Goal: Download file/media

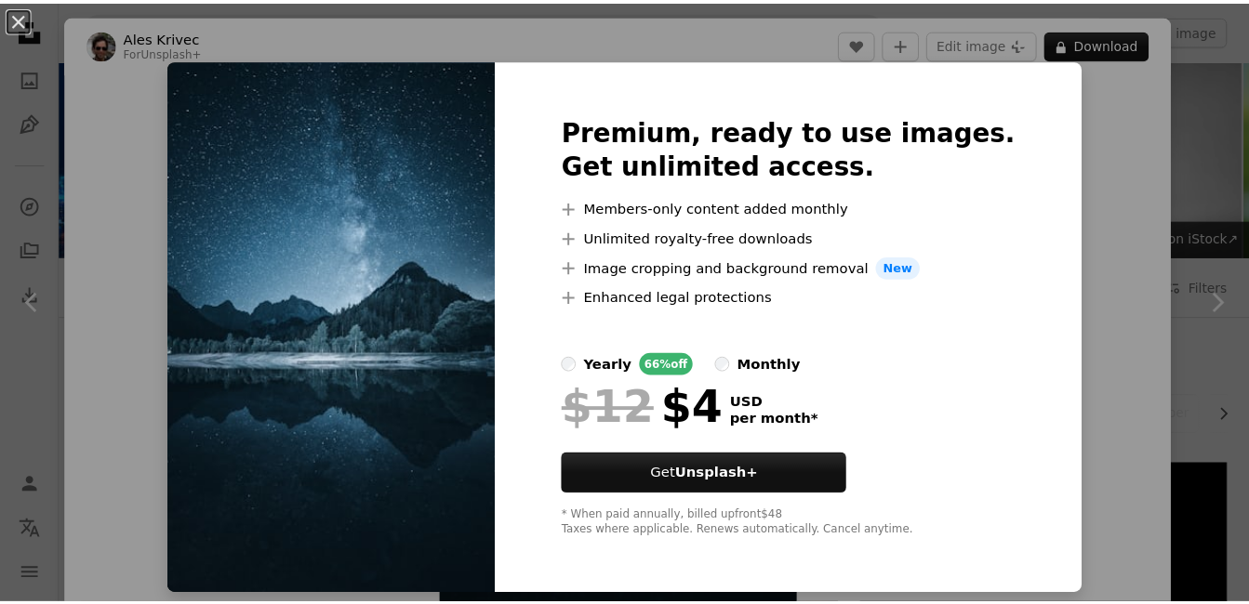
scroll to position [691, 0]
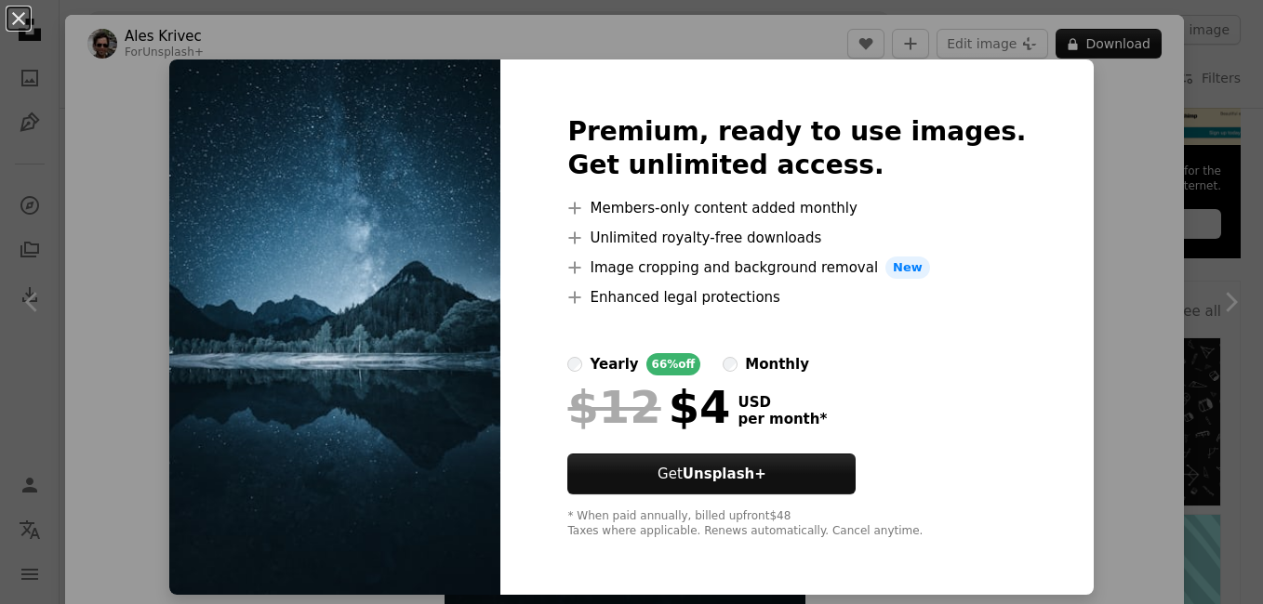
click at [1126, 218] on div "An X shape Premium, ready to use images. Get unlimited access. A plus sign Memb…" at bounding box center [631, 302] width 1263 height 604
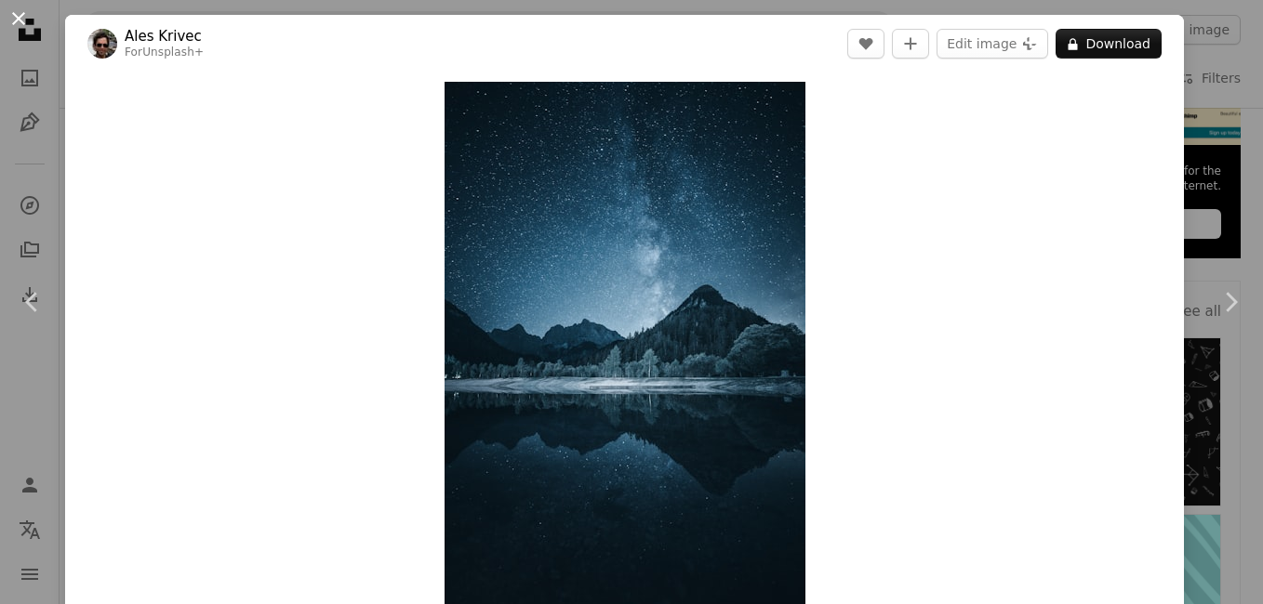
click at [30, 18] on button "An X shape" at bounding box center [18, 18] width 22 height 22
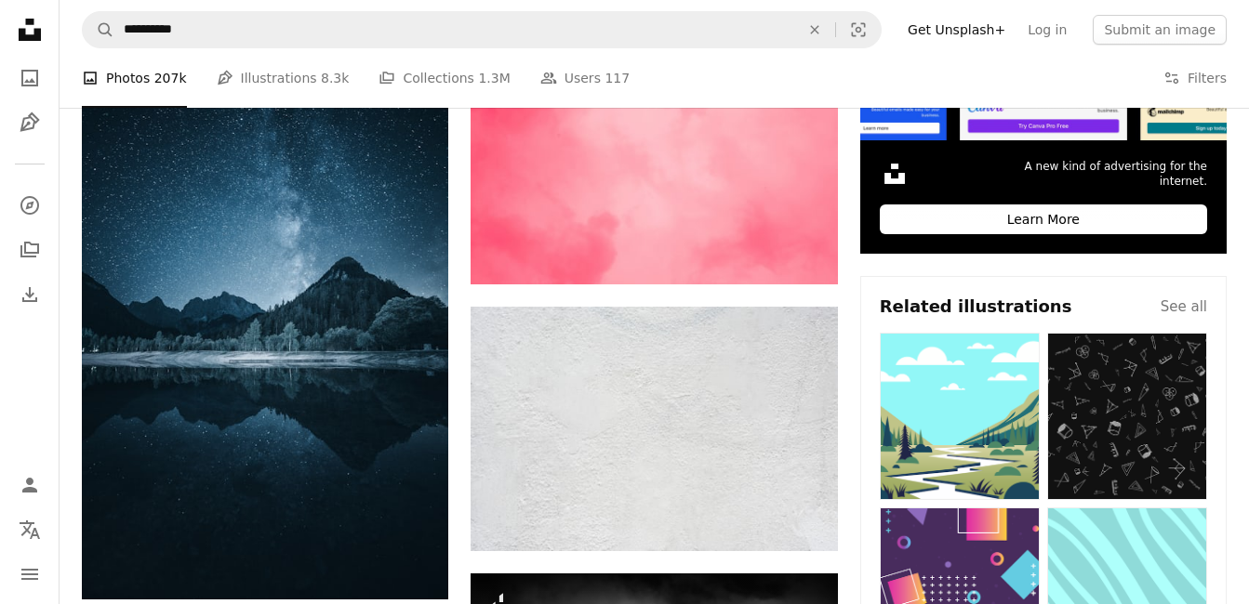
click at [28, 31] on icon "Unsplash logo Unsplash Home" at bounding box center [29, 29] width 37 height 37
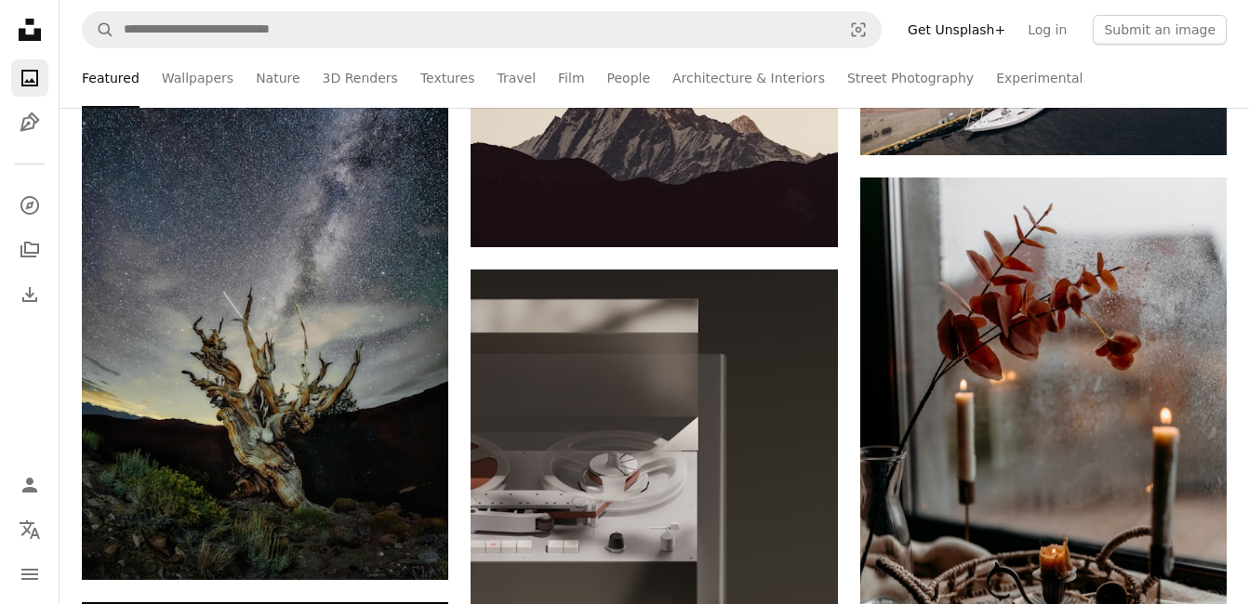
scroll to position [11838, 0]
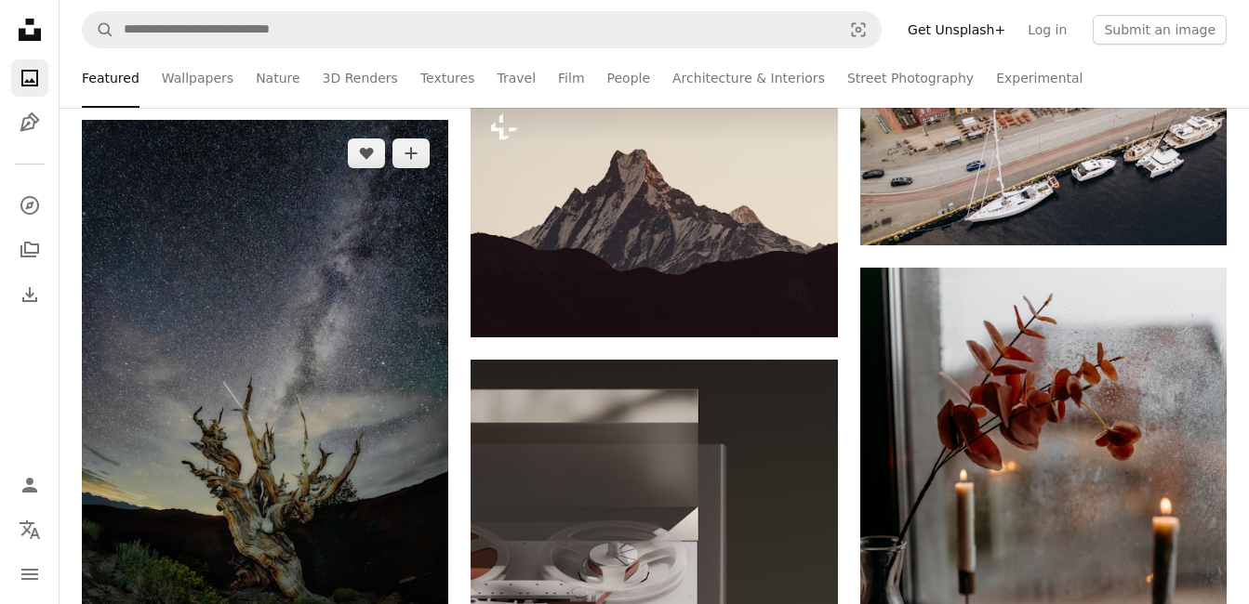
click at [290, 348] on img at bounding box center [265, 394] width 366 height 549
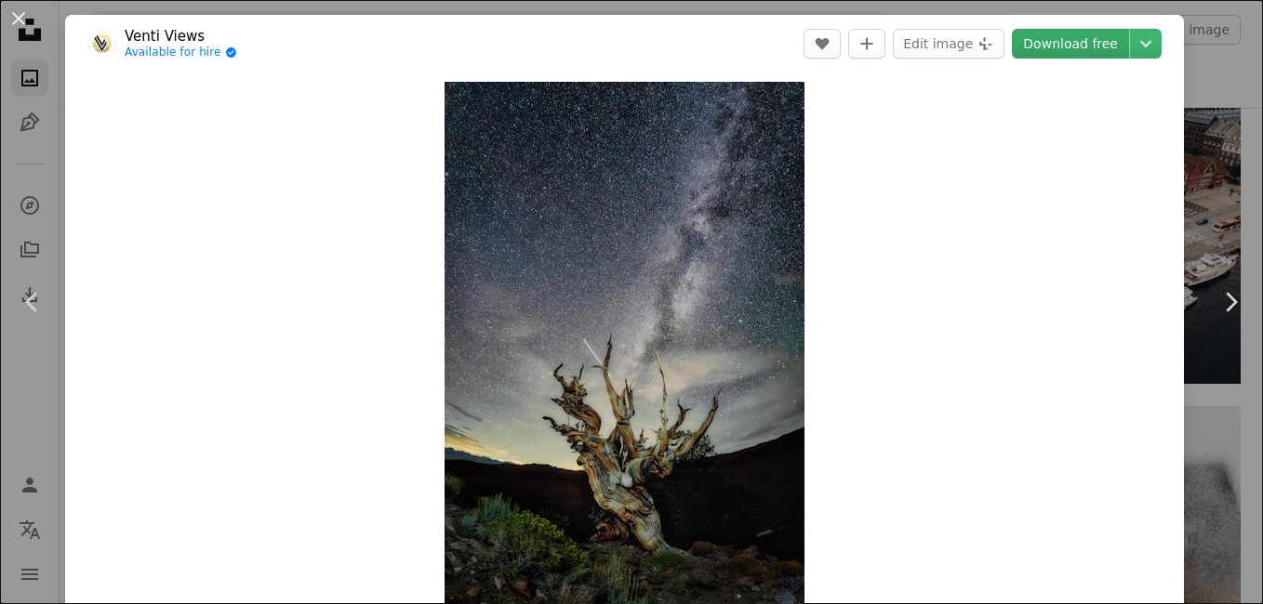
click at [1049, 45] on link "Download free" at bounding box center [1070, 44] width 117 height 30
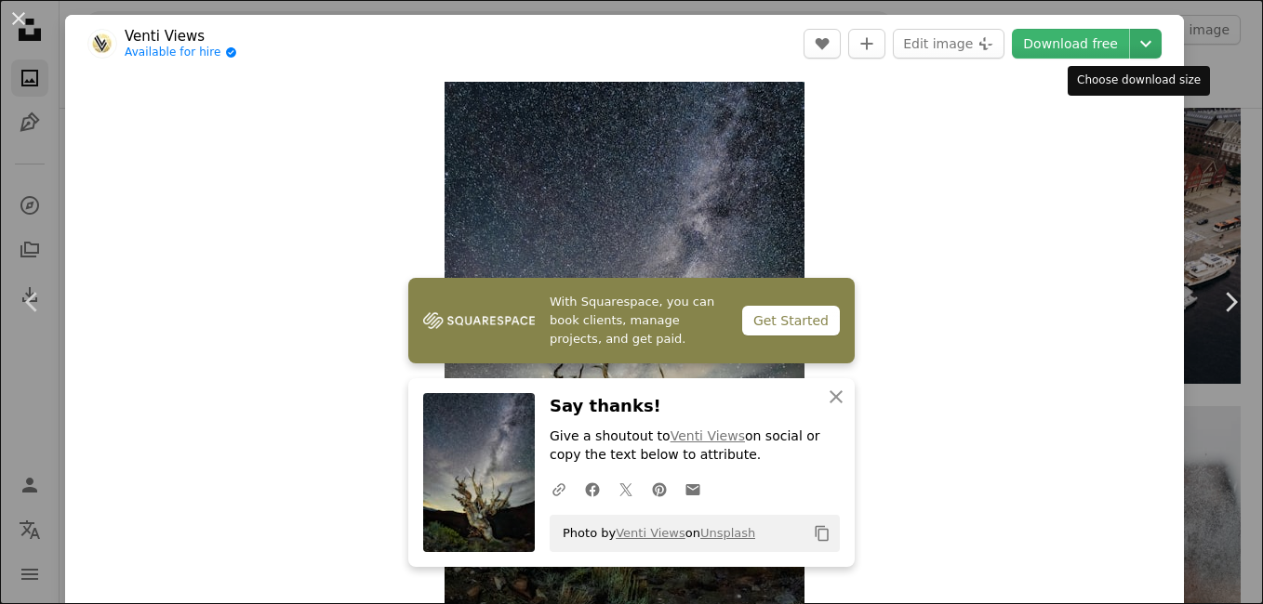
click at [1131, 44] on icon "Chevron down" at bounding box center [1146, 44] width 30 height 22
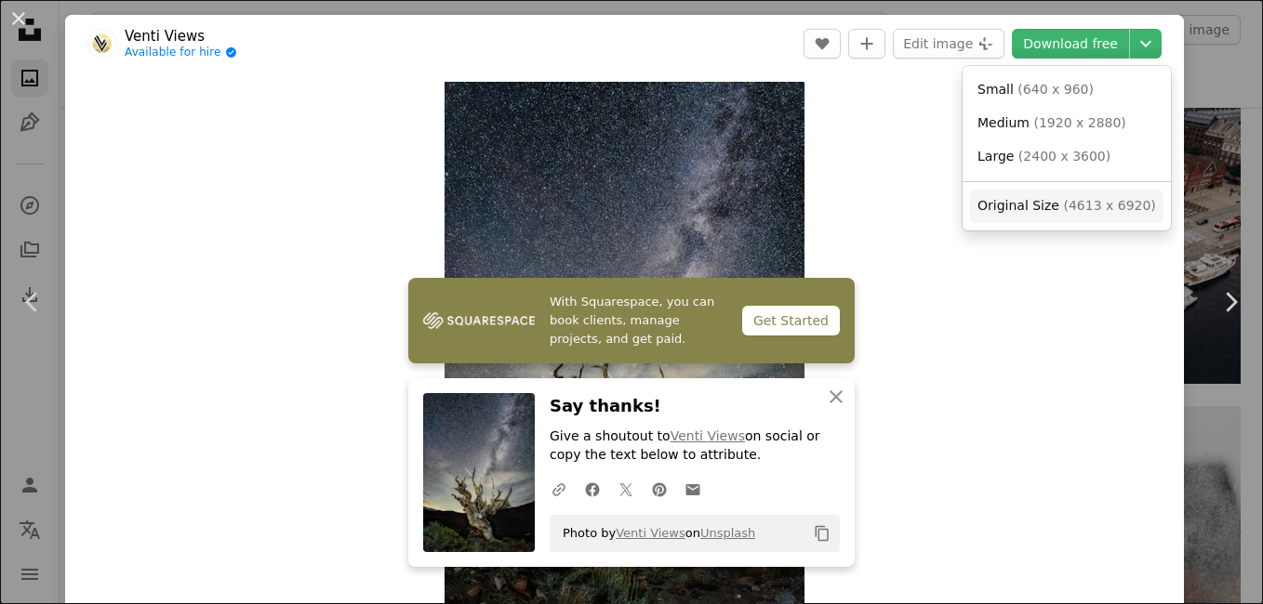
click at [1040, 213] on span "Original Size" at bounding box center [1018, 205] width 82 height 15
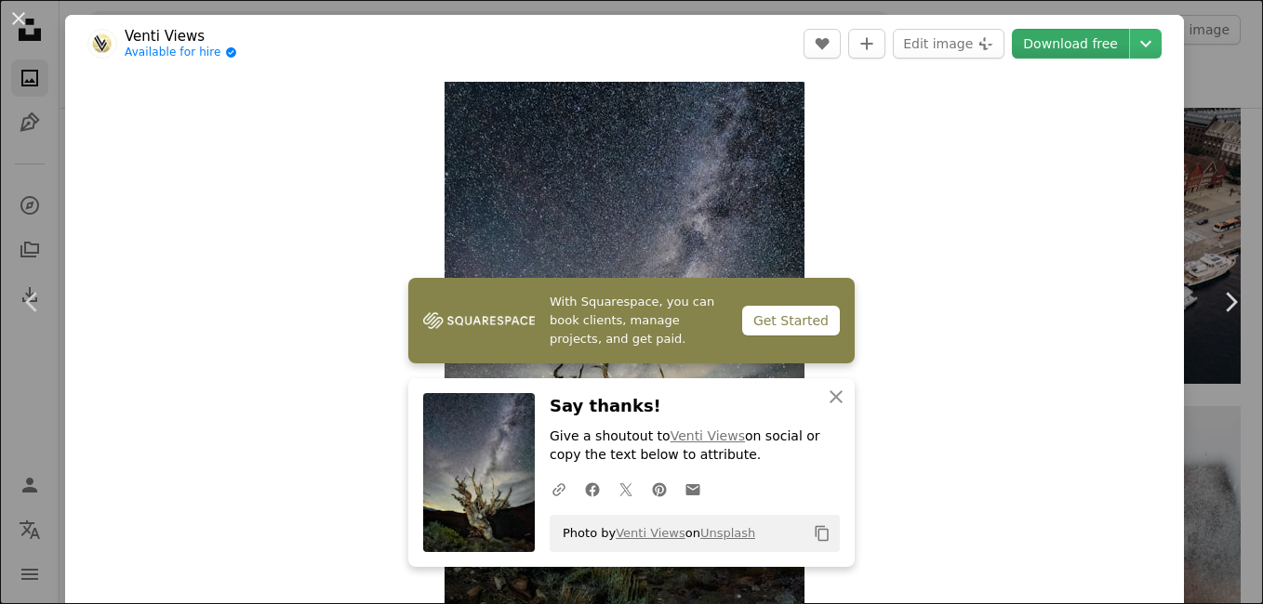
click at [1059, 39] on link "Download free" at bounding box center [1070, 44] width 117 height 30
click at [835, 386] on icon "An X shape" at bounding box center [836, 397] width 22 height 22
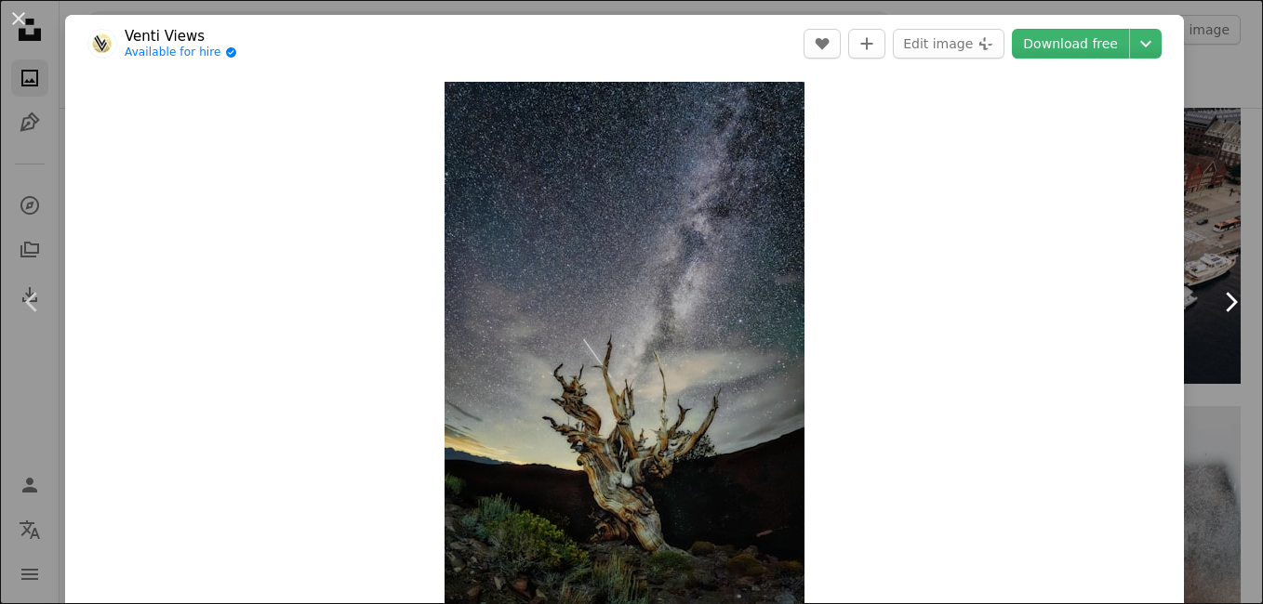
click at [1223, 297] on icon "Chevron right" at bounding box center [1230, 302] width 30 height 30
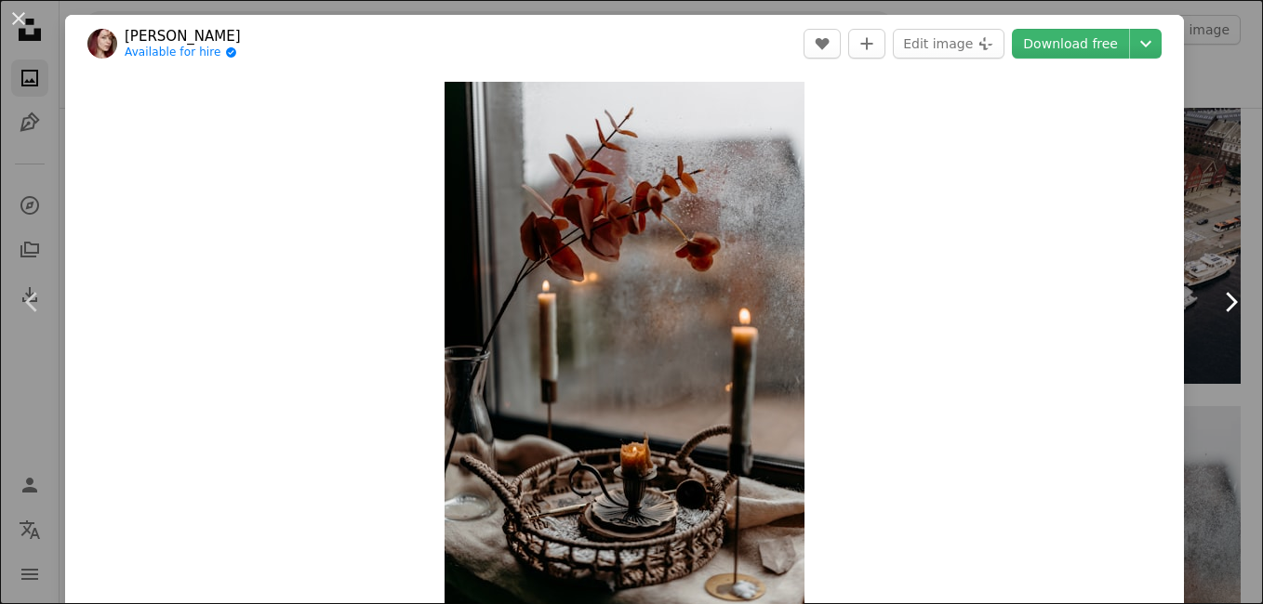
click at [1224, 298] on icon "Chevron right" at bounding box center [1230, 302] width 30 height 30
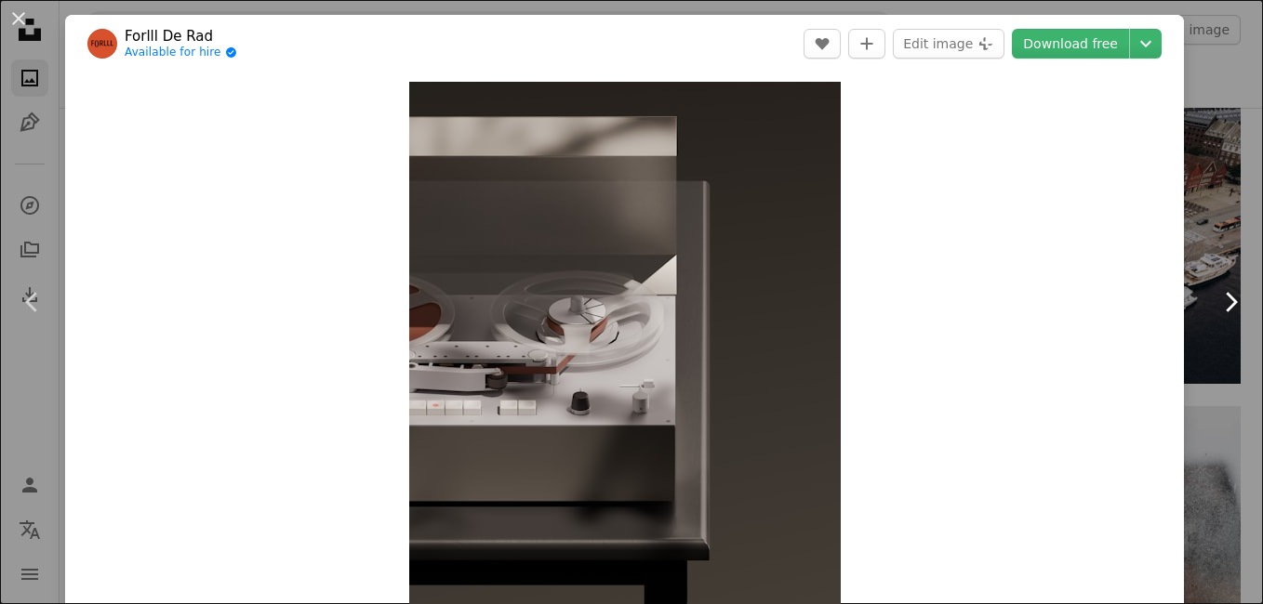
click at [1224, 298] on icon "Chevron right" at bounding box center [1230, 302] width 30 height 30
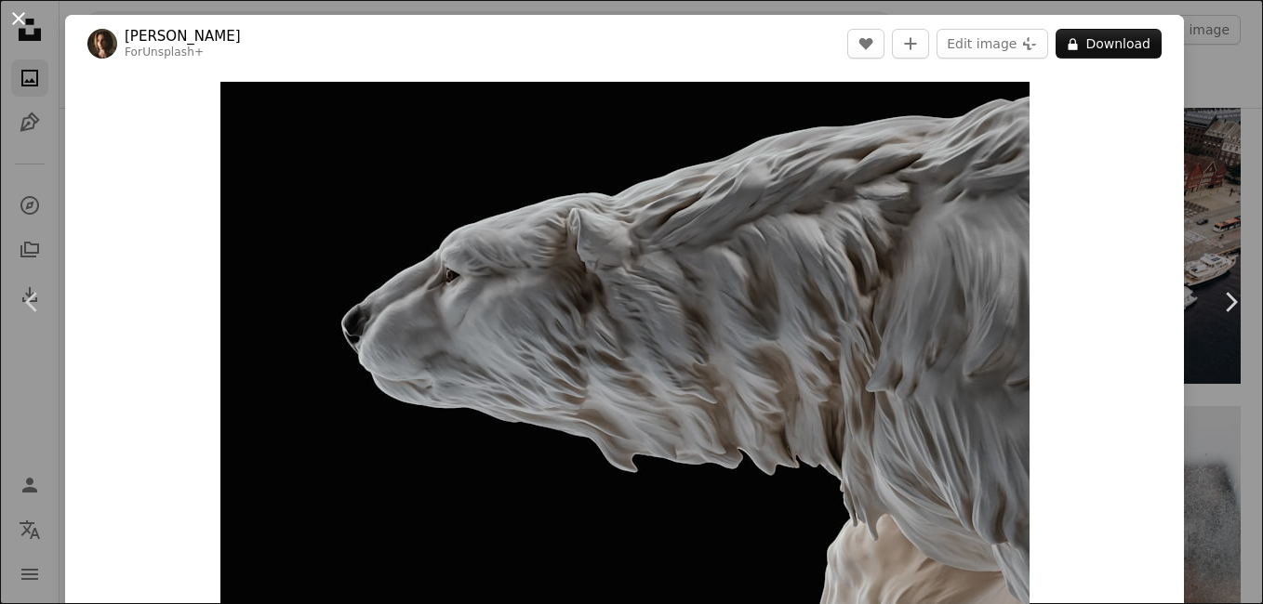
click at [21, 14] on button "An X shape" at bounding box center [18, 18] width 22 height 22
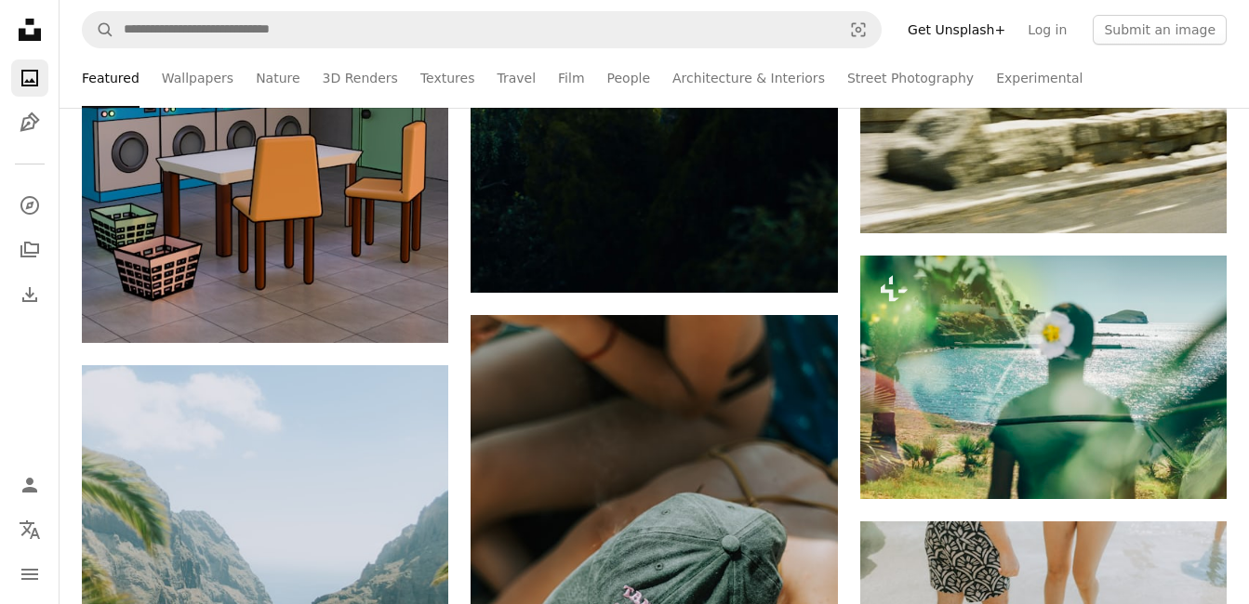
scroll to position [20876, 0]
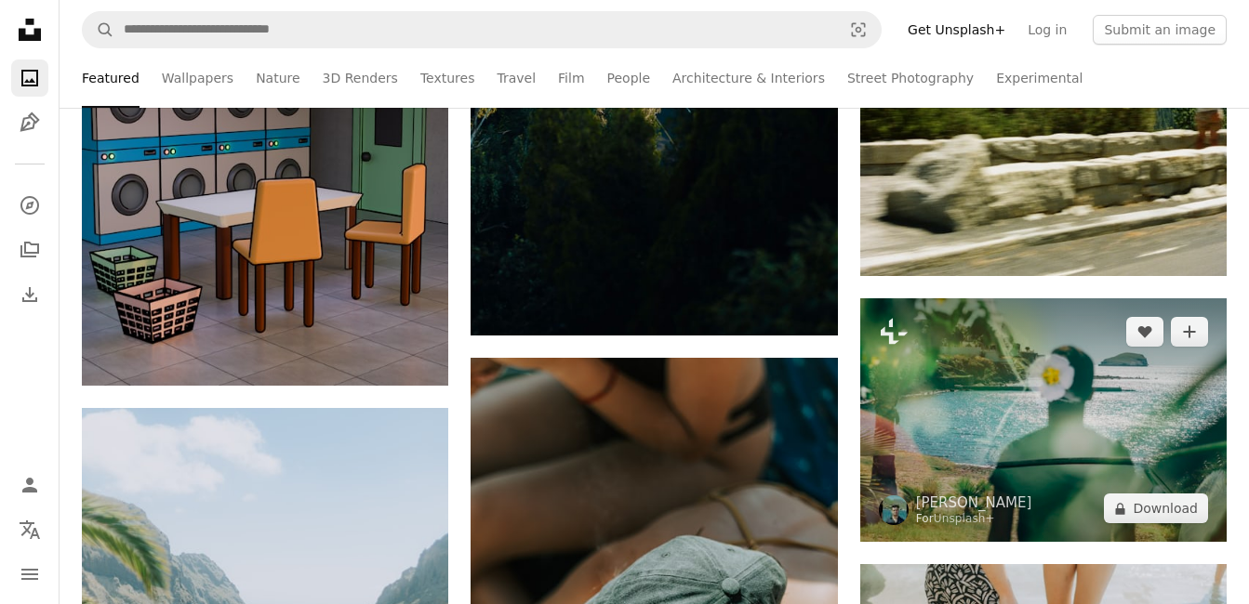
click at [1175, 505] on div "A lock Download" at bounding box center [1156, 509] width 104 height 30
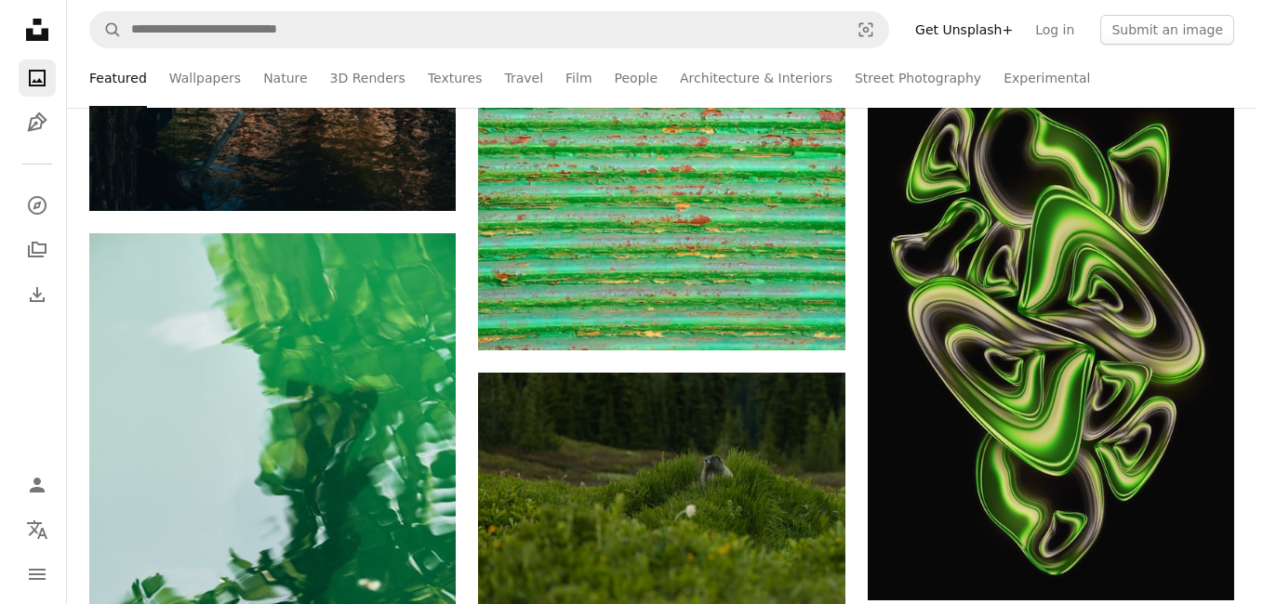
scroll to position [25470, 0]
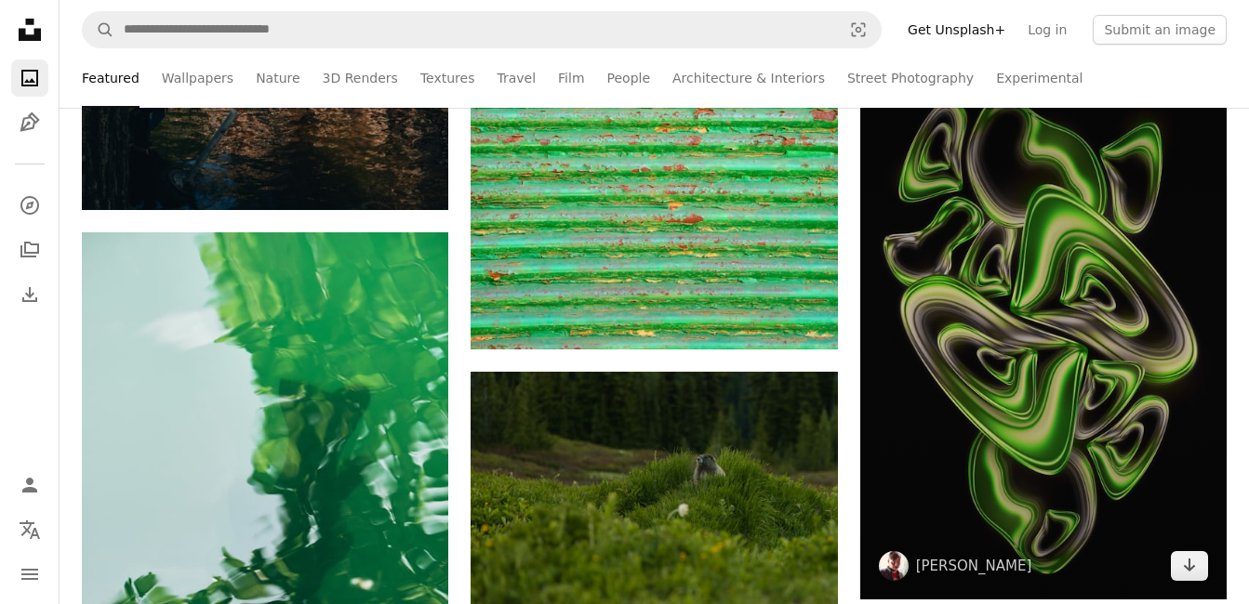
click at [1161, 478] on img at bounding box center [1043, 324] width 366 height 550
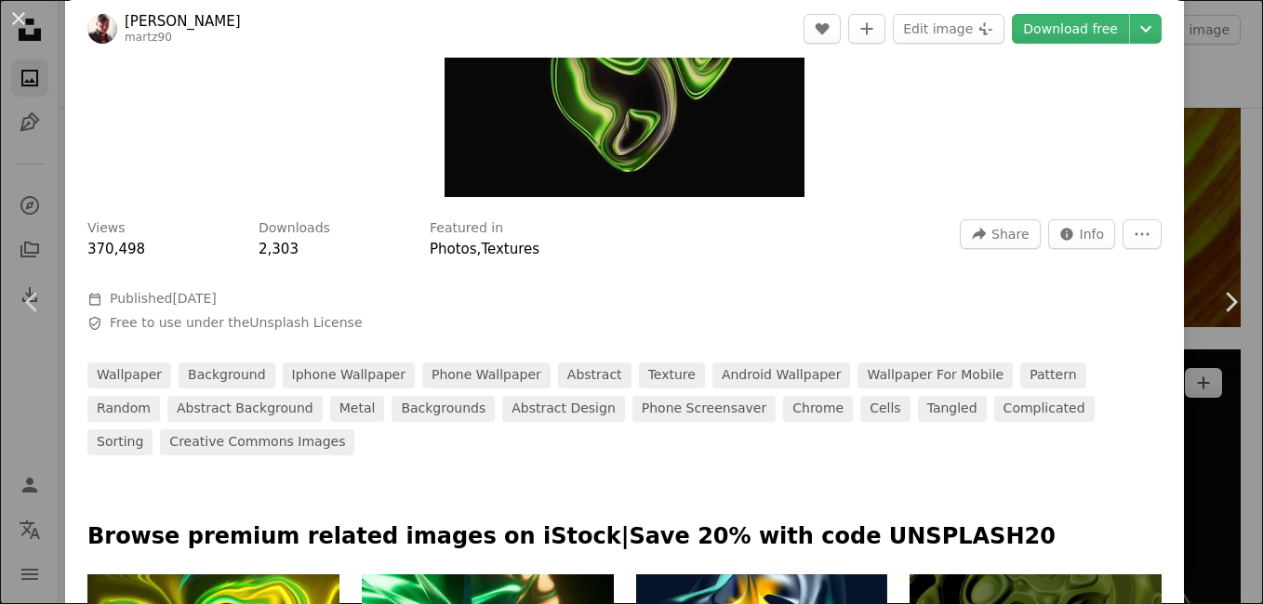
scroll to position [393, 0]
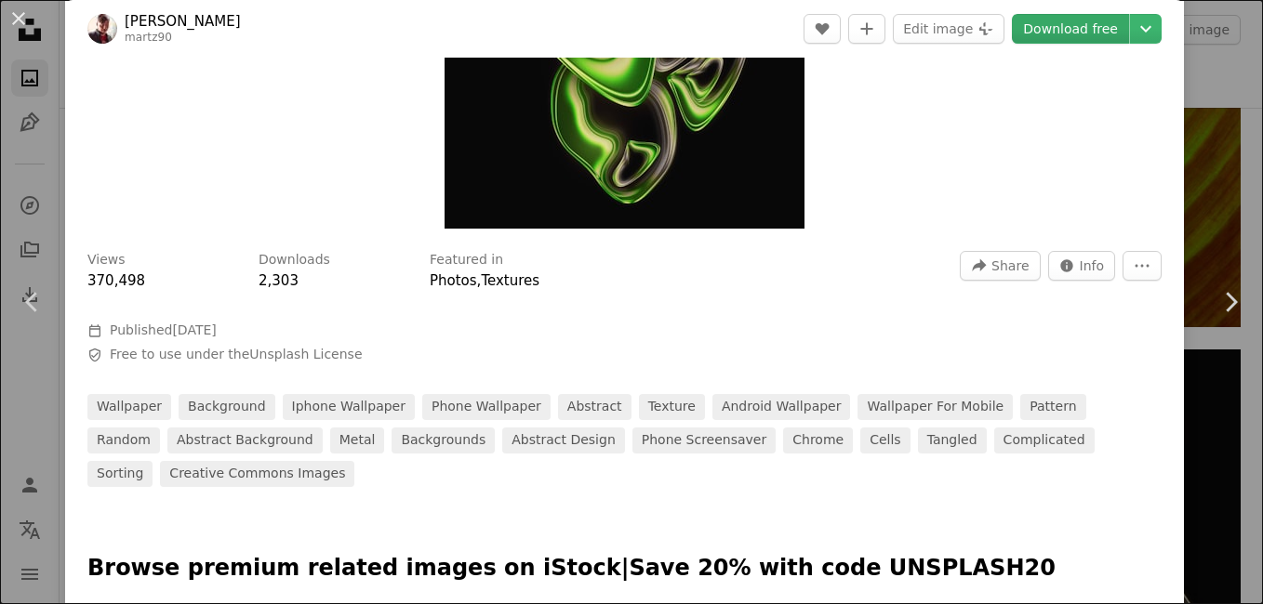
click at [1070, 33] on link "Download free" at bounding box center [1070, 29] width 117 height 30
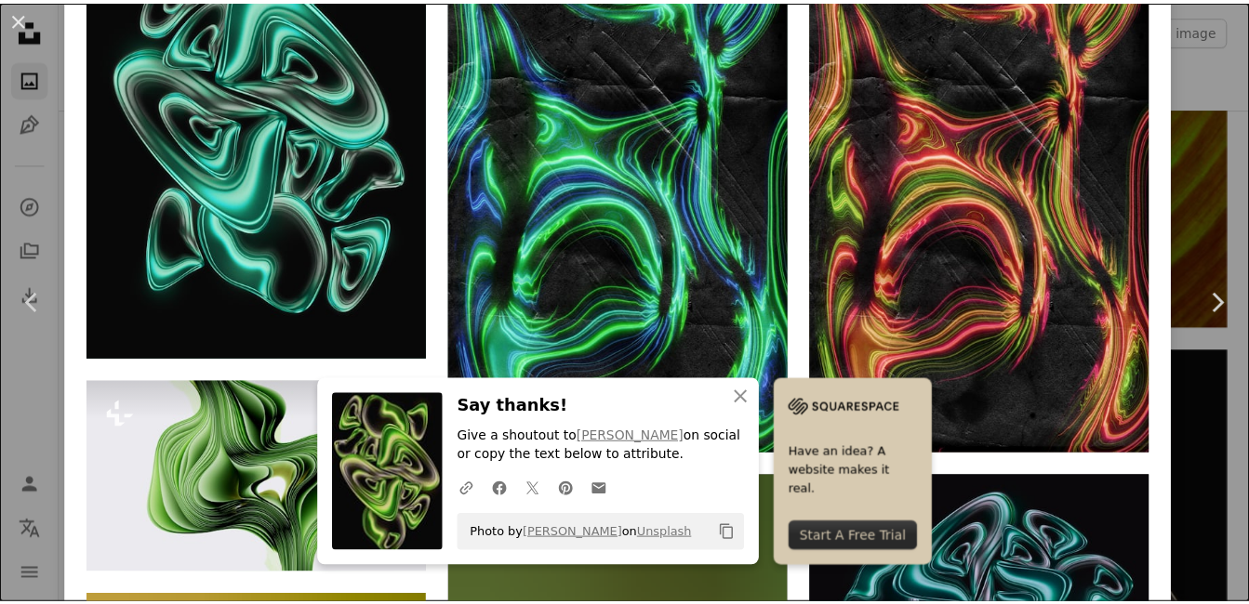
scroll to position [1449, 0]
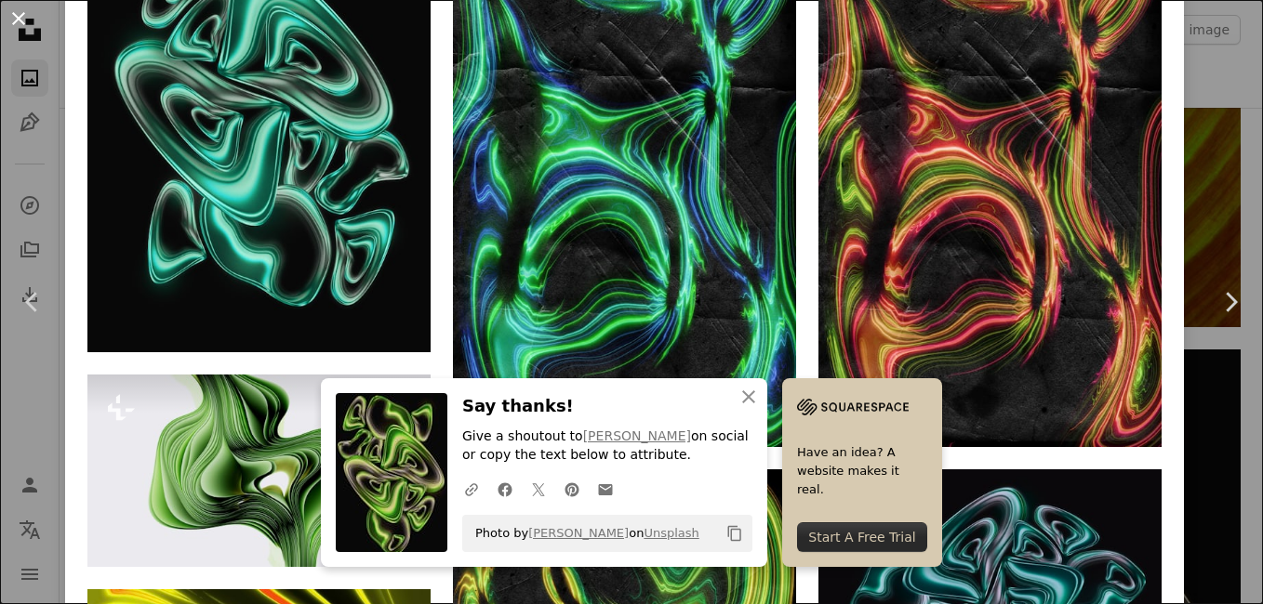
click at [9, 18] on button "An X shape" at bounding box center [18, 18] width 22 height 22
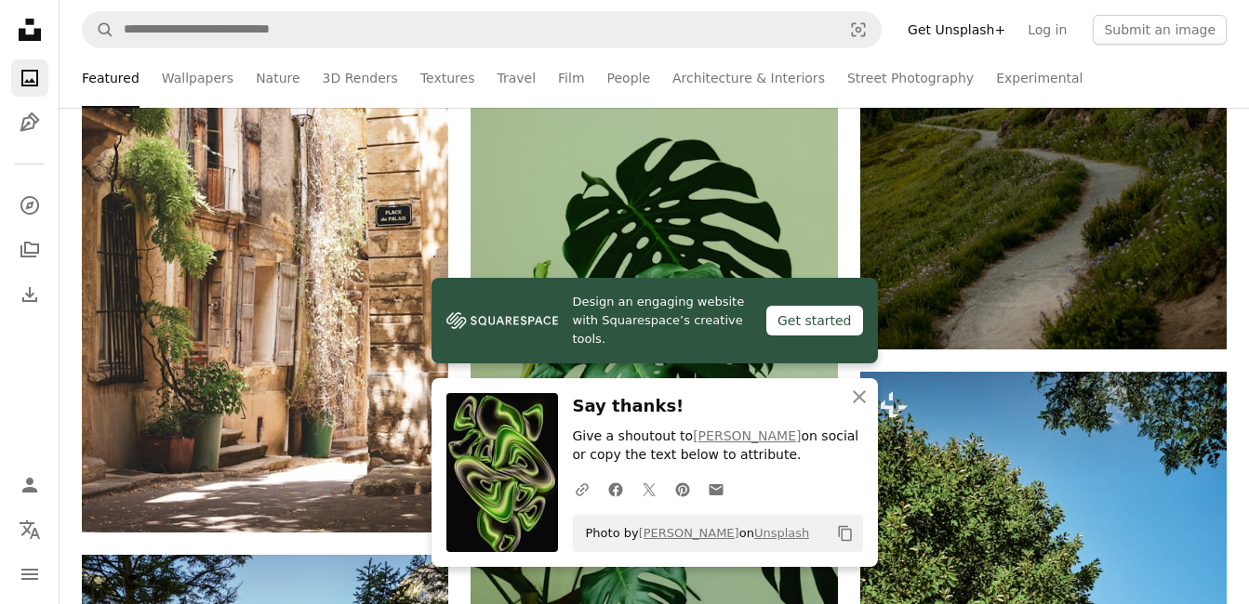
scroll to position [26357, 0]
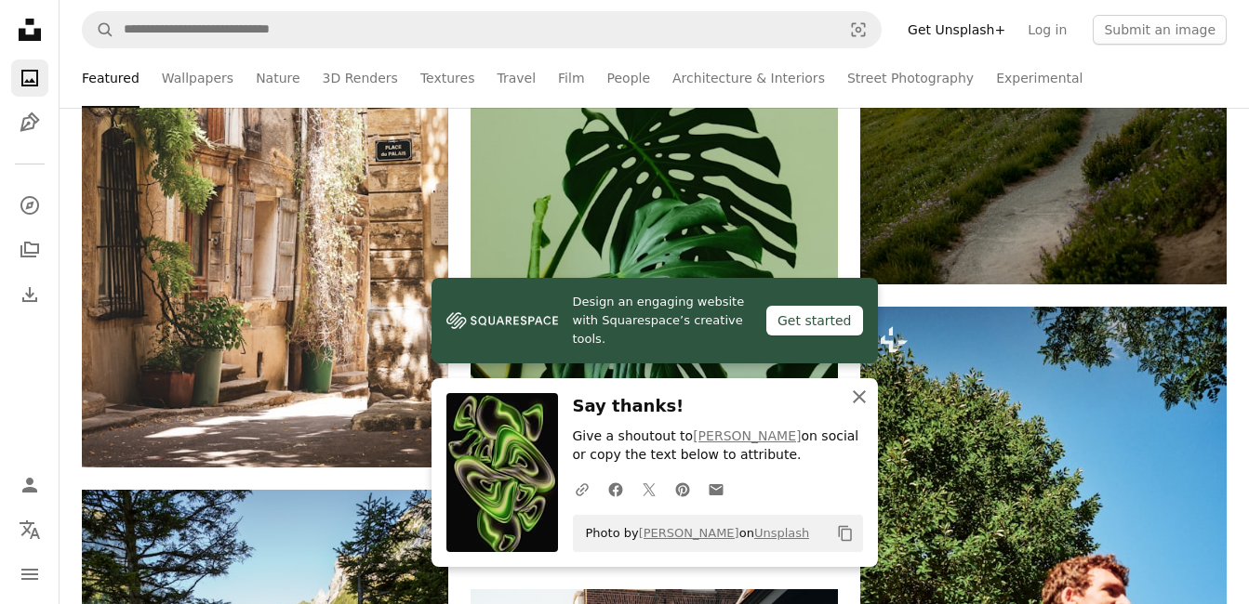
click at [858, 392] on icon "An X shape" at bounding box center [859, 397] width 22 height 22
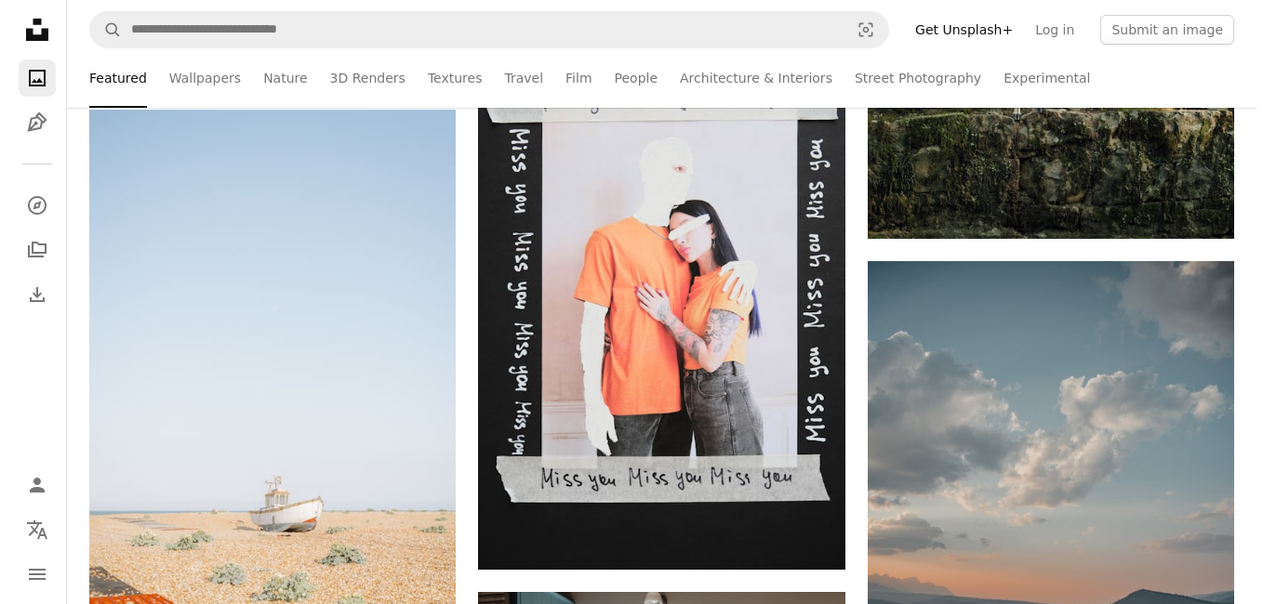
scroll to position [28065, 0]
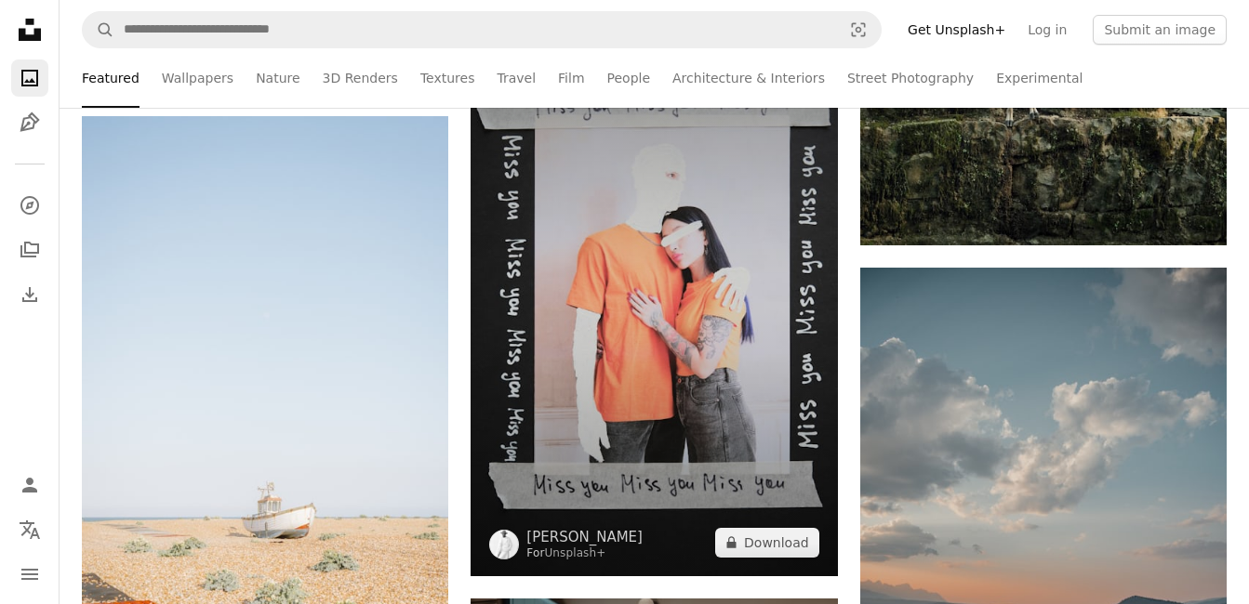
click at [637, 315] on img at bounding box center [653, 300] width 366 height 549
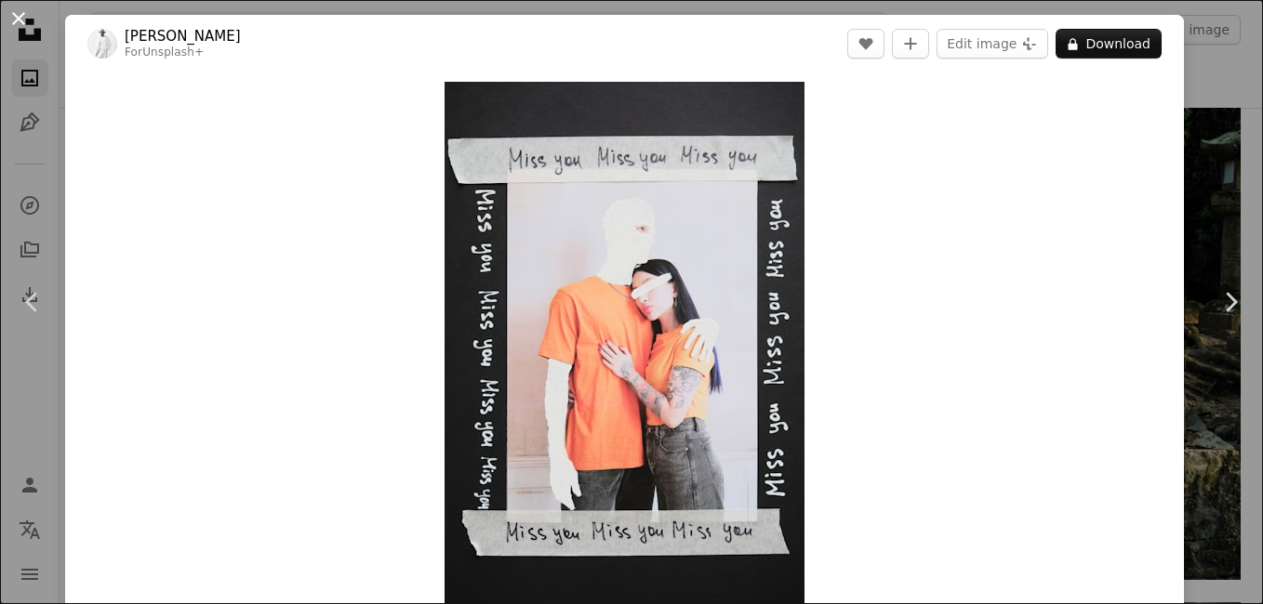
click at [17, 7] on button "An X shape" at bounding box center [18, 18] width 22 height 22
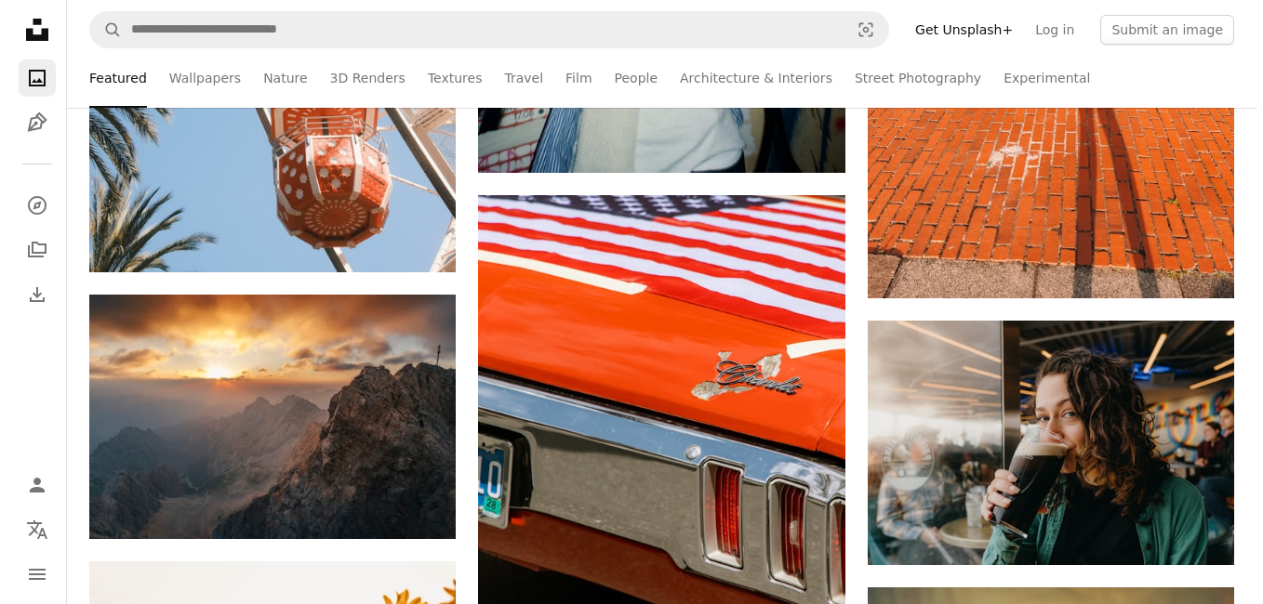
scroll to position [30354, 0]
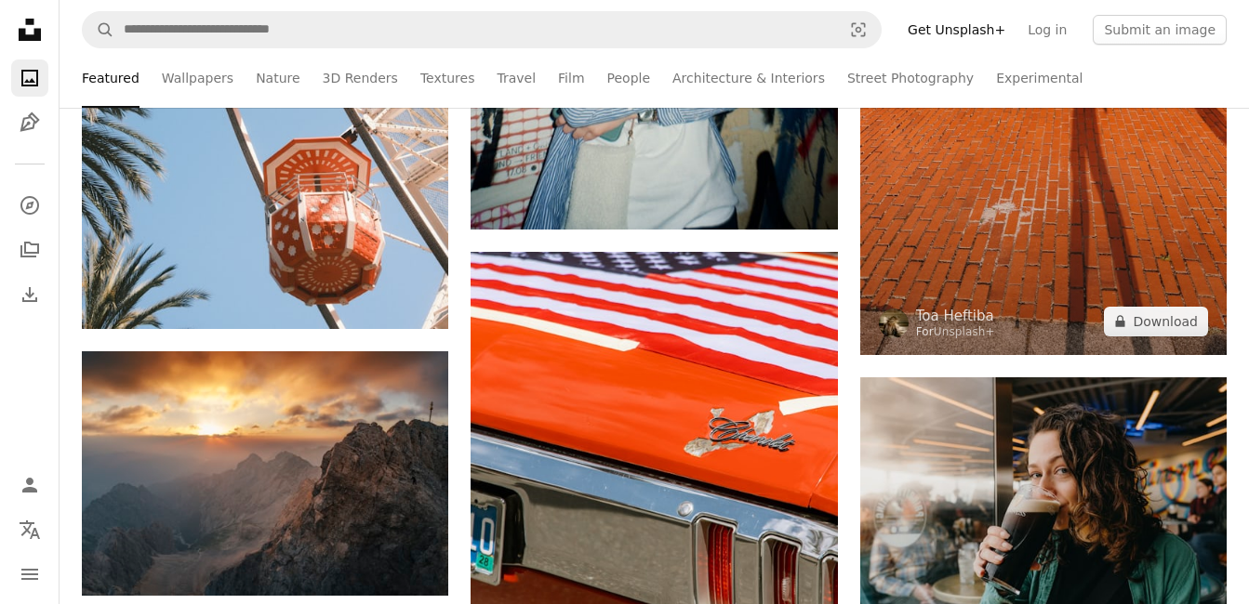
click at [1077, 242] on img at bounding box center [1043, 110] width 366 height 489
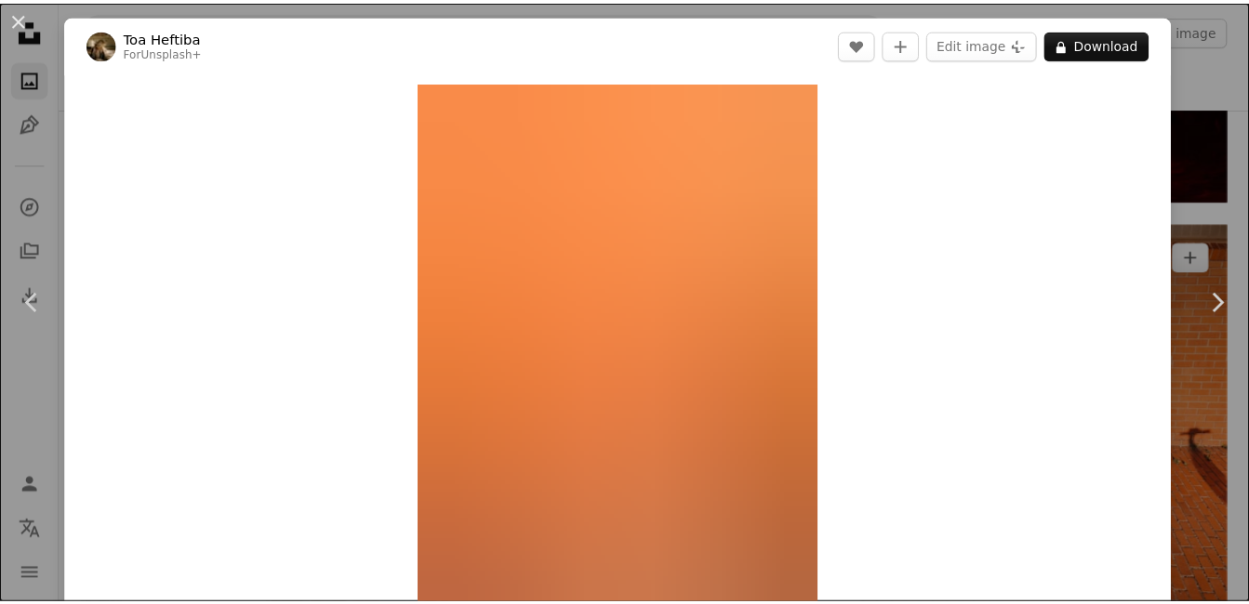
scroll to position [429, 0]
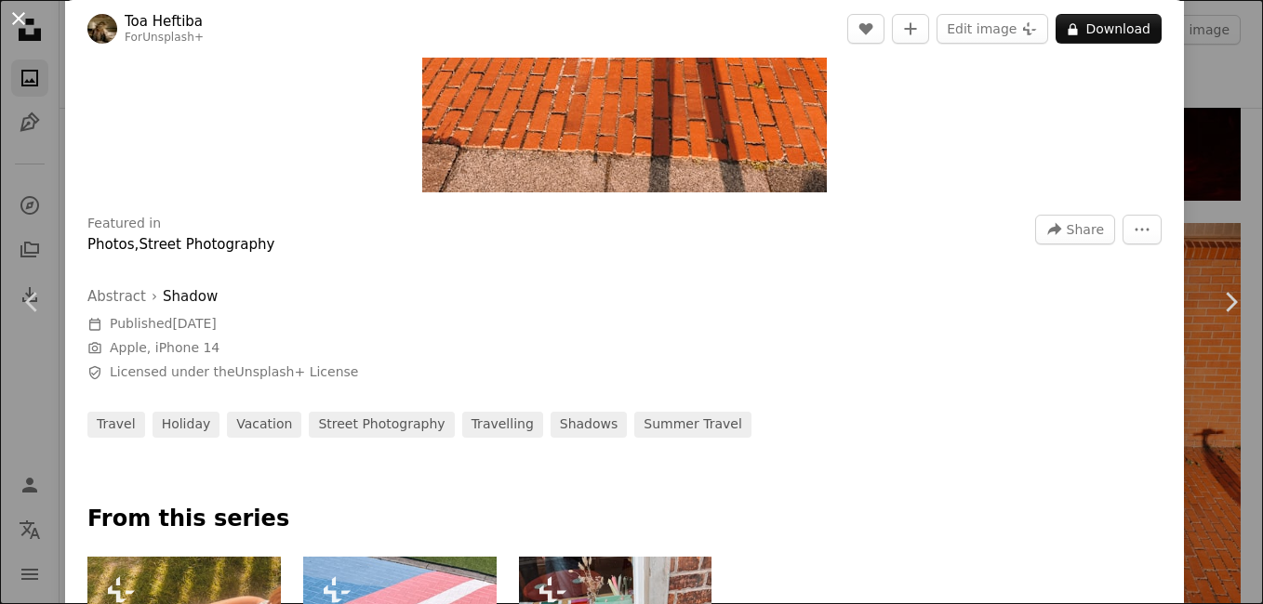
click at [7, 20] on button "An X shape" at bounding box center [18, 18] width 22 height 22
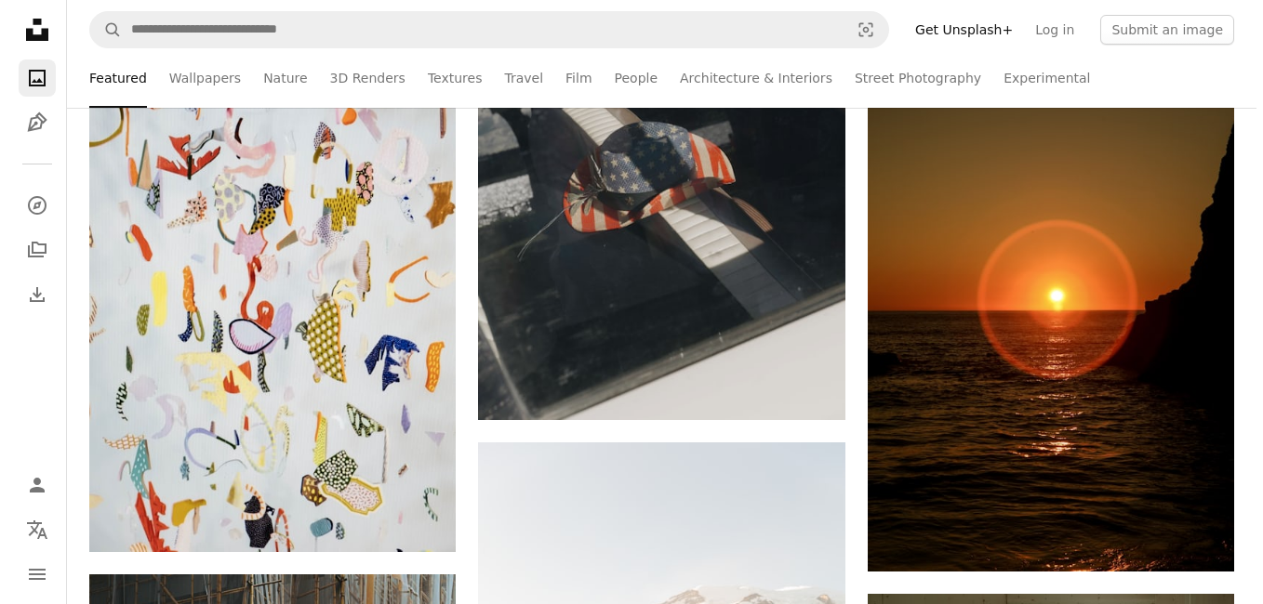
scroll to position [31236, 0]
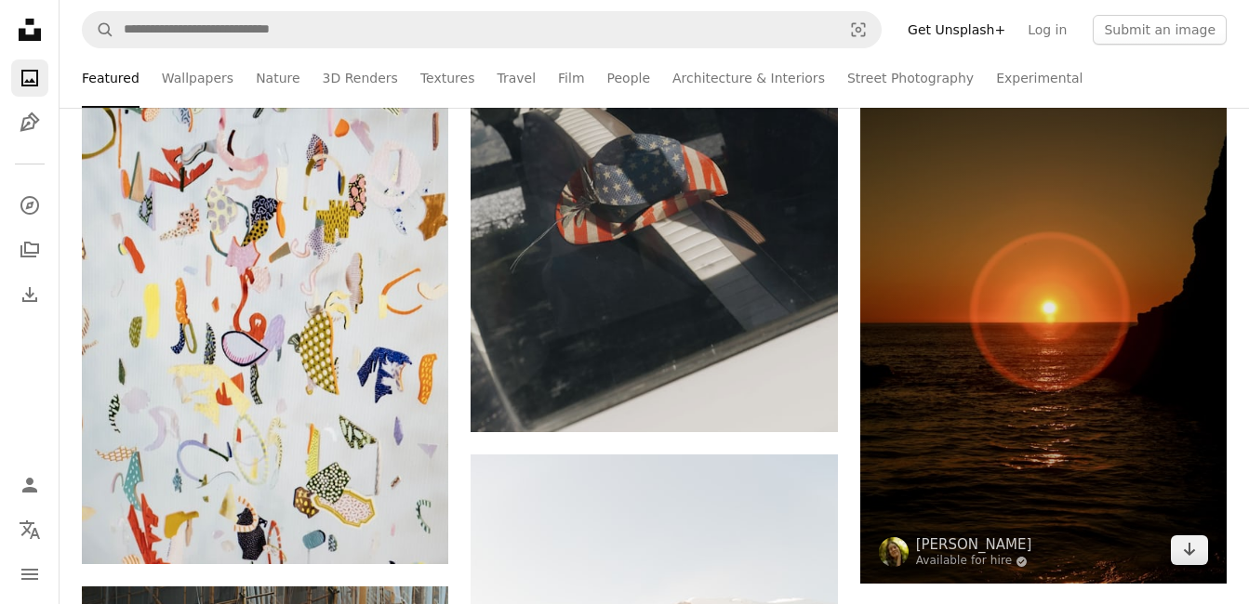
click at [1144, 424] on img at bounding box center [1043, 309] width 366 height 550
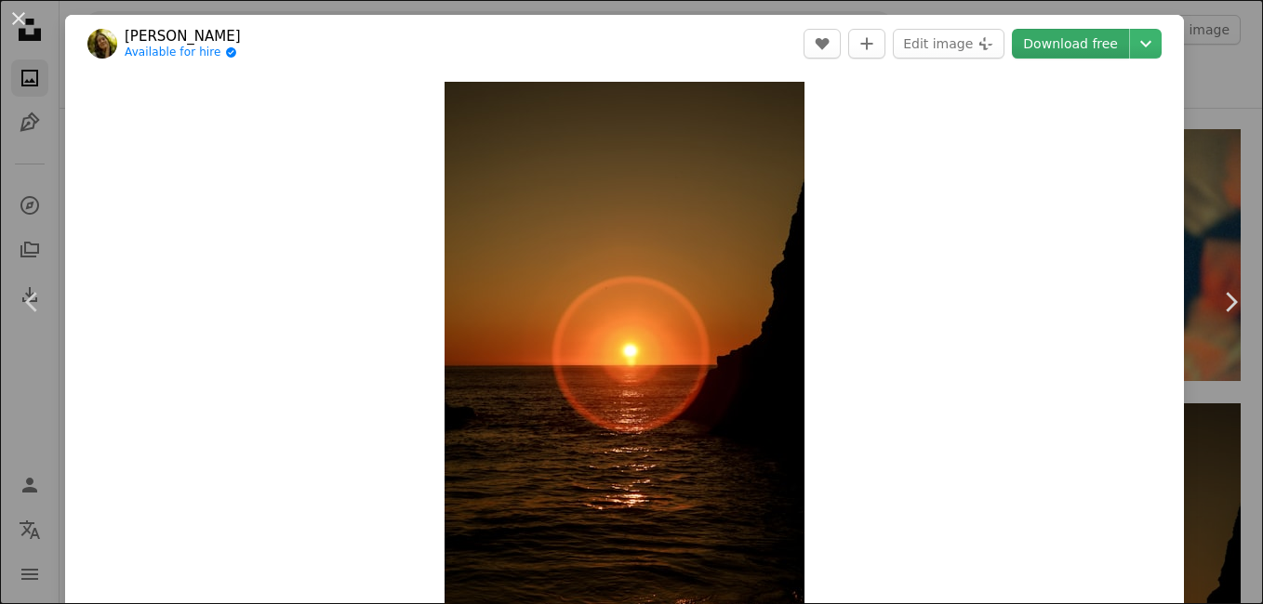
click at [1075, 29] on link "Download free" at bounding box center [1070, 44] width 117 height 30
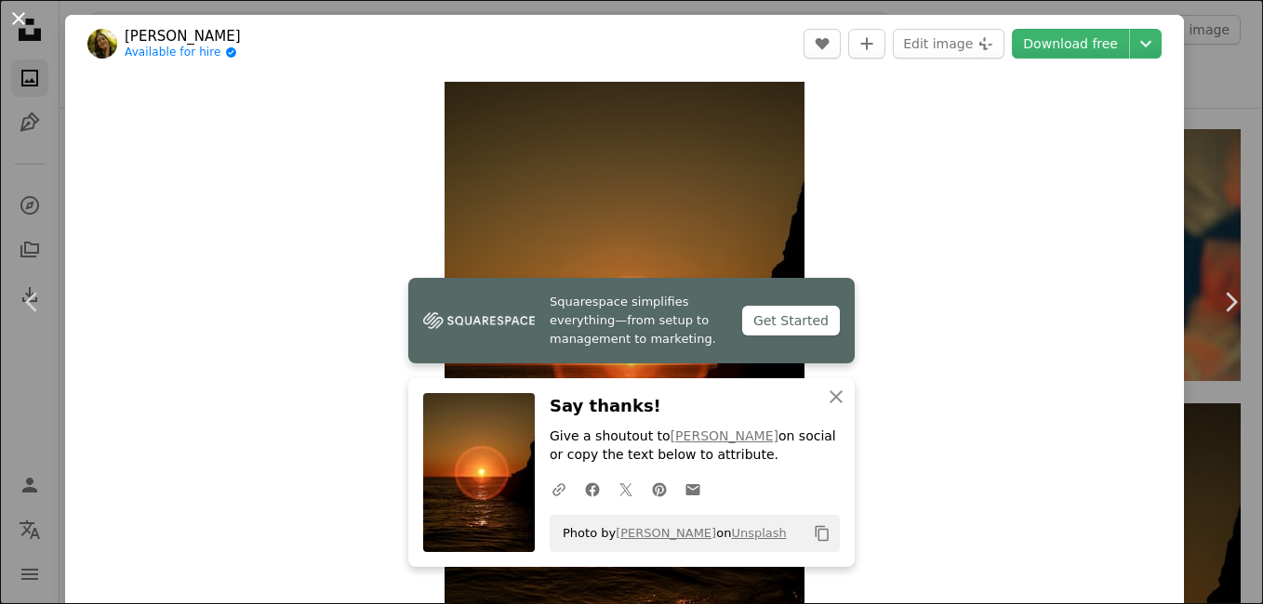
click at [8, 23] on button "An X shape" at bounding box center [18, 18] width 22 height 22
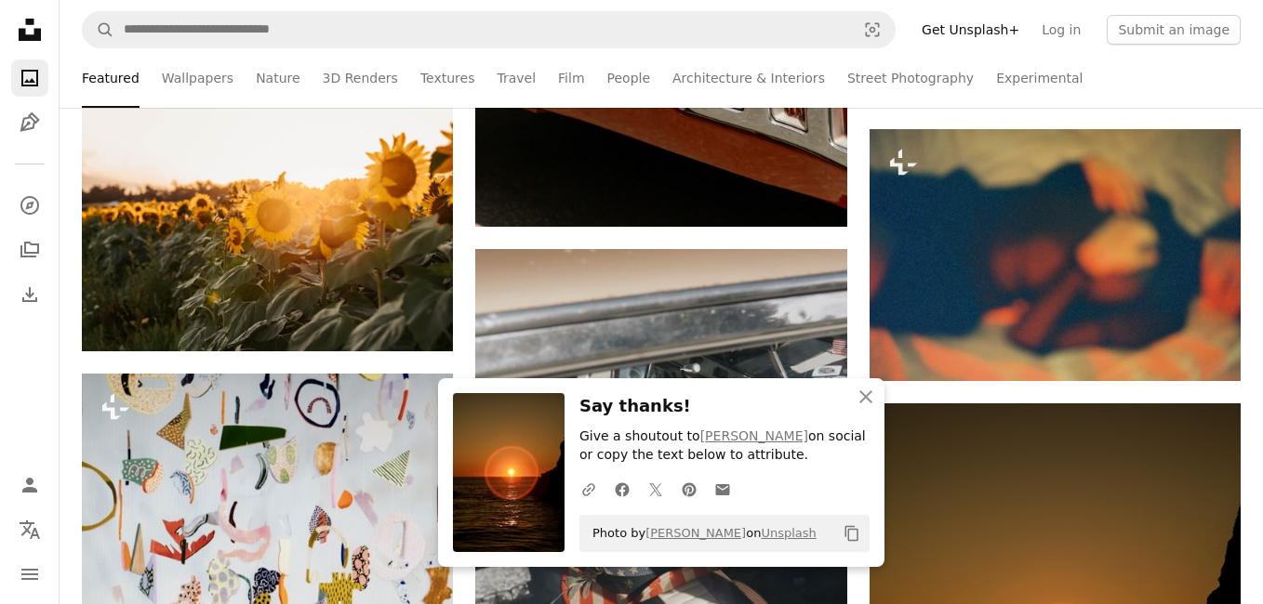
click at [23, 15] on icon "Unsplash logo Unsplash Home" at bounding box center [29, 29] width 37 height 37
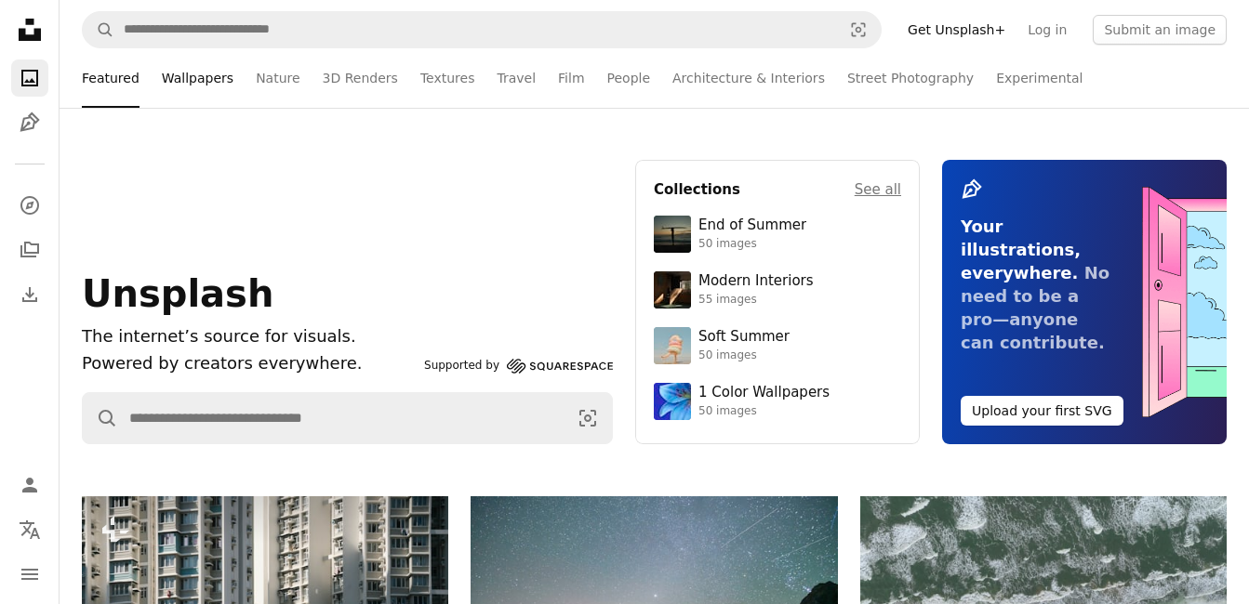
click at [193, 75] on link "Wallpapers" at bounding box center [198, 78] width 72 height 60
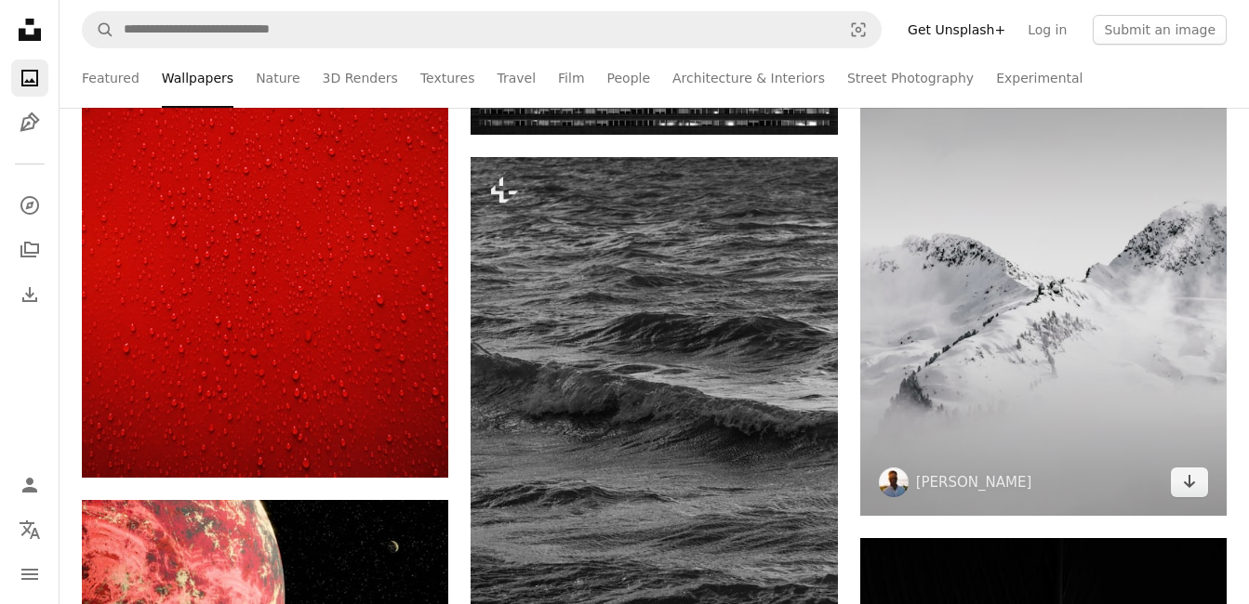
click at [1201, 516] on img at bounding box center [1043, 287] width 366 height 457
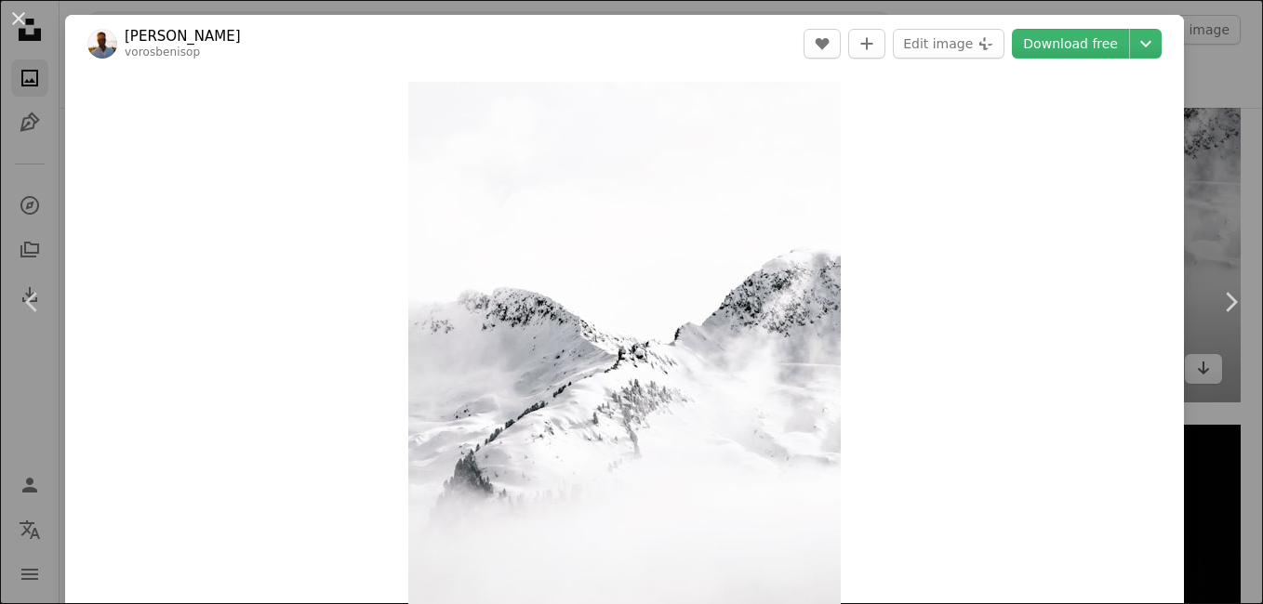
scroll to position [5476, 0]
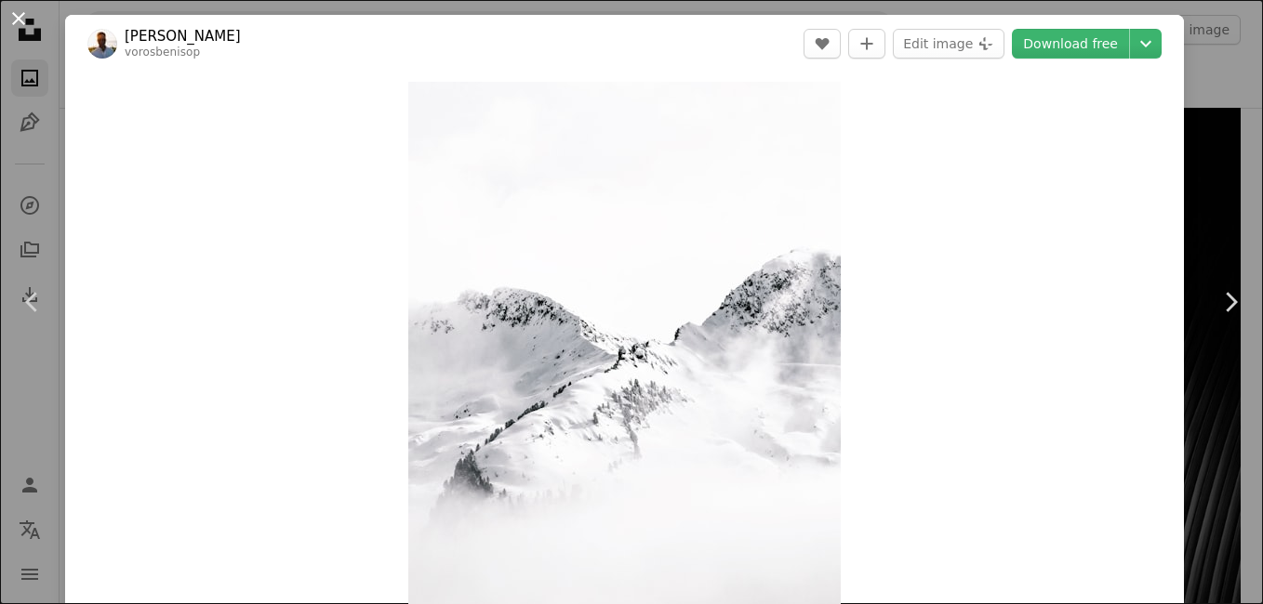
click at [17, 20] on button "An X shape" at bounding box center [18, 18] width 22 height 22
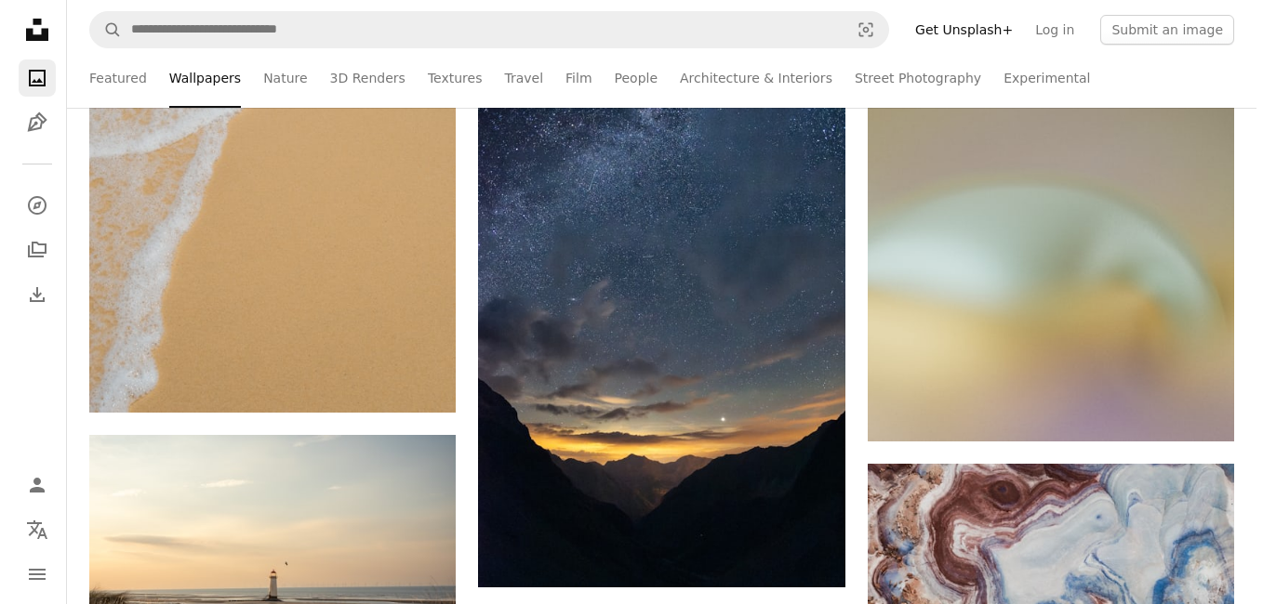
scroll to position [26114, 0]
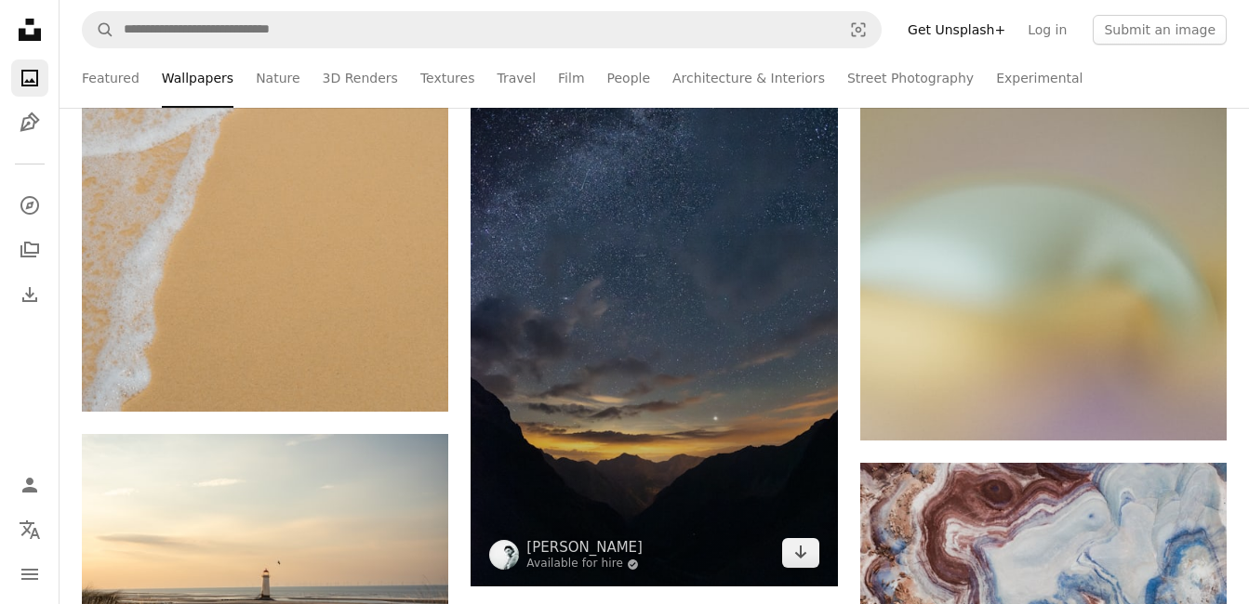
click at [660, 367] on img at bounding box center [653, 308] width 366 height 557
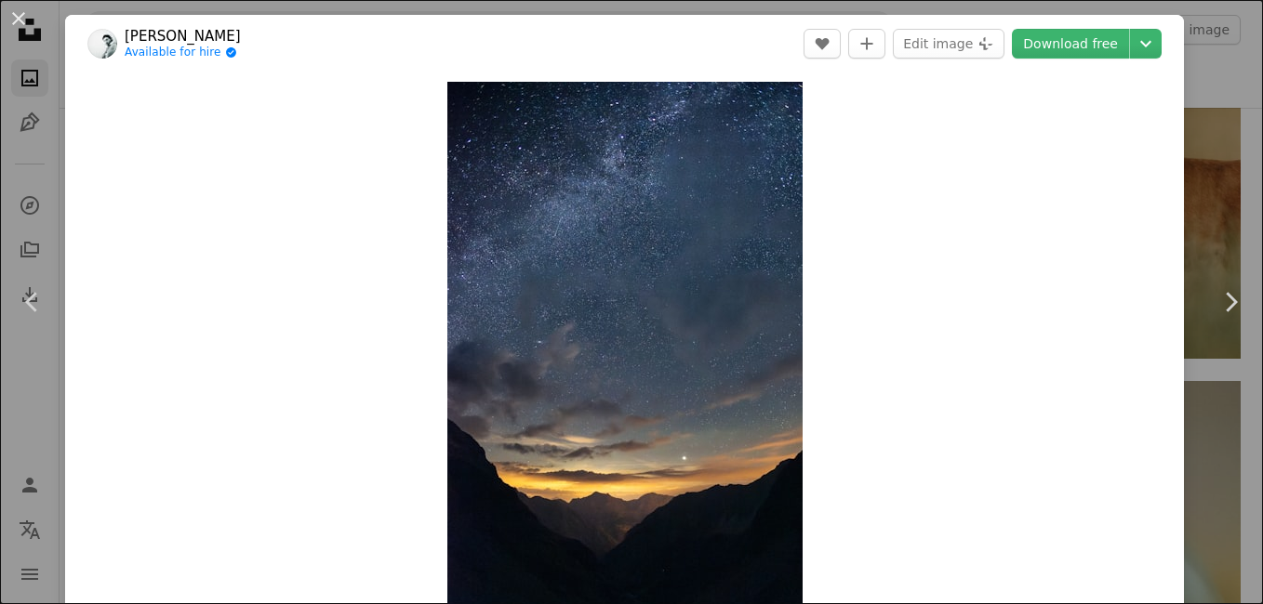
click at [1229, 456] on div "An X shape Chevron left Chevron right [PERSON_NAME] Available for hire A checkm…" at bounding box center [631, 302] width 1263 height 604
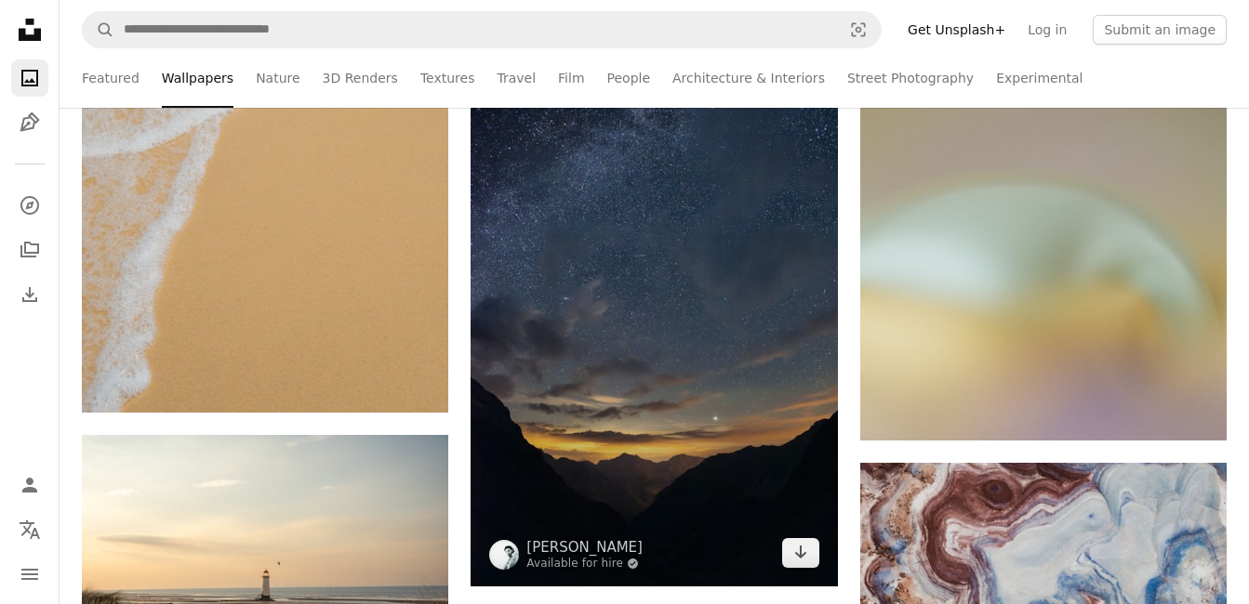
click at [758, 378] on img at bounding box center [653, 308] width 366 height 557
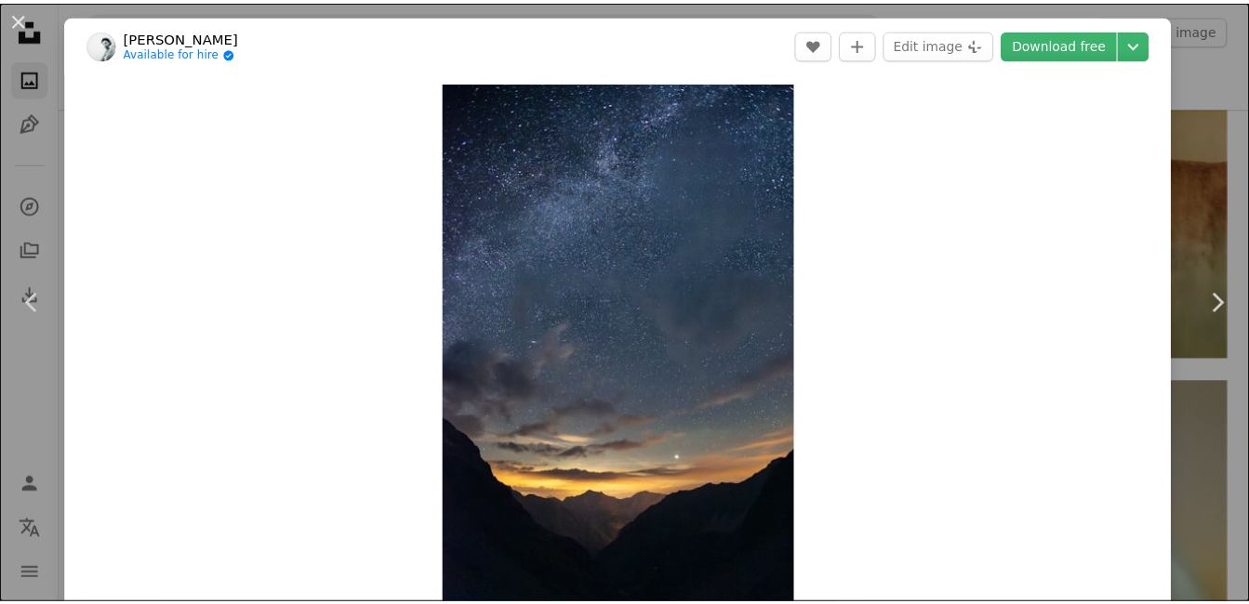
scroll to position [529, 0]
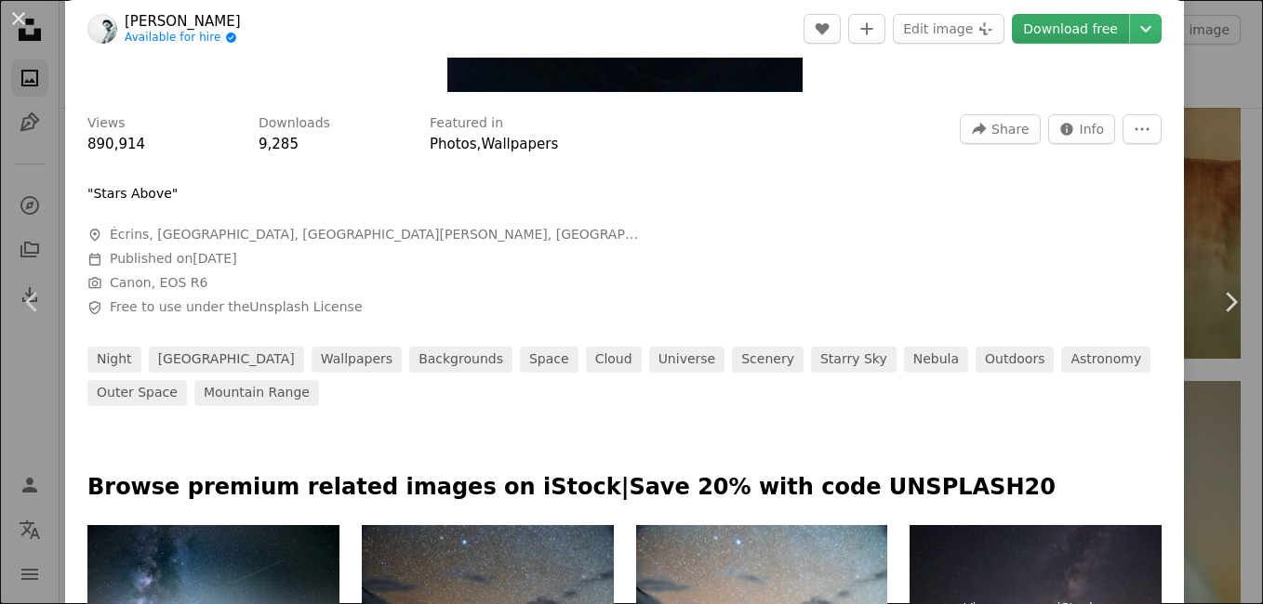
click at [1074, 30] on link "Download free" at bounding box center [1070, 29] width 117 height 30
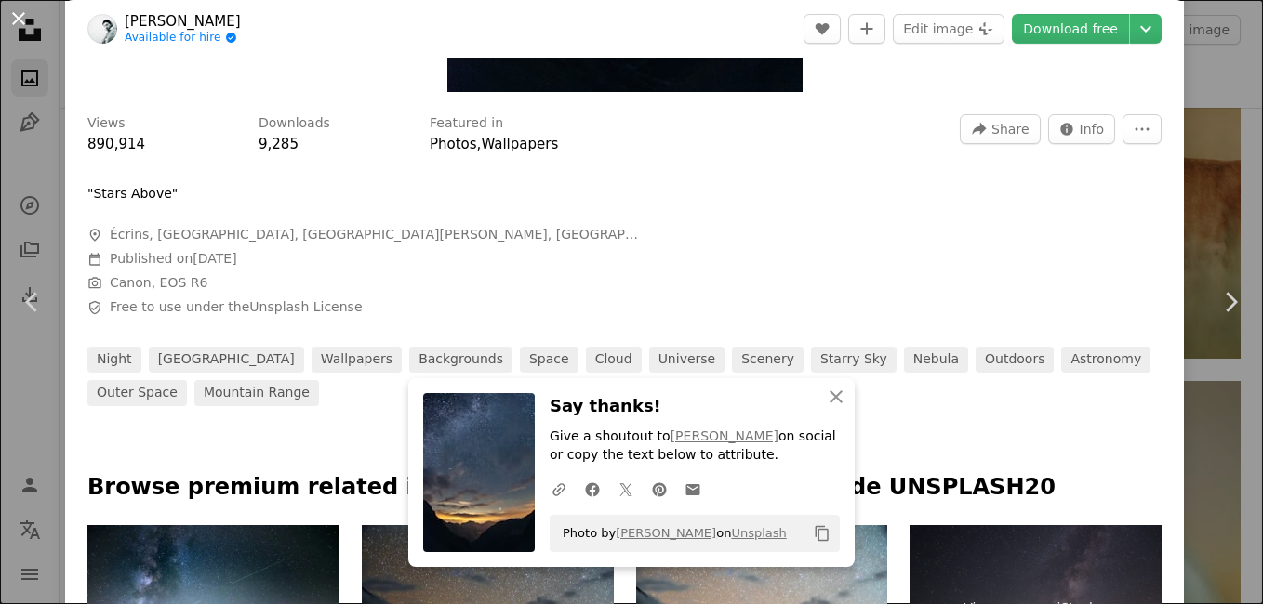
click at [26, 30] on button "An X shape" at bounding box center [18, 18] width 22 height 22
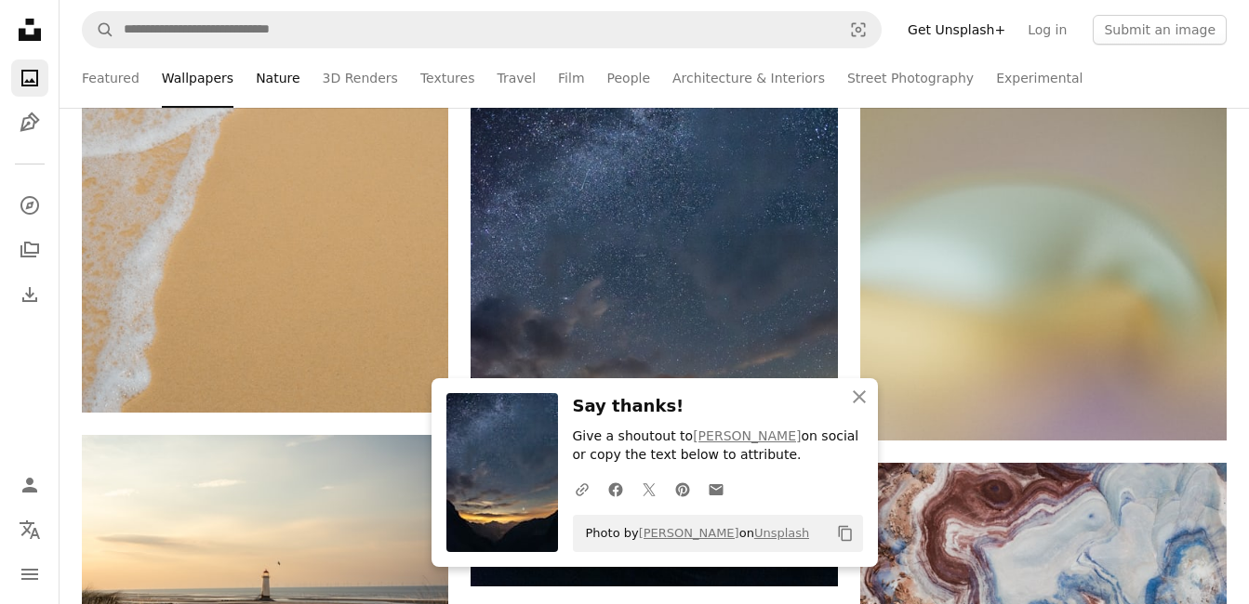
click at [258, 72] on link "Nature" at bounding box center [278, 78] width 44 height 60
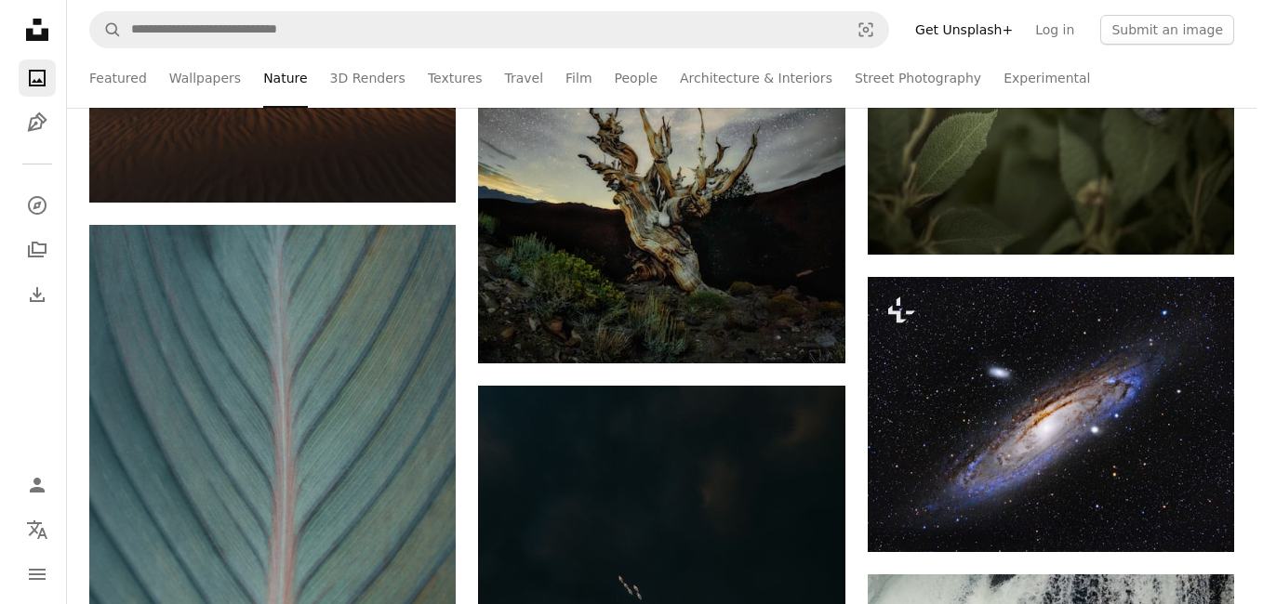
scroll to position [1262, 0]
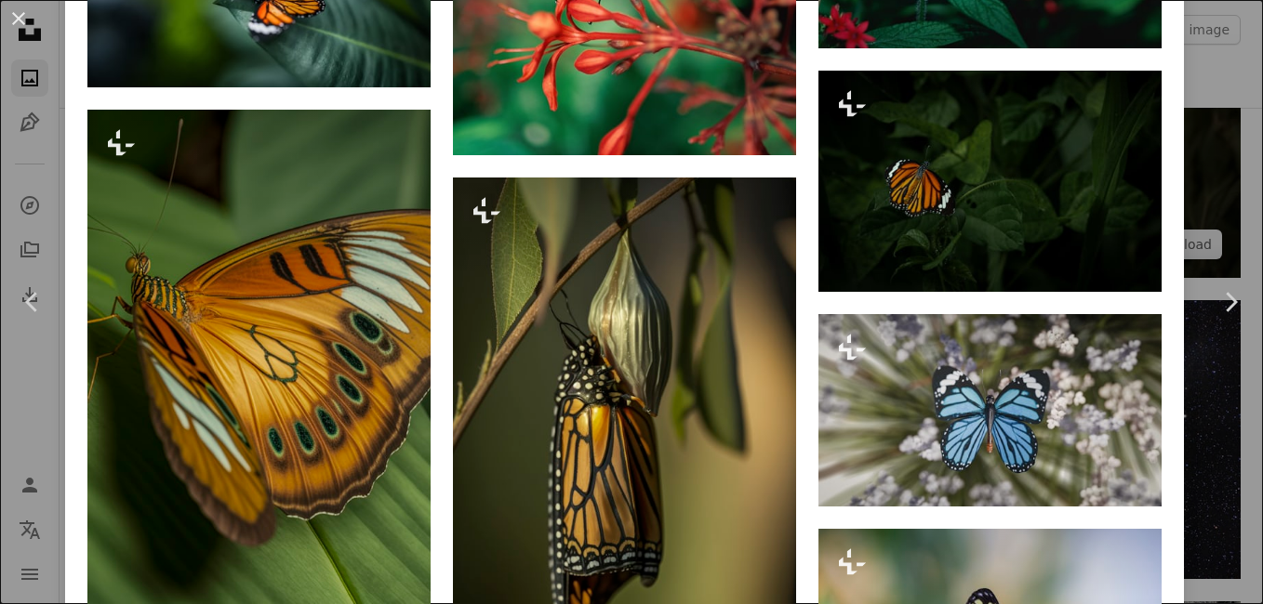
scroll to position [2244, 0]
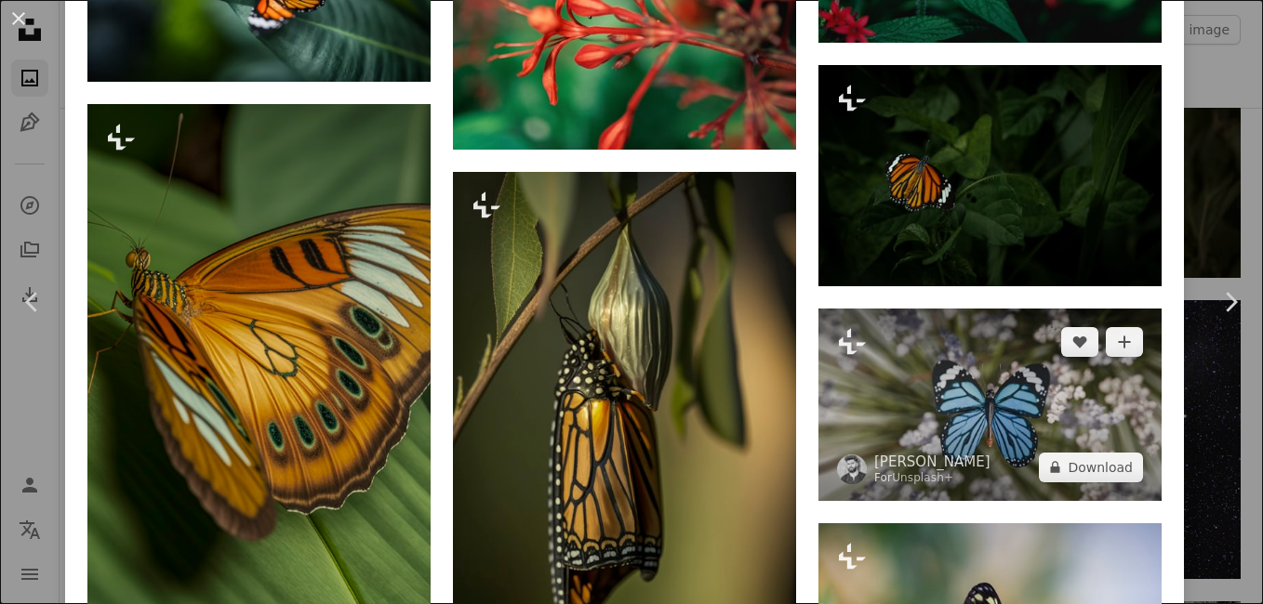
click at [1028, 403] on img at bounding box center [989, 405] width 343 height 192
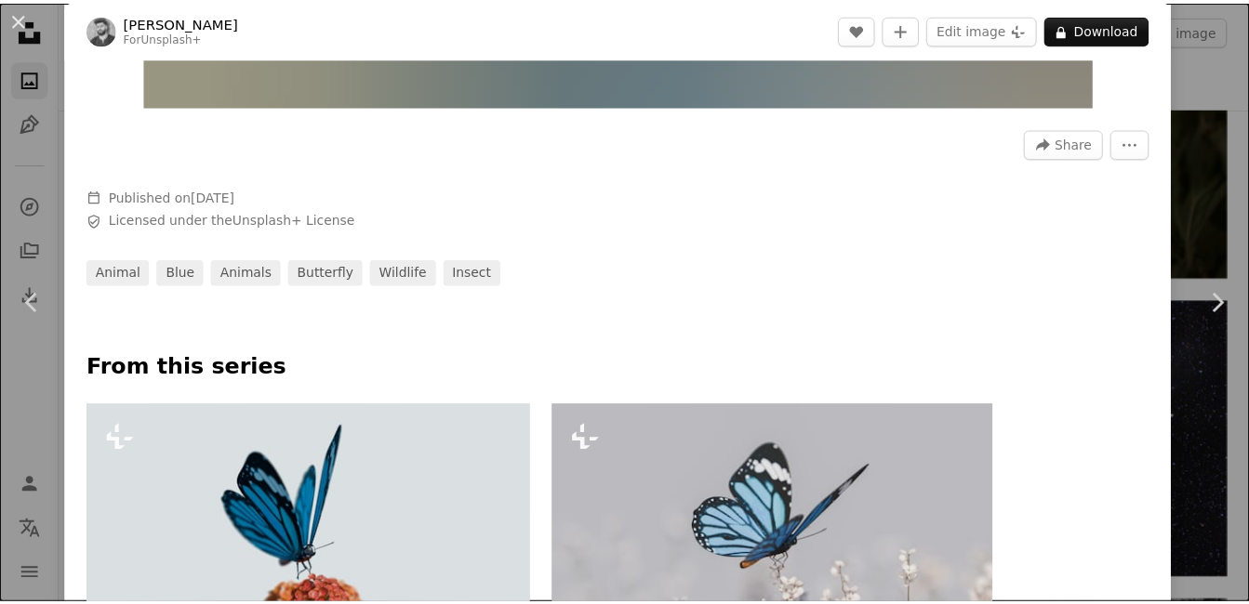
scroll to position [538, 0]
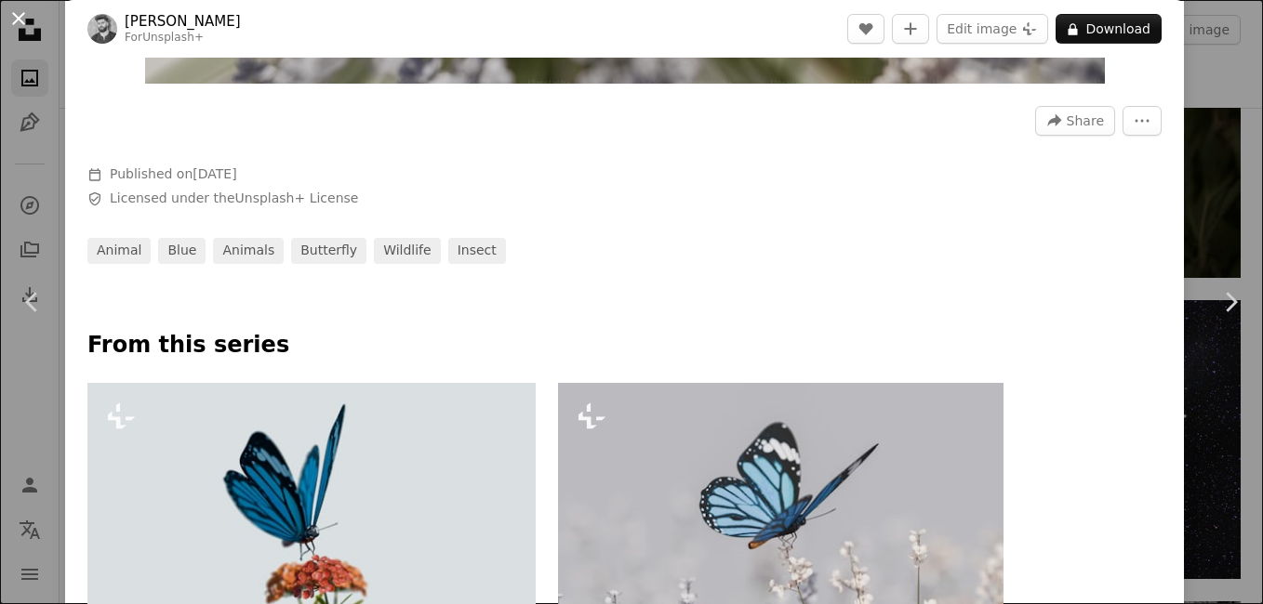
click at [7, 13] on button "An X shape" at bounding box center [18, 18] width 22 height 22
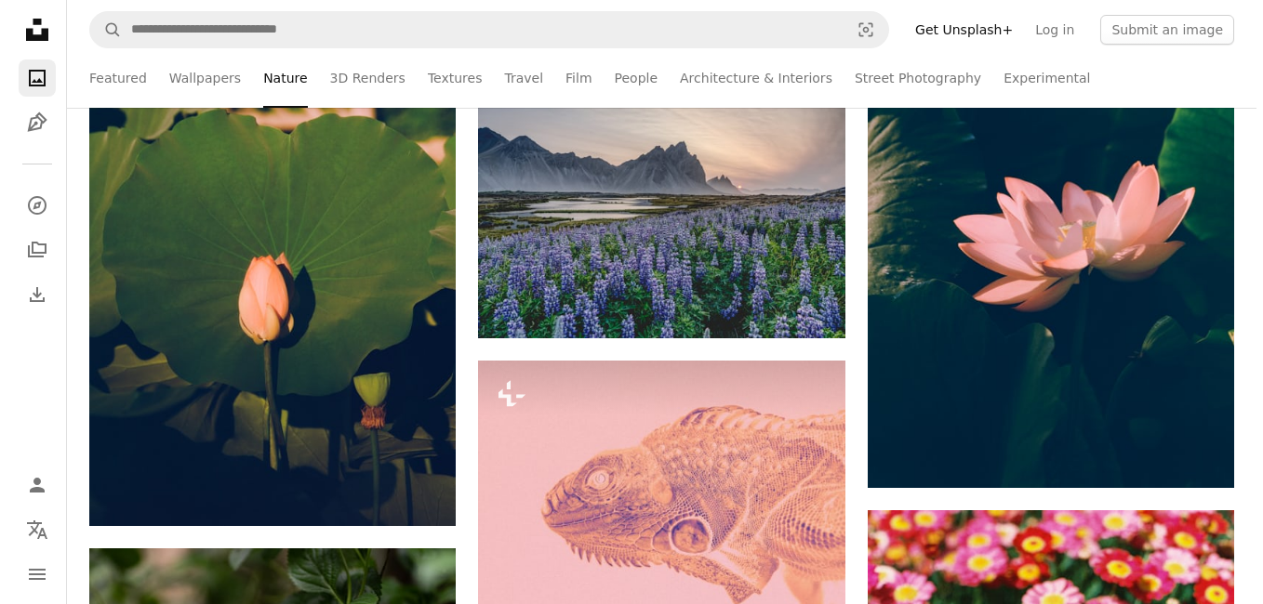
scroll to position [7809, 0]
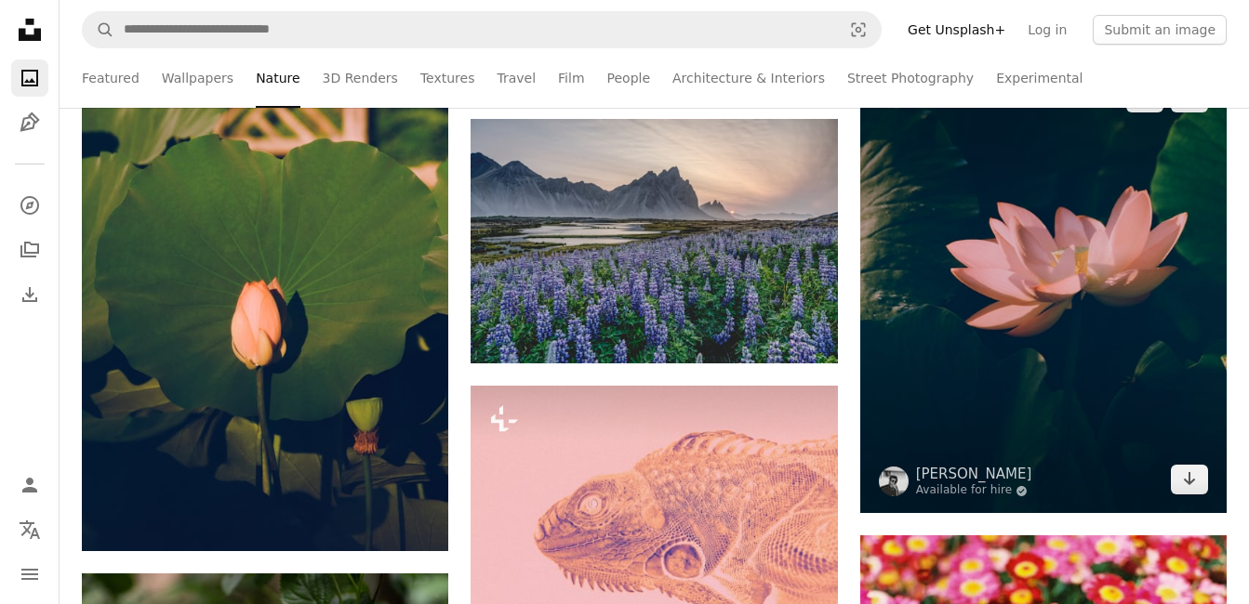
click at [1182, 431] on img at bounding box center [1043, 288] width 366 height 449
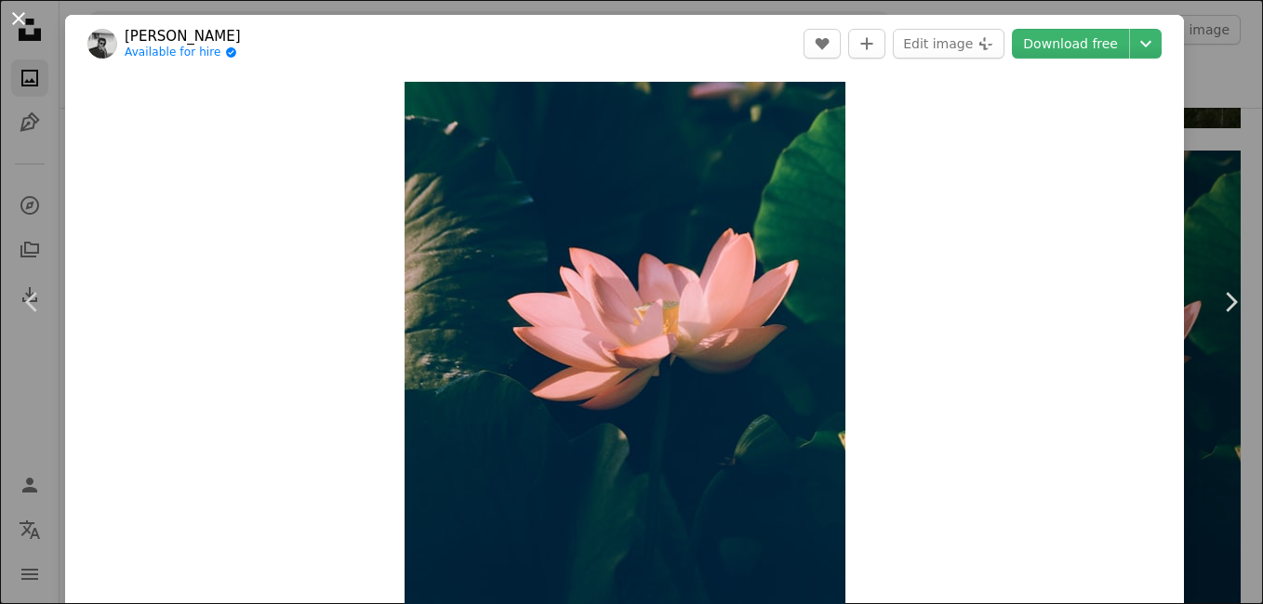
click at [22, 22] on button "An X shape" at bounding box center [18, 18] width 22 height 22
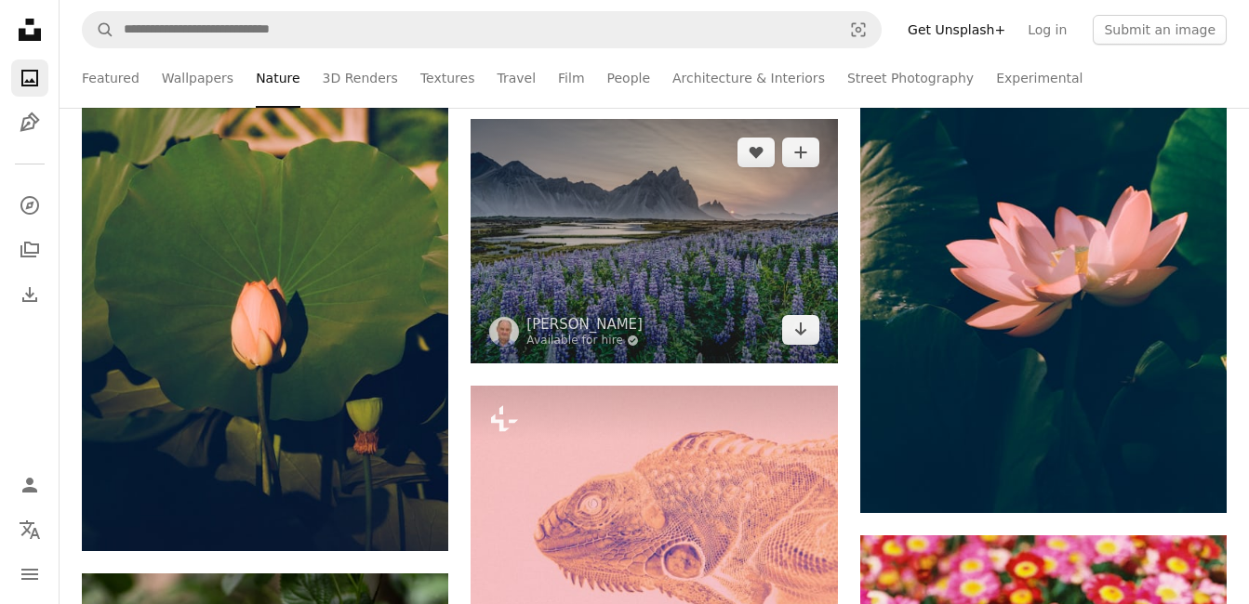
click at [710, 292] on img at bounding box center [653, 241] width 366 height 245
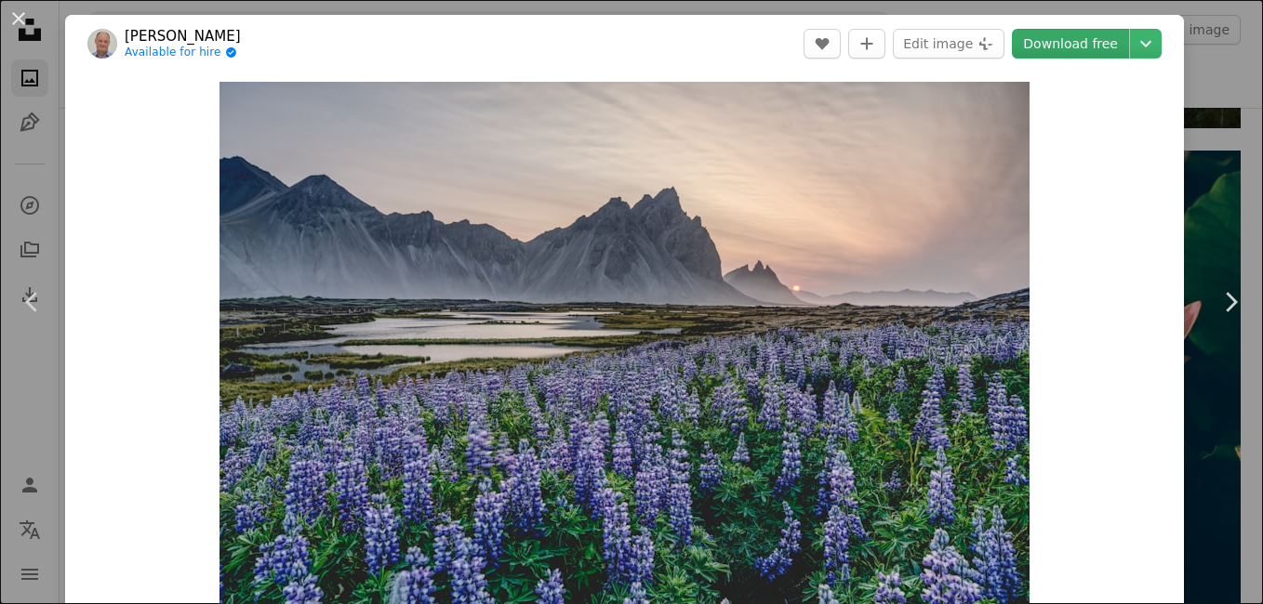
click at [1080, 44] on link "Download free" at bounding box center [1070, 44] width 117 height 30
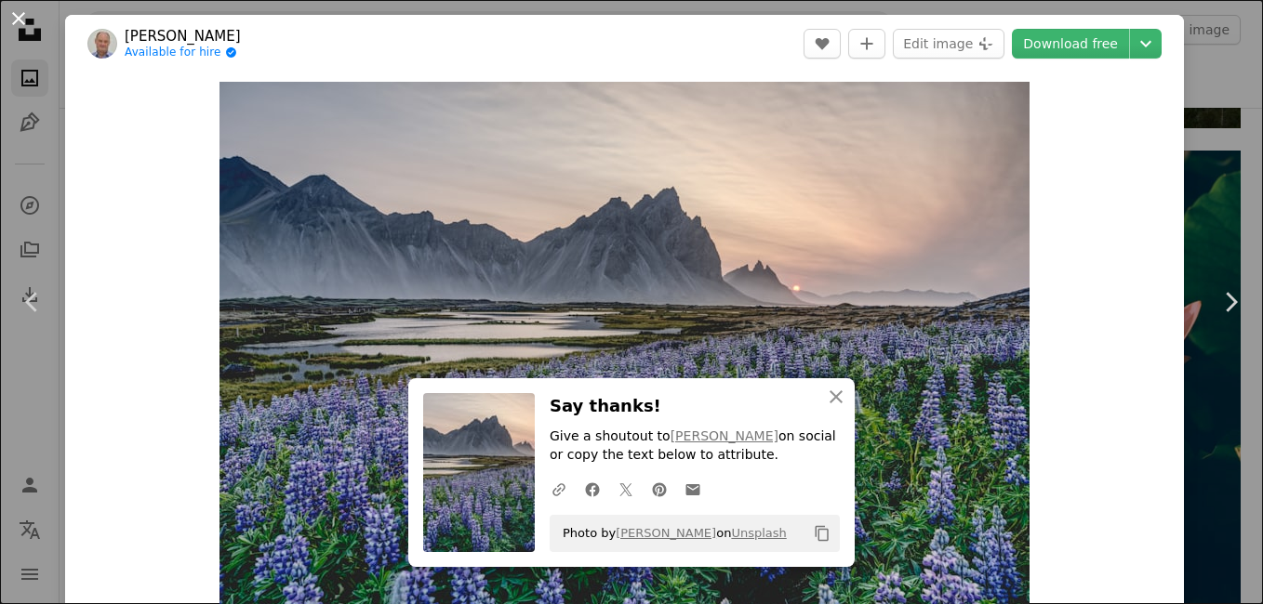
click at [10, 8] on button "An X shape" at bounding box center [18, 18] width 22 height 22
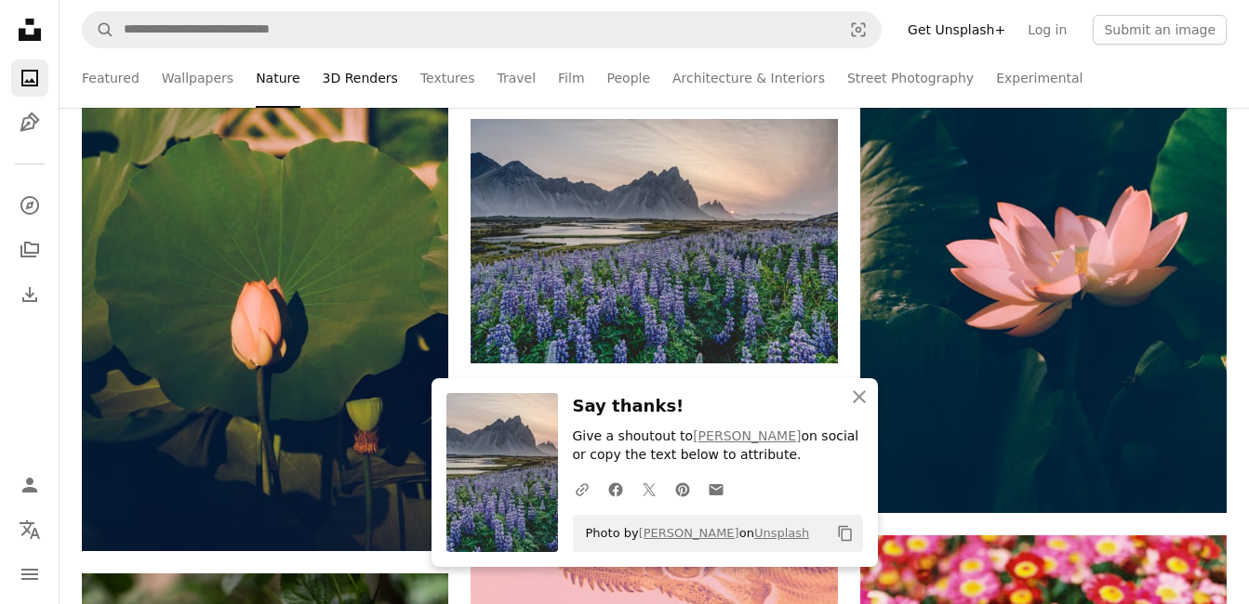
click at [323, 71] on link "3D Renders" at bounding box center [360, 78] width 75 height 60
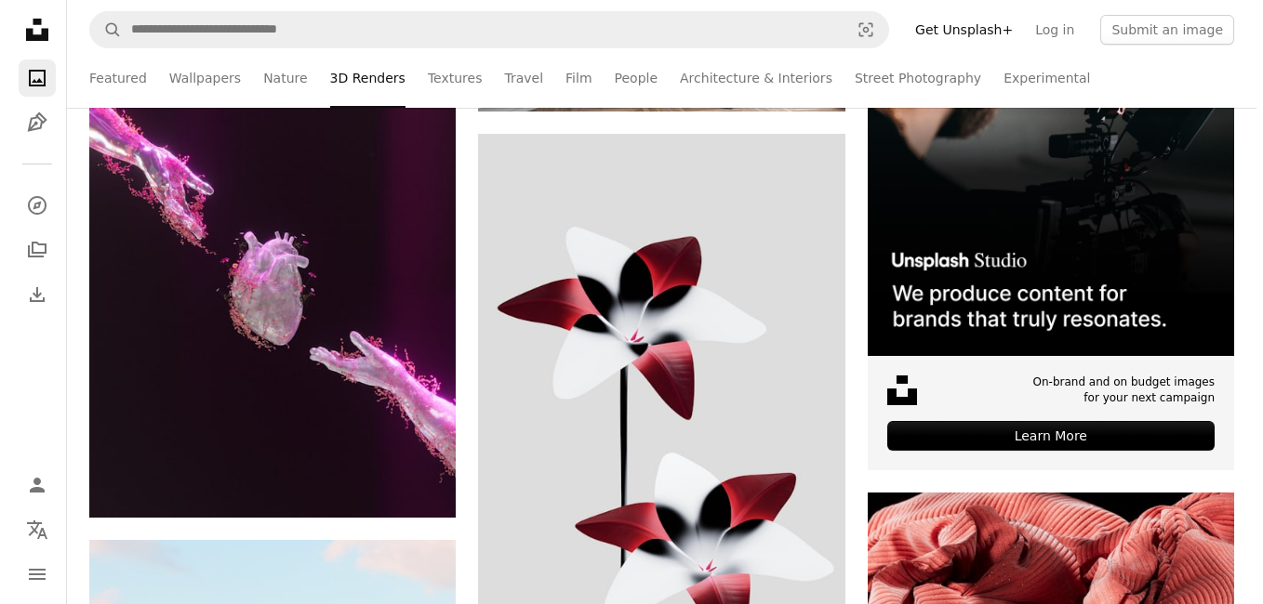
scroll to position [6299, 0]
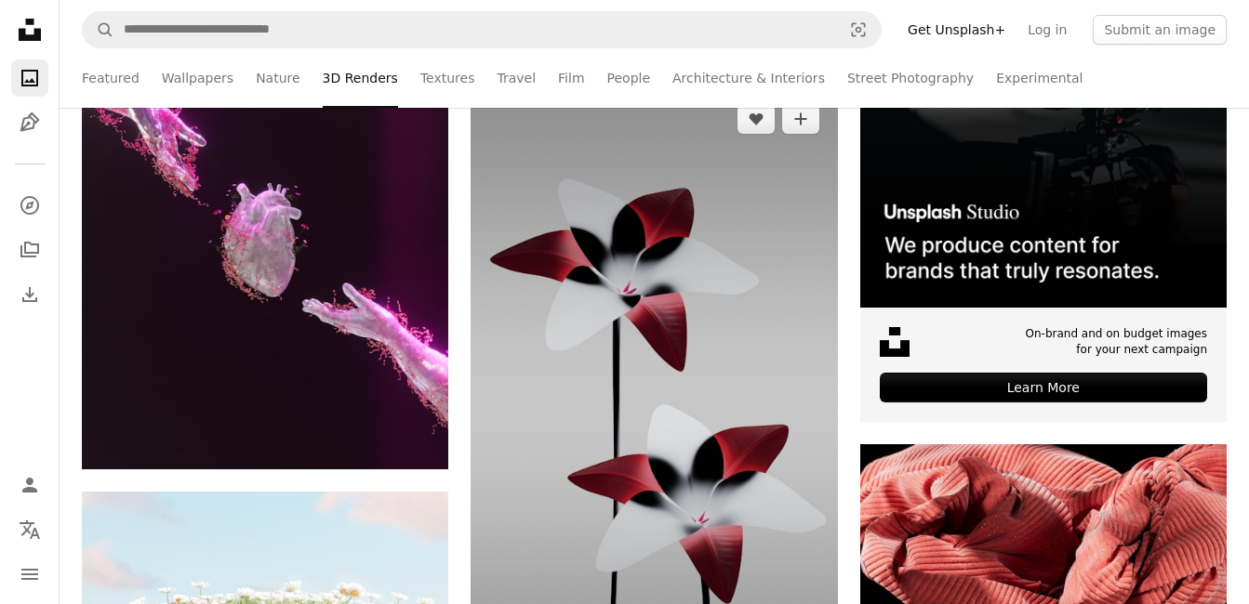
click at [619, 465] on img at bounding box center [653, 412] width 366 height 652
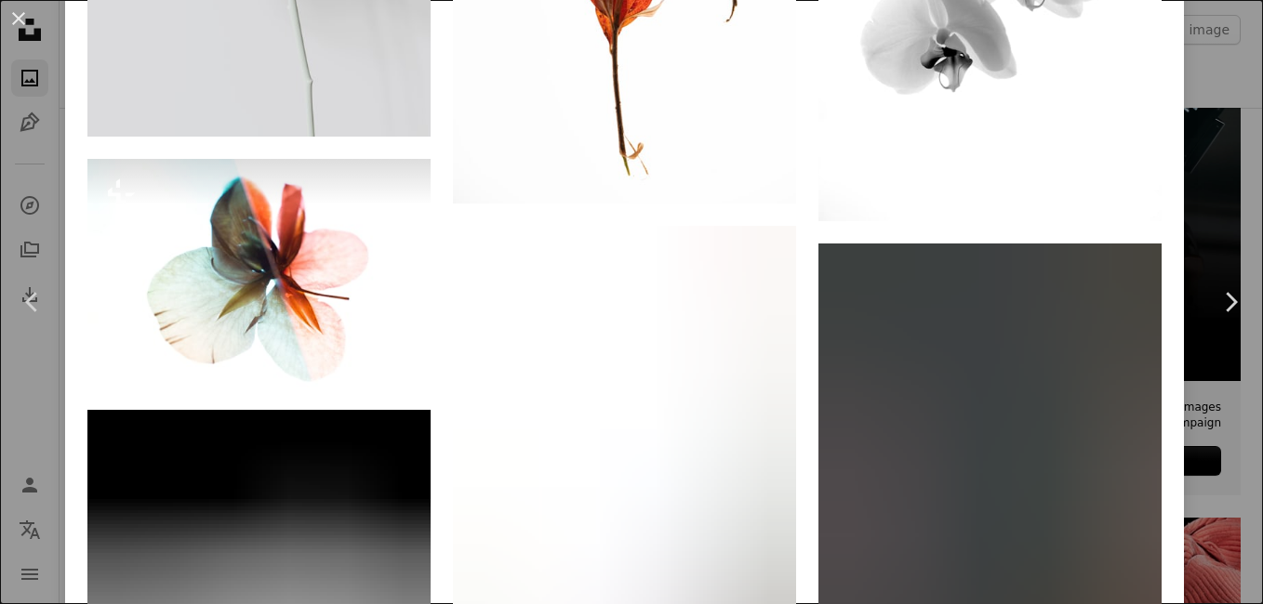
scroll to position [2115, 0]
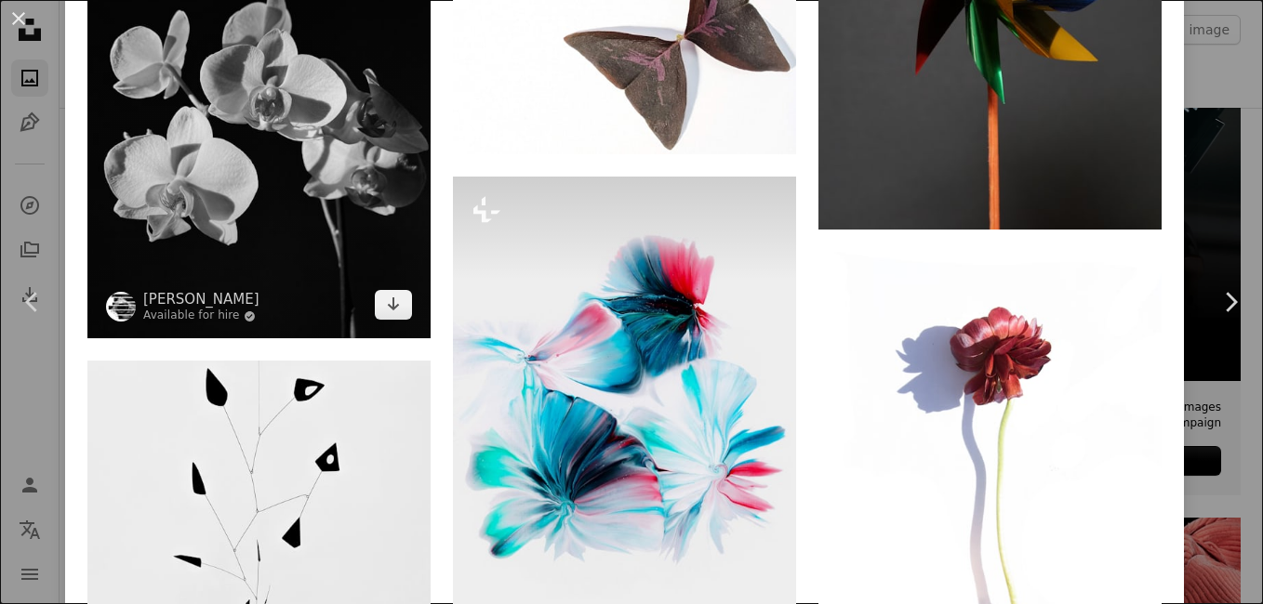
click at [314, 240] on img at bounding box center [258, 109] width 343 height 457
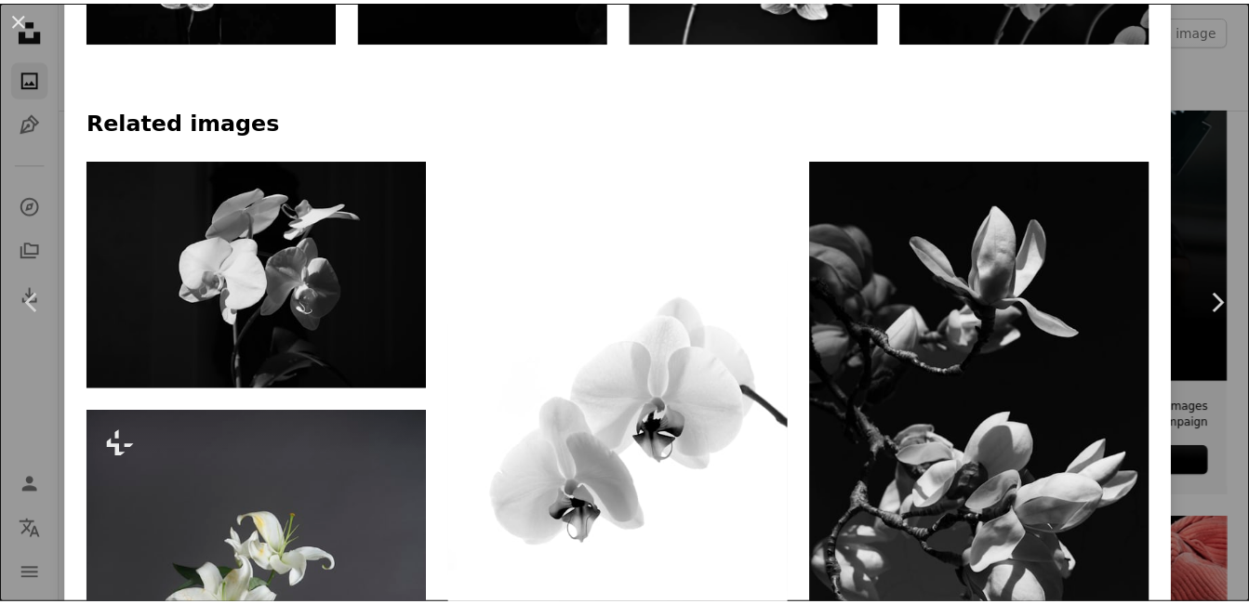
scroll to position [1586, 0]
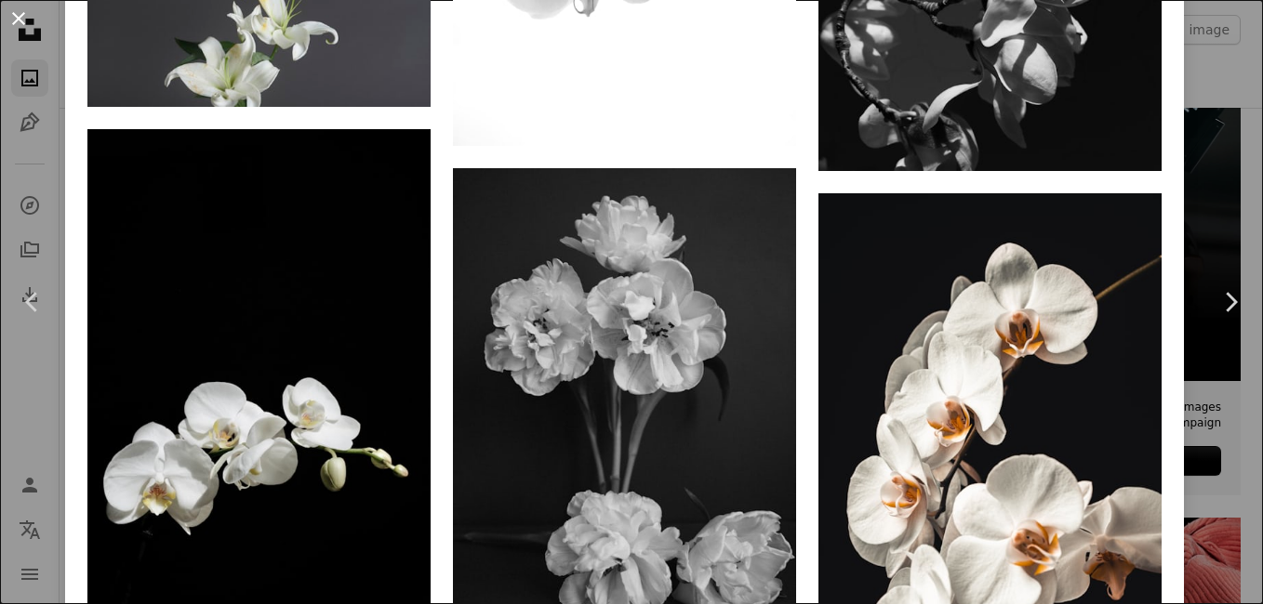
click at [16, 16] on button "An X shape" at bounding box center [18, 18] width 22 height 22
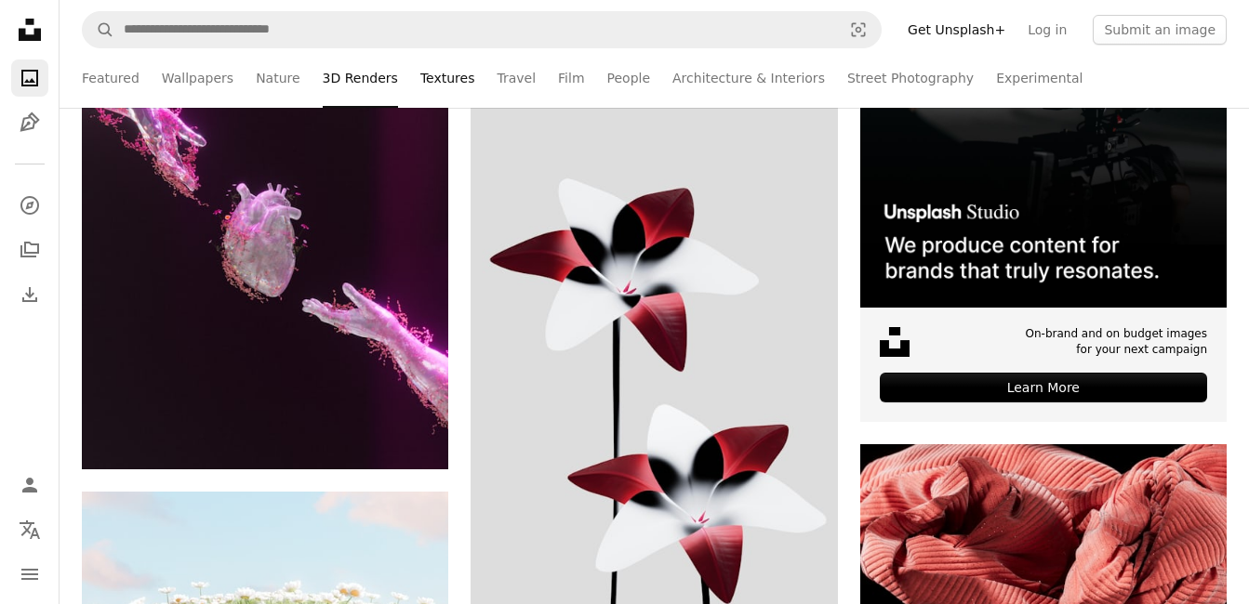
click at [420, 73] on link "Textures" at bounding box center [447, 78] width 55 height 60
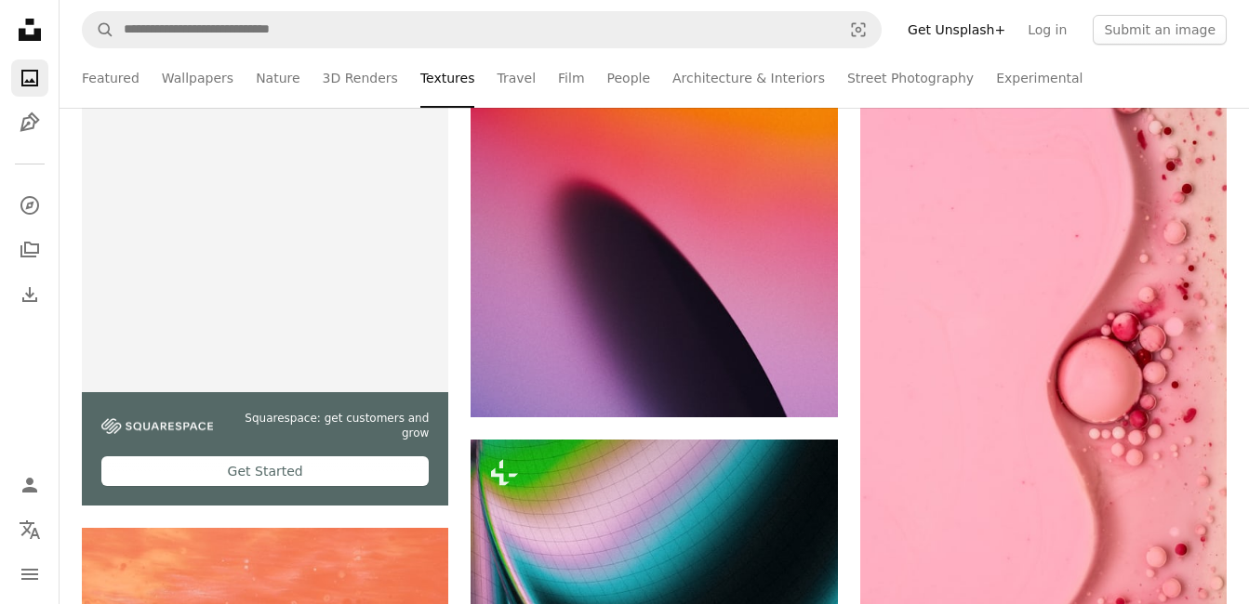
scroll to position [5809, 0]
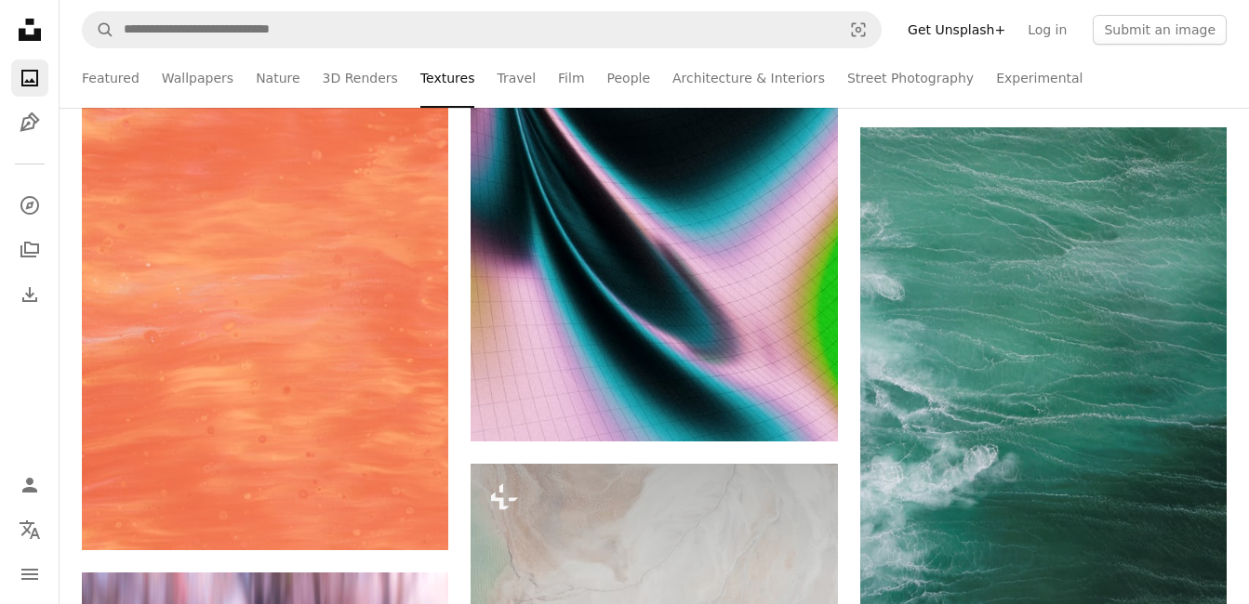
click at [504, 69] on ul "Featured Wallpapers Nature 3D Renders Textures Travel Film People Architecture …" at bounding box center [694, 78] width 1065 height 60
click at [496, 78] on link "Travel" at bounding box center [515, 78] width 39 height 60
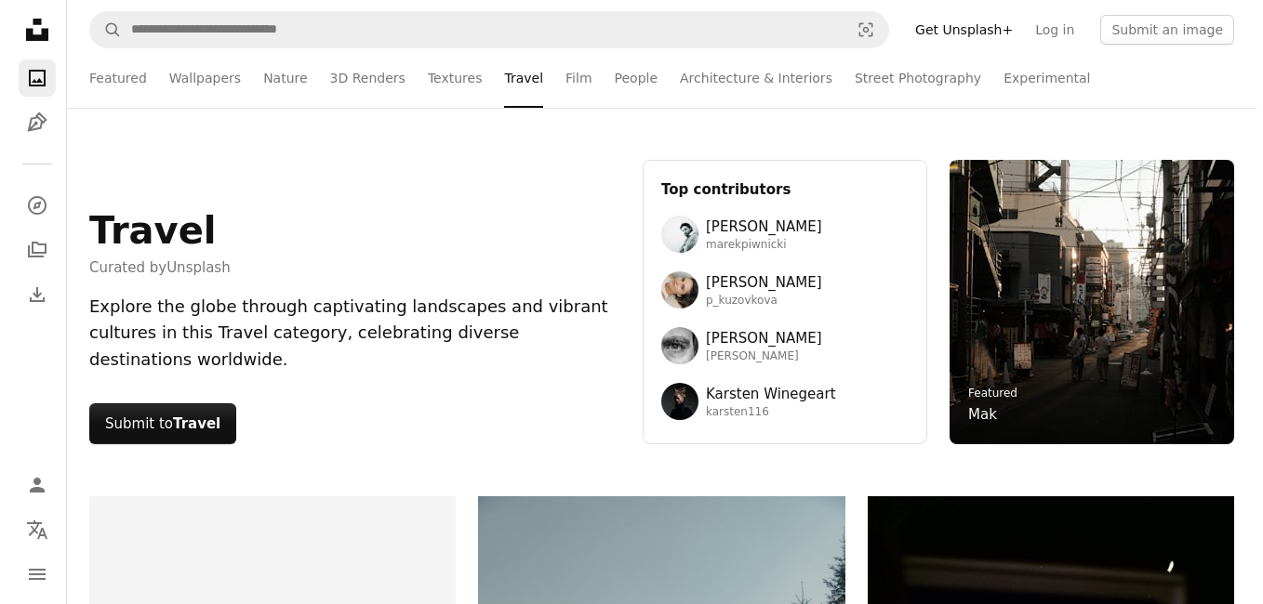
scroll to position [528, 0]
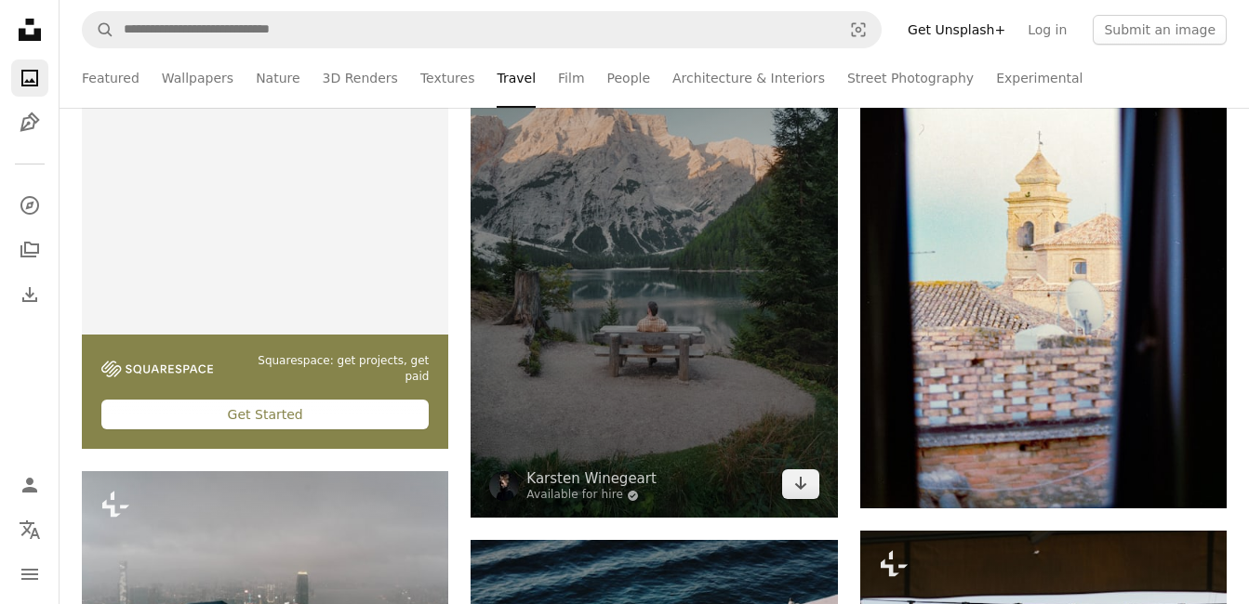
click at [759, 362] on img at bounding box center [653, 242] width 366 height 549
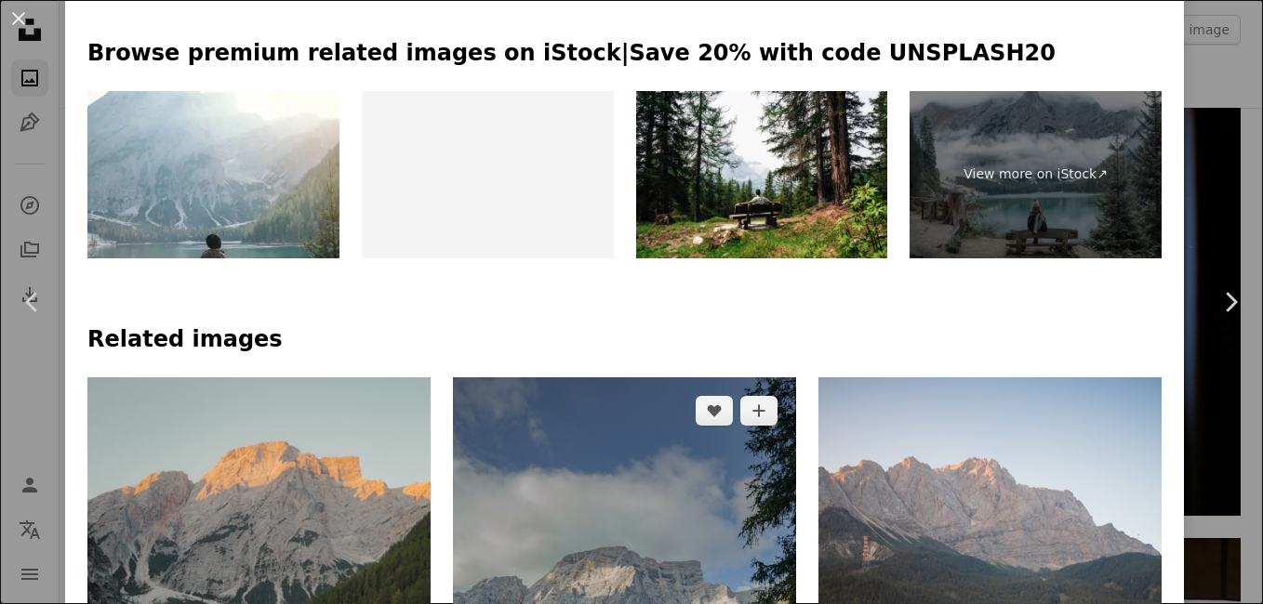
scroll to position [942, 0]
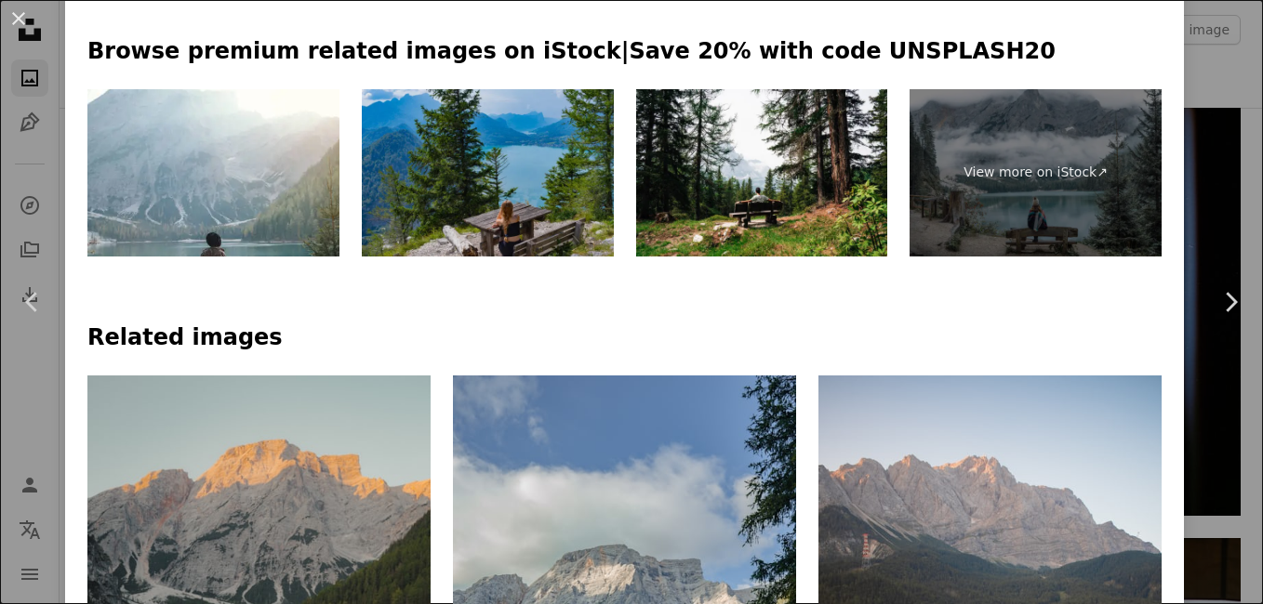
click at [500, 206] on img at bounding box center [488, 173] width 252 height 168
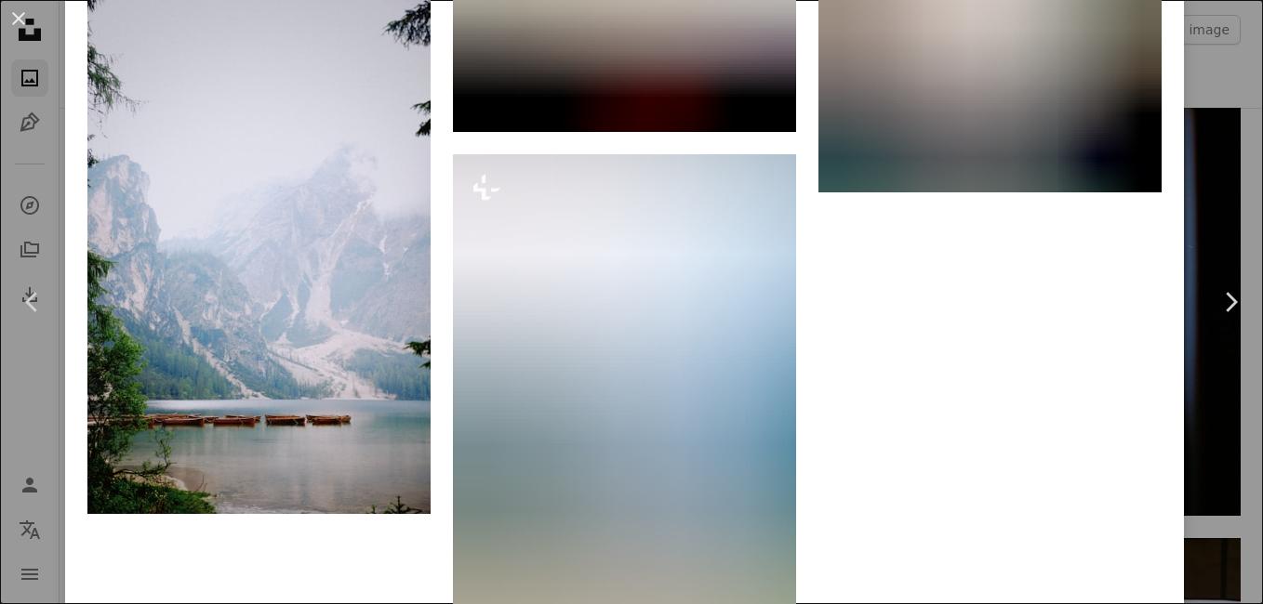
scroll to position [3749, 0]
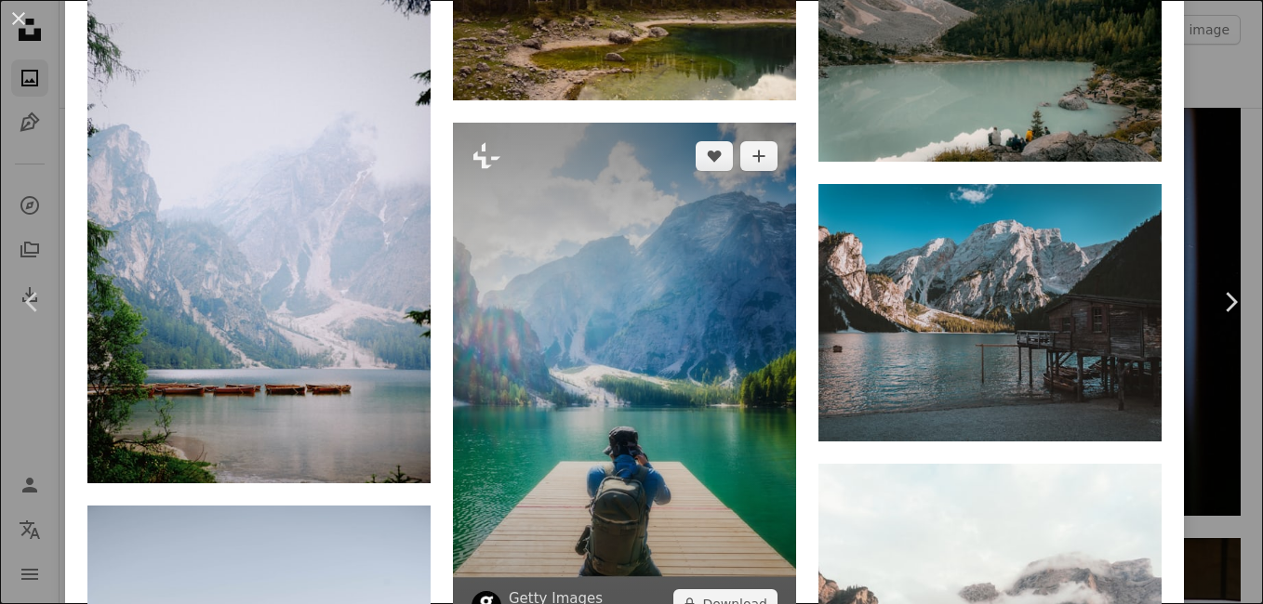
click at [683, 425] on img at bounding box center [624, 380] width 343 height 514
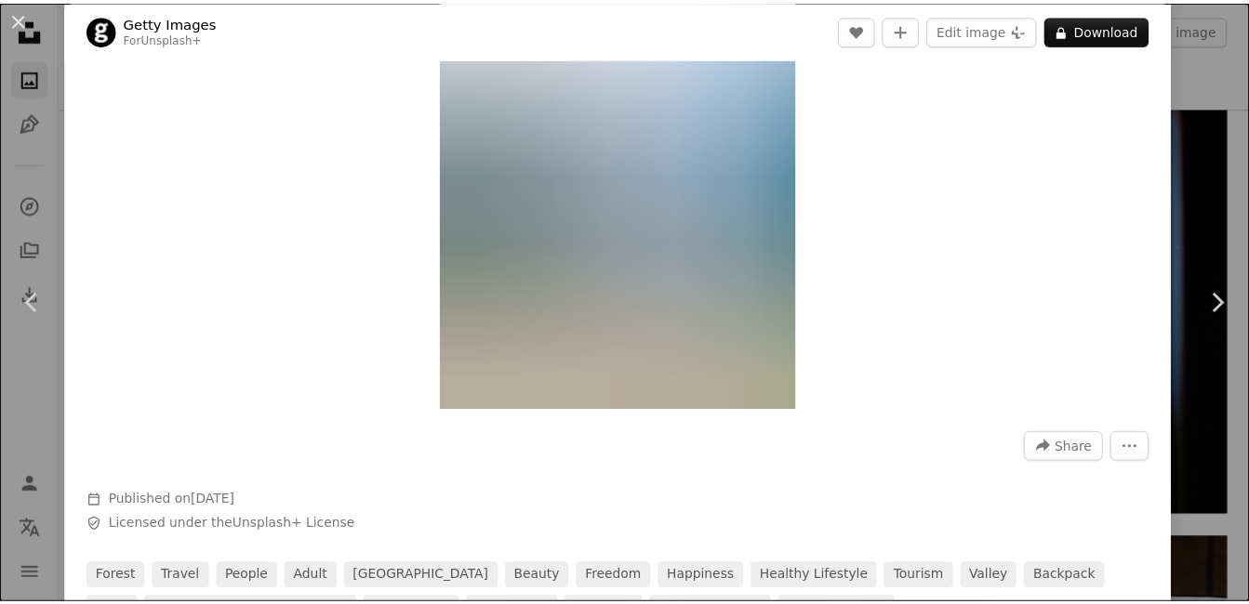
scroll to position [339, 0]
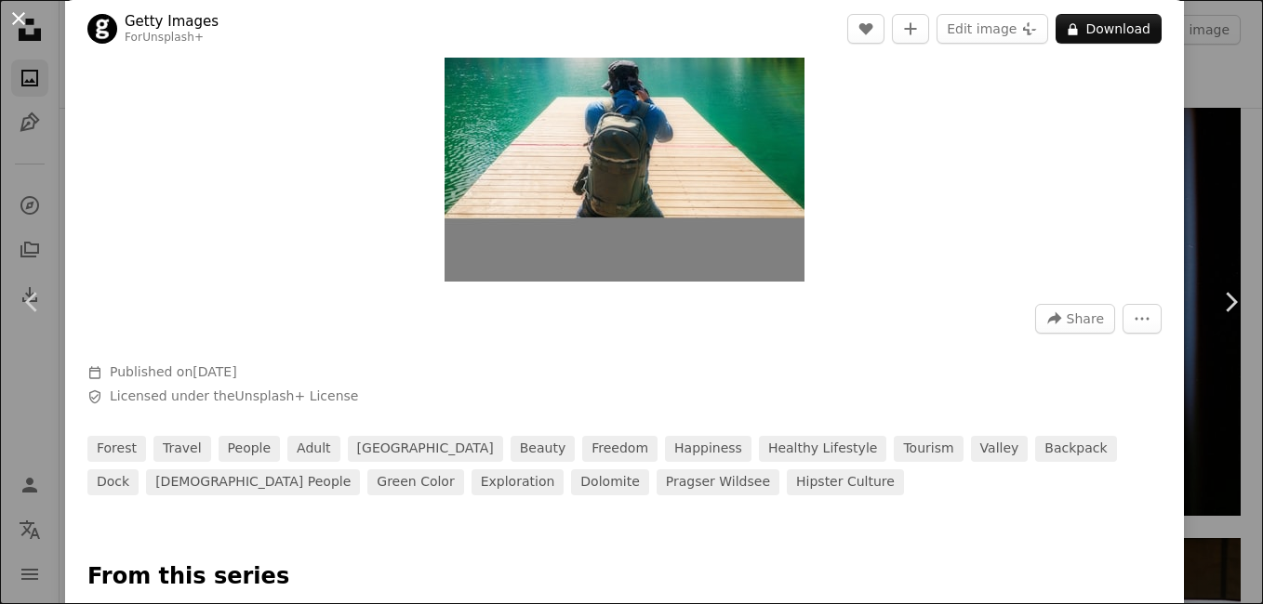
click at [23, 24] on button "An X shape" at bounding box center [18, 18] width 22 height 22
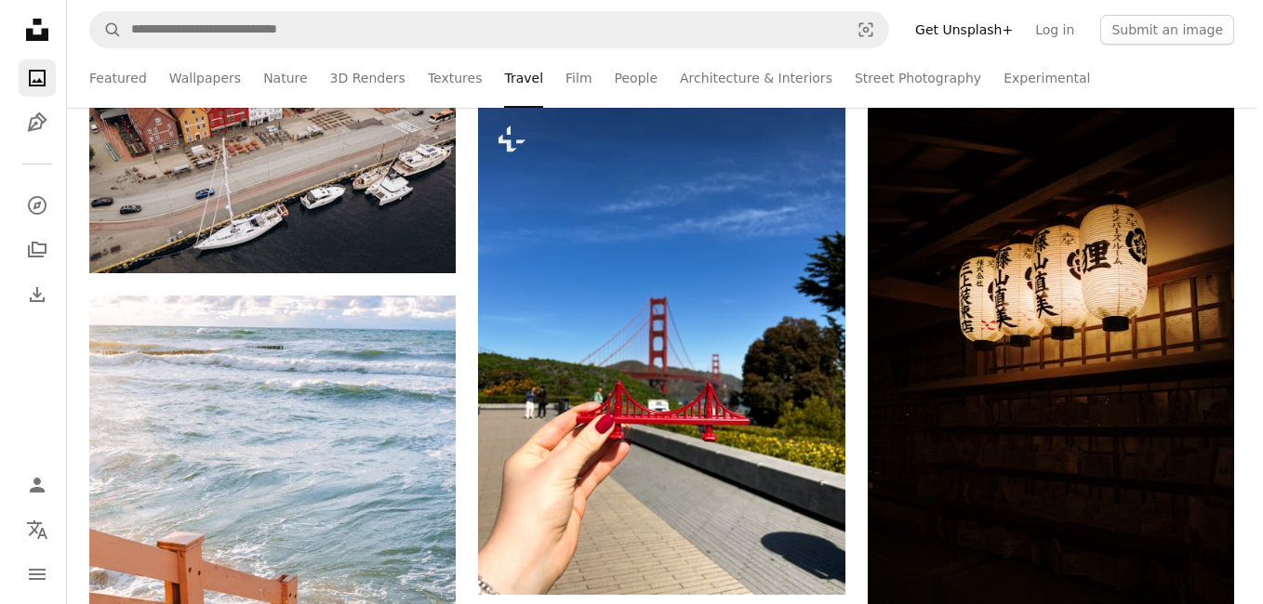
scroll to position [2113, 0]
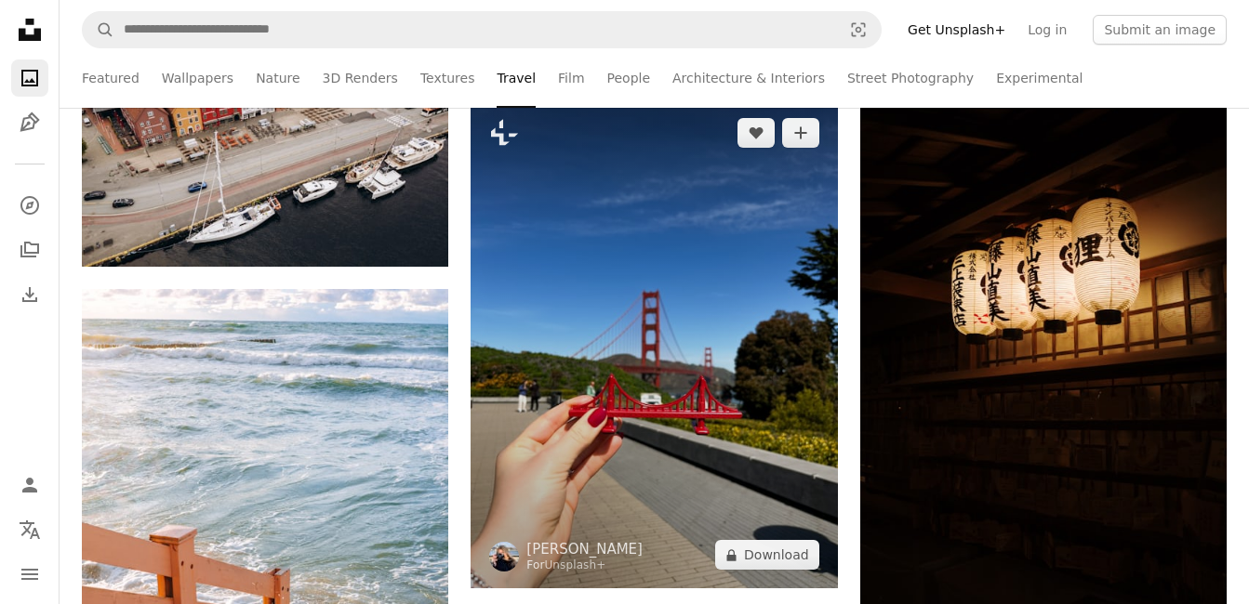
click at [747, 419] on img at bounding box center [653, 343] width 366 height 489
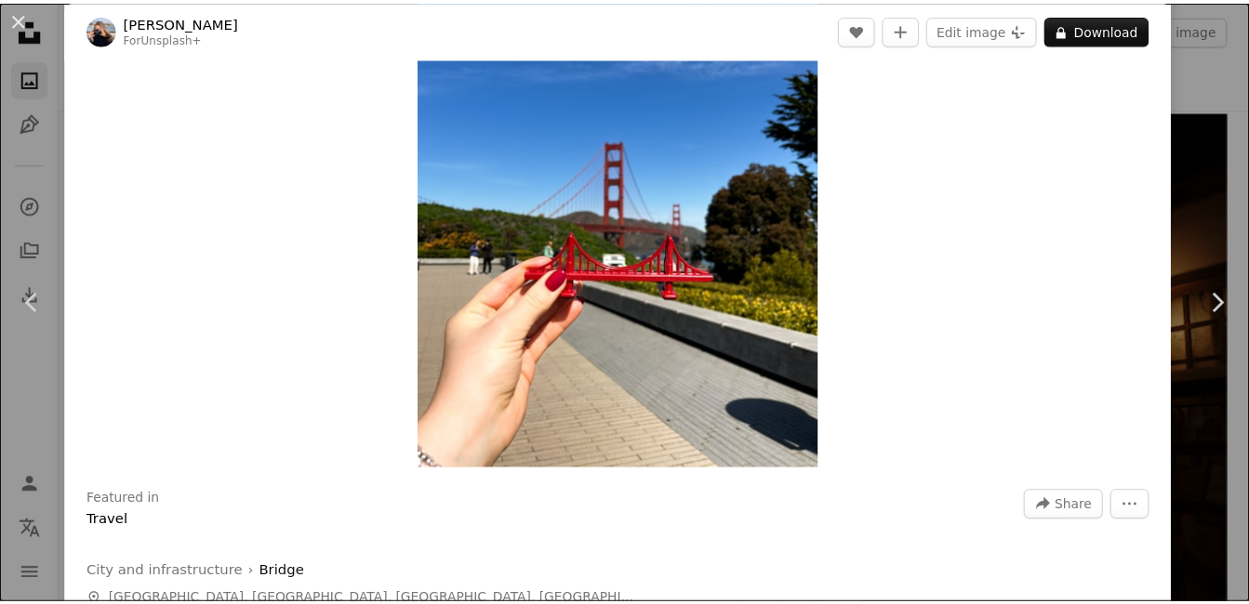
scroll to position [150, 0]
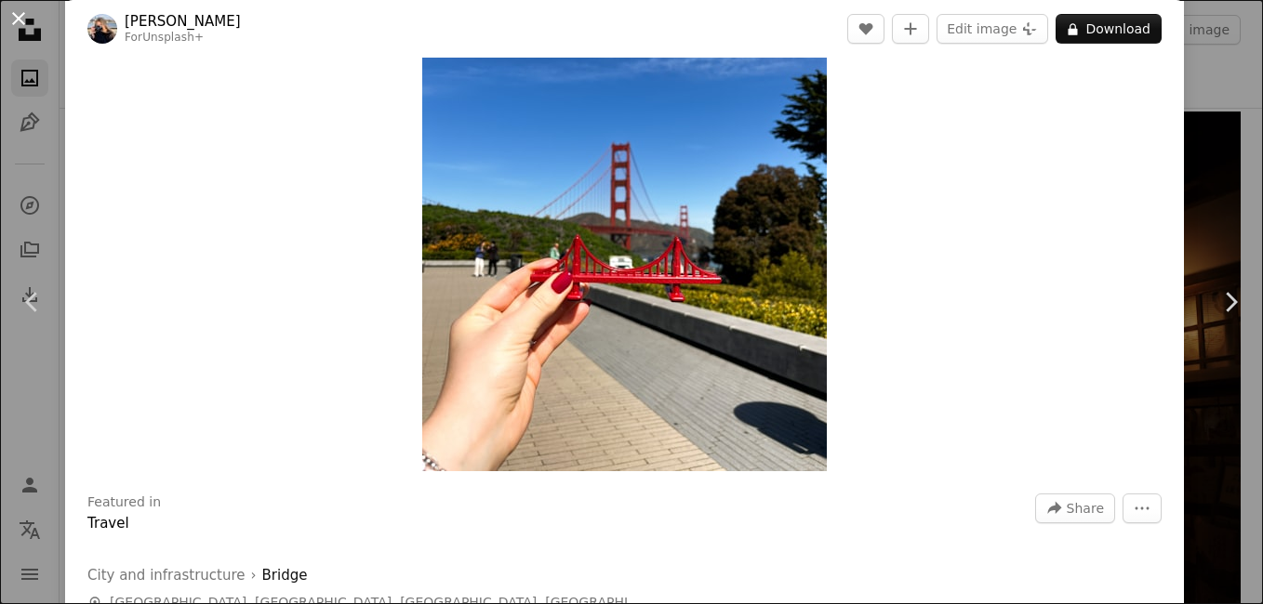
click at [7, 16] on button "An X shape" at bounding box center [18, 18] width 22 height 22
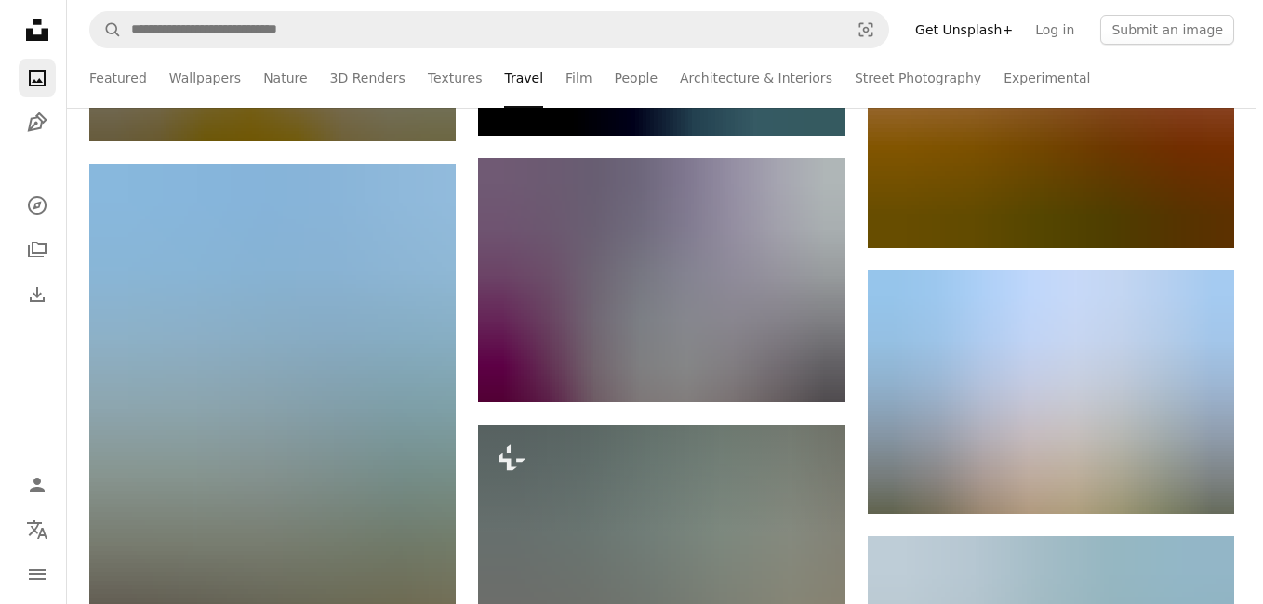
scroll to position [3074, 0]
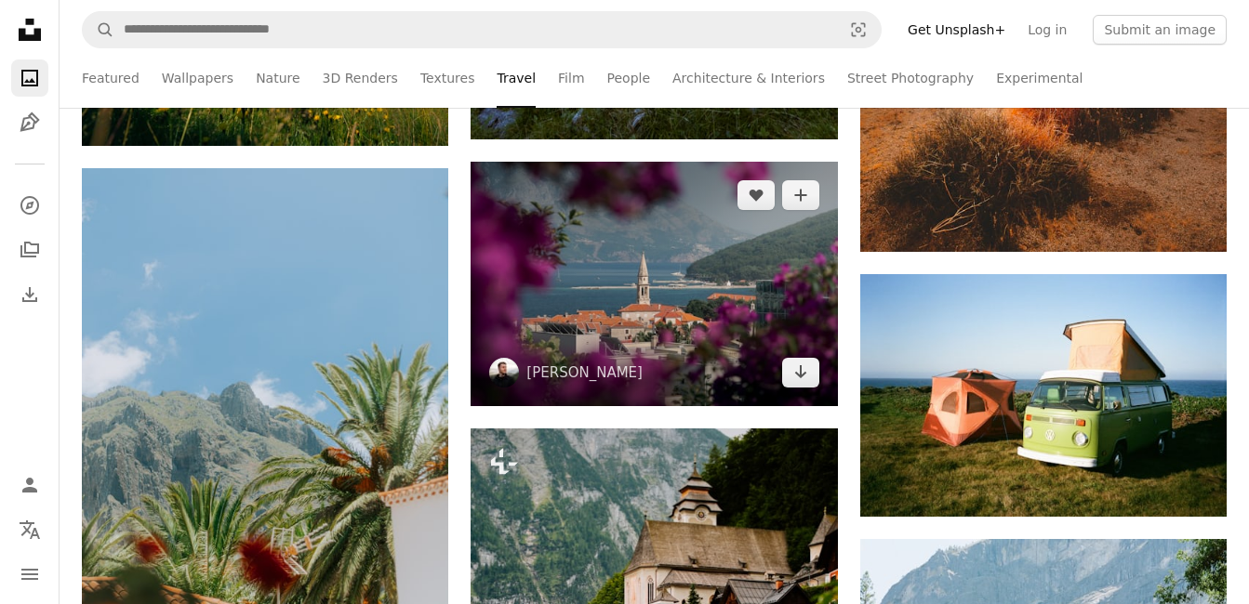
click at [764, 342] on img at bounding box center [653, 284] width 366 height 245
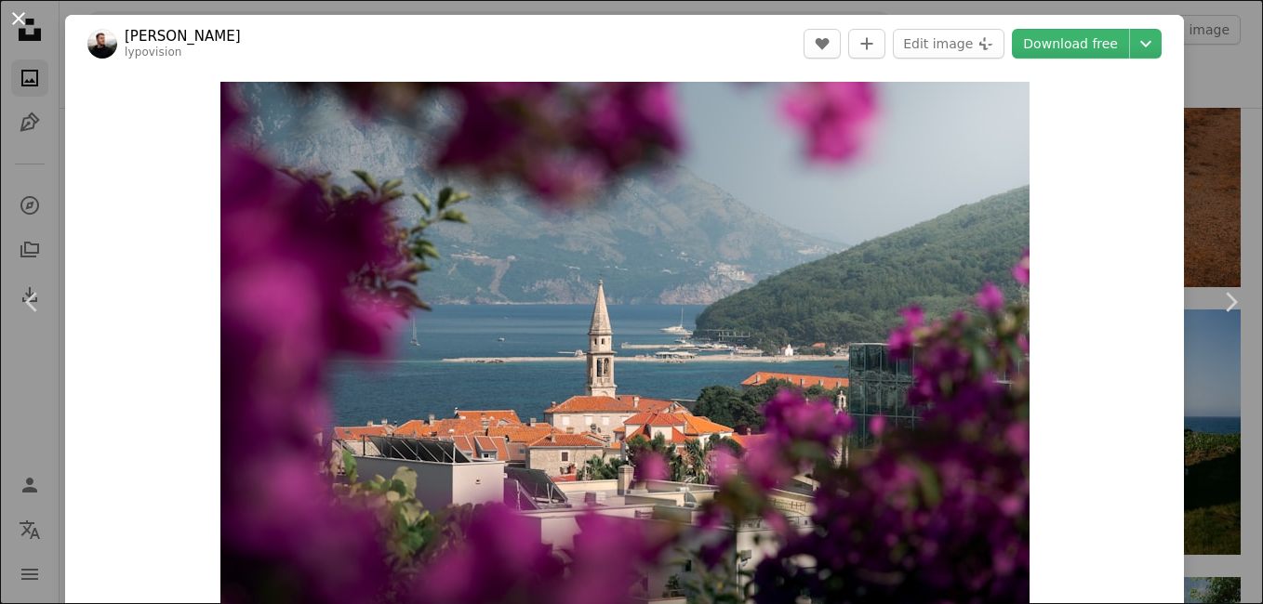
click at [7, 20] on button "An X shape" at bounding box center [18, 18] width 22 height 22
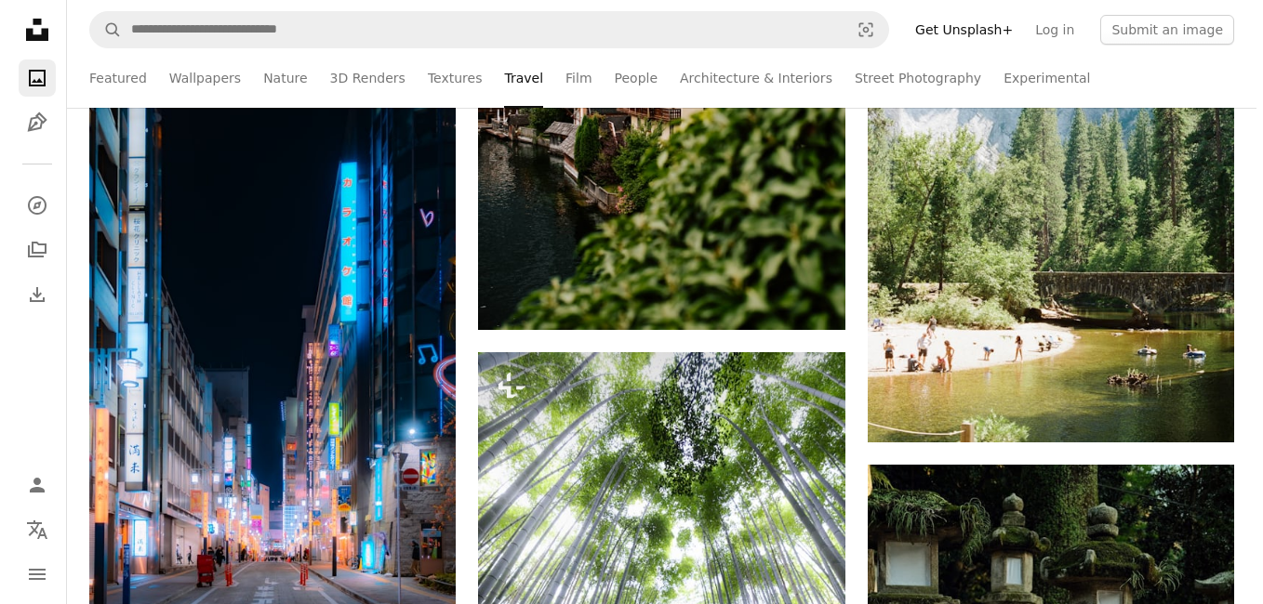
scroll to position [3727, 0]
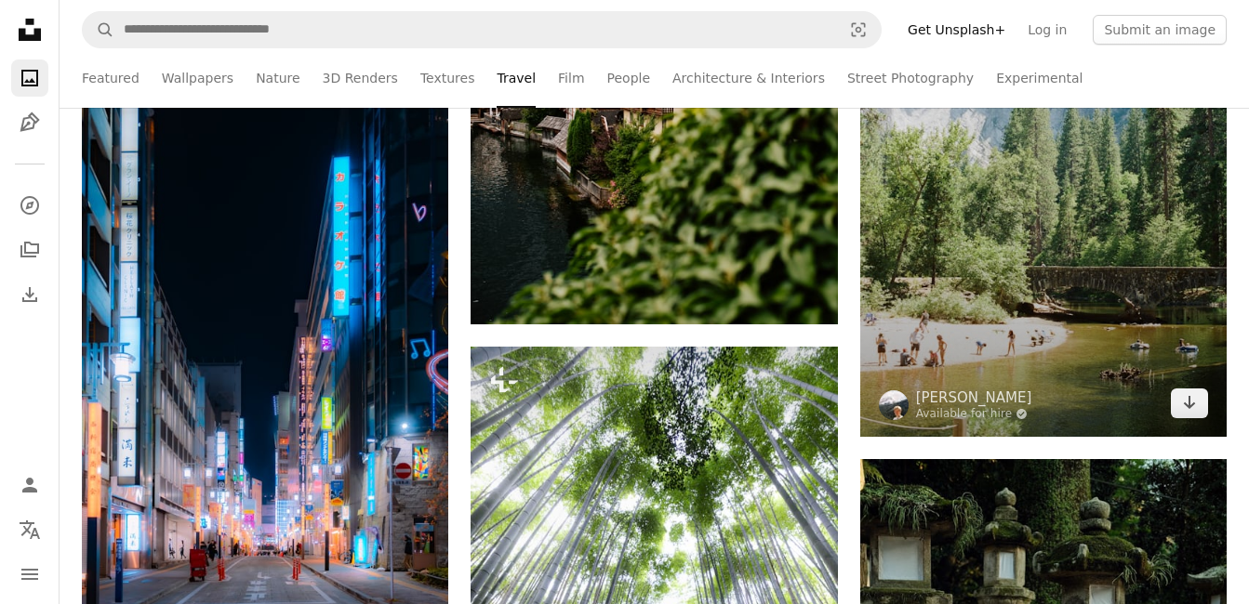
click at [1150, 361] on img at bounding box center [1043, 161] width 366 height 550
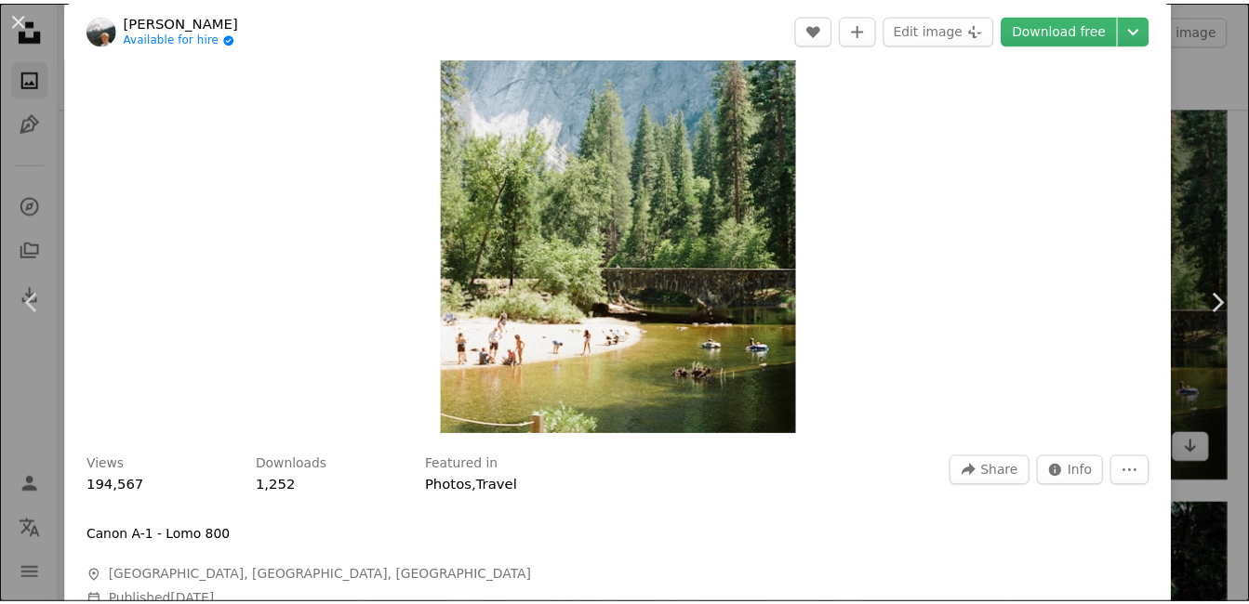
scroll to position [193, 0]
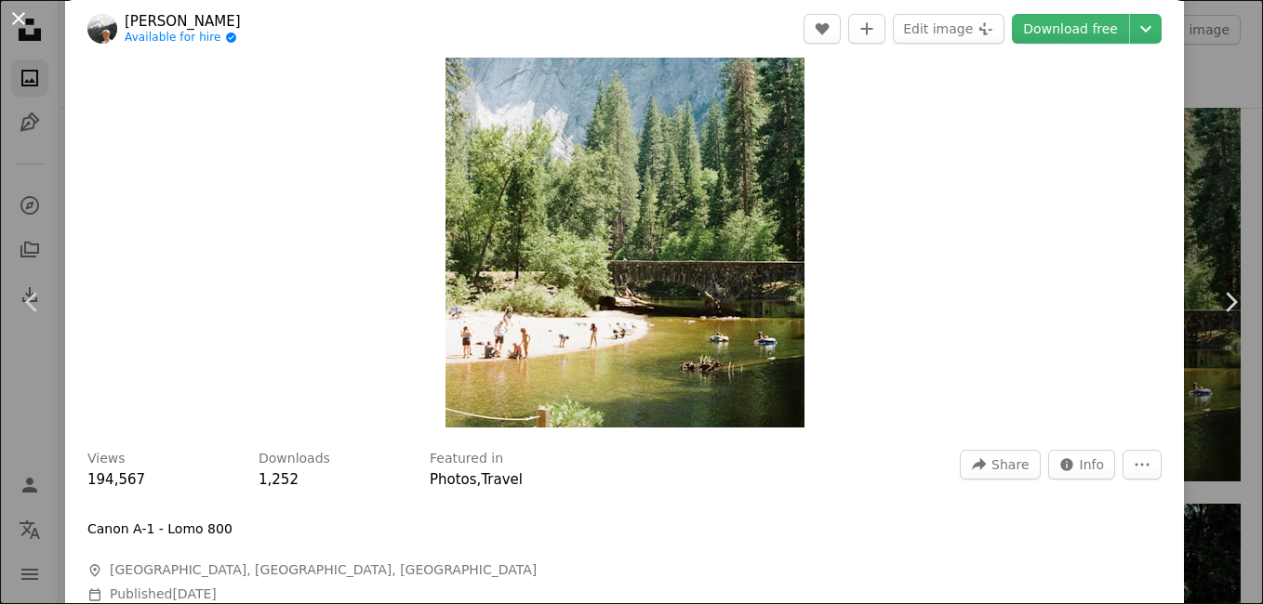
click at [14, 24] on button "An X shape" at bounding box center [18, 18] width 22 height 22
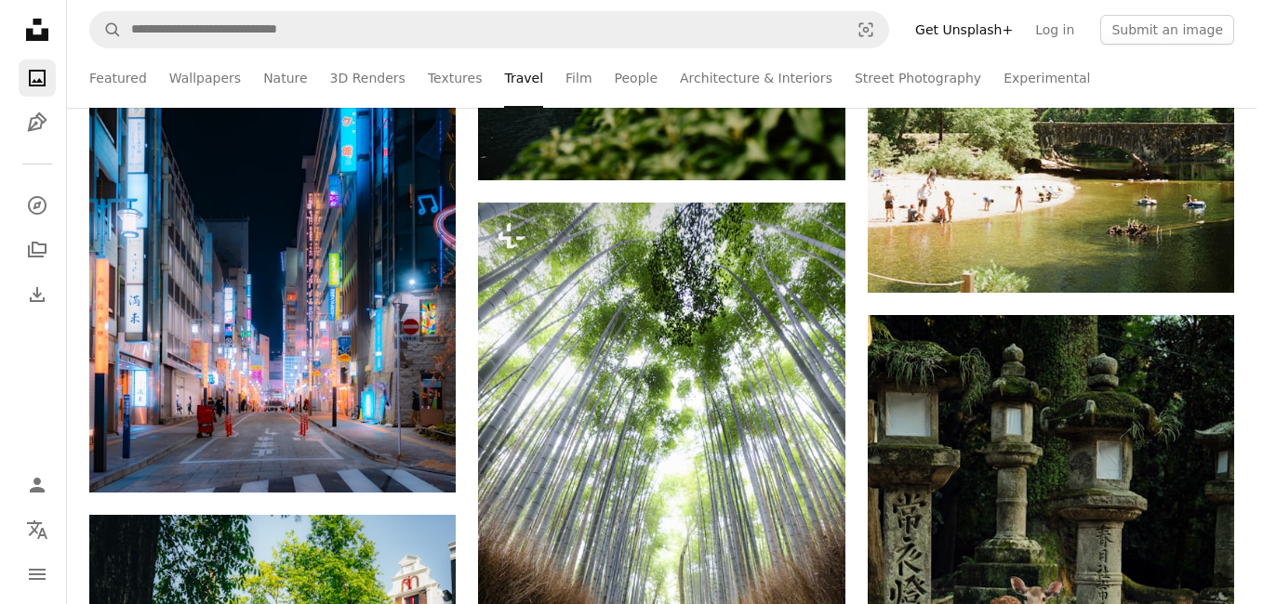
scroll to position [3872, 0]
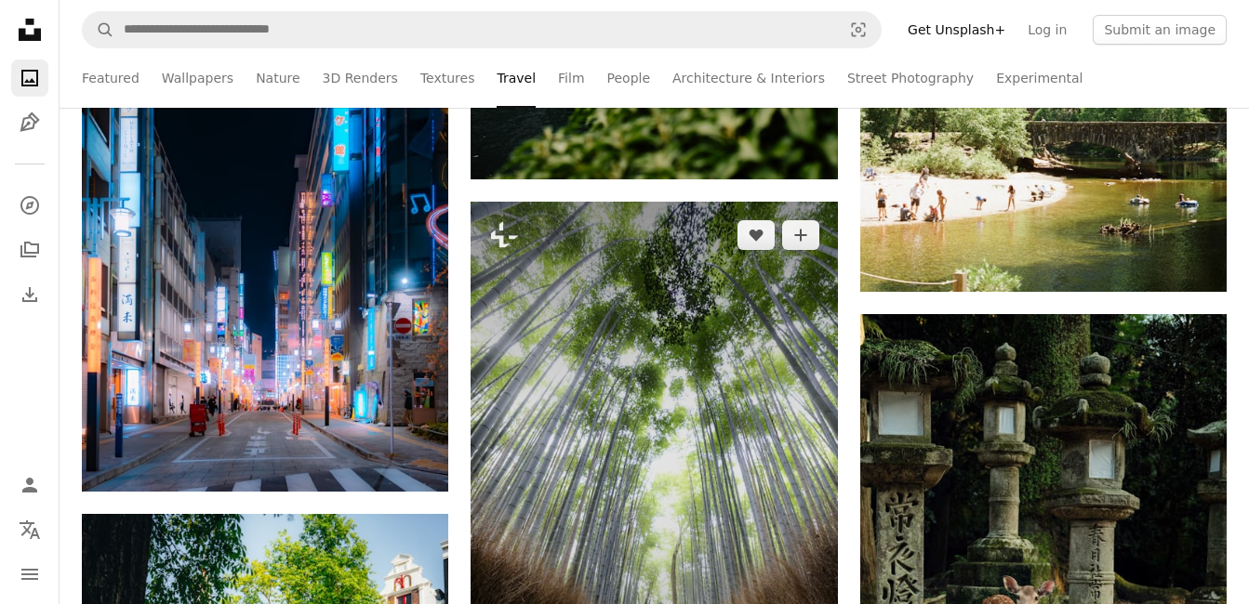
click at [741, 404] on img at bounding box center [653, 476] width 366 height 549
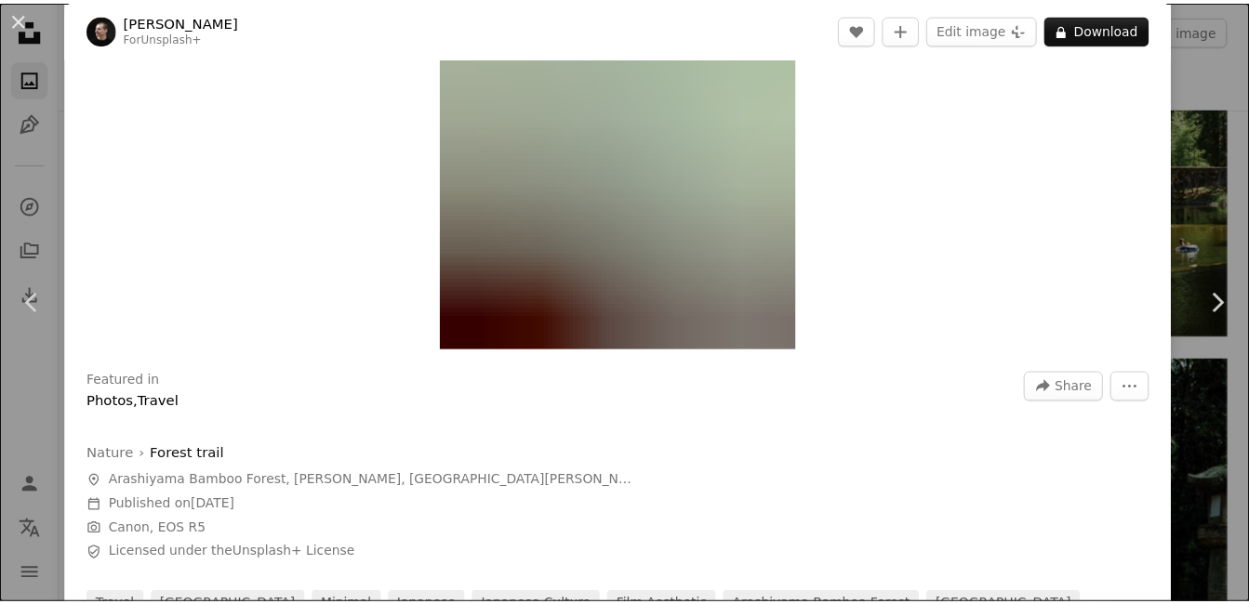
scroll to position [298, 0]
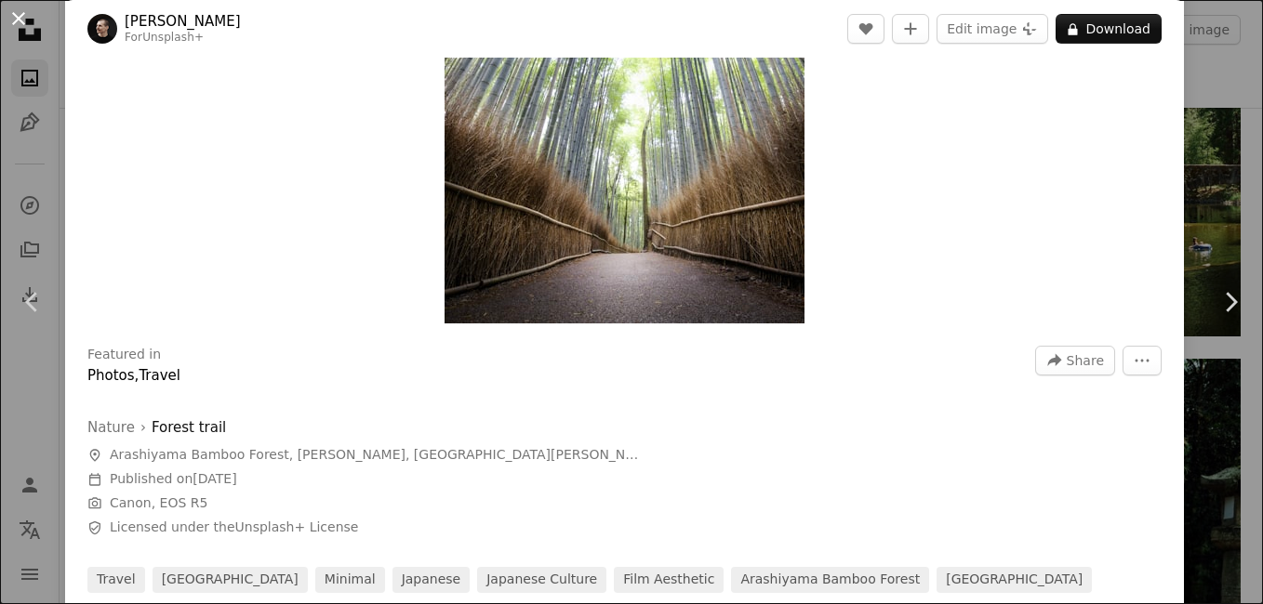
click at [7, 20] on button "An X shape" at bounding box center [18, 18] width 22 height 22
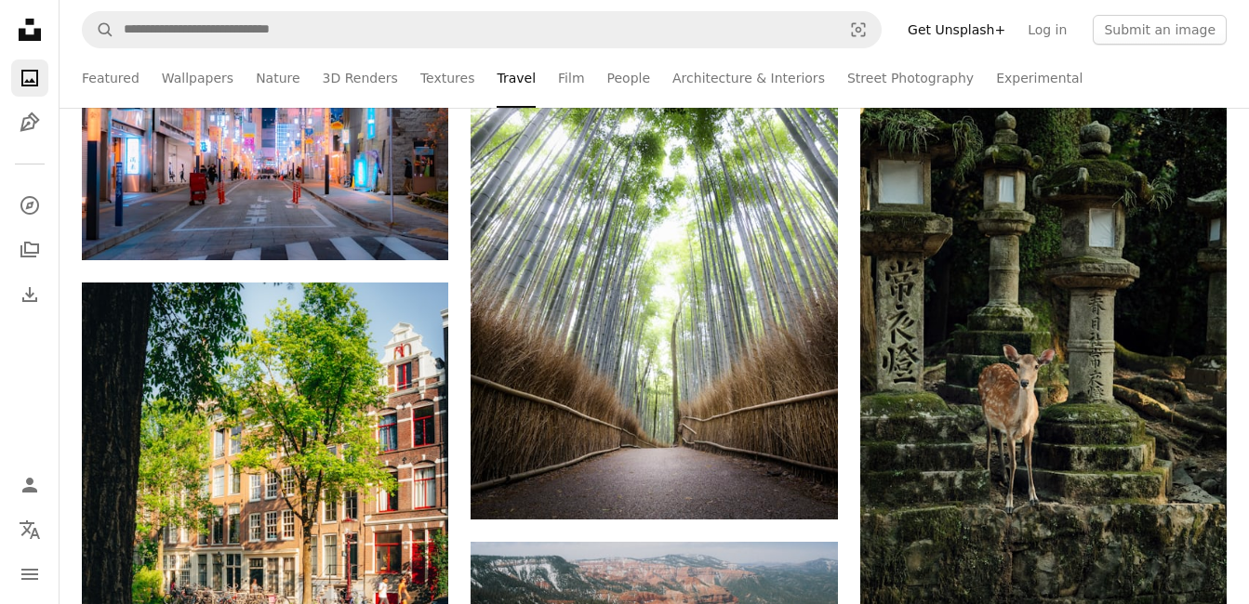
scroll to position [4108, 0]
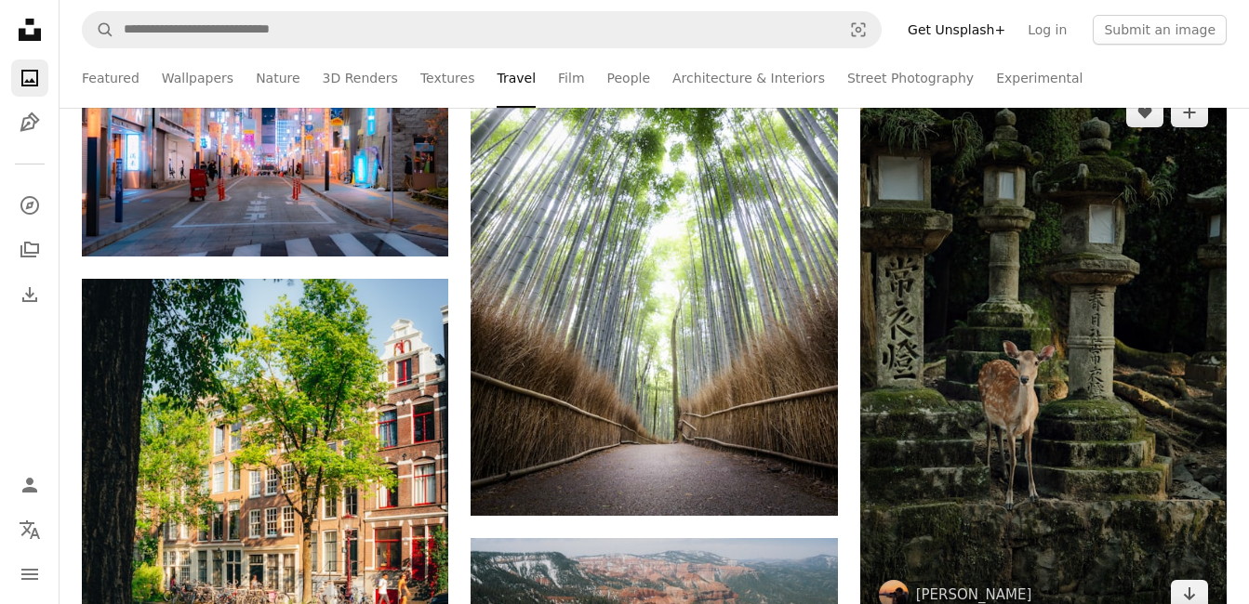
click at [1202, 421] on img at bounding box center [1043, 354] width 366 height 550
click at [1198, 403] on img at bounding box center [1043, 354] width 366 height 550
click at [1197, 379] on img at bounding box center [1043, 354] width 366 height 550
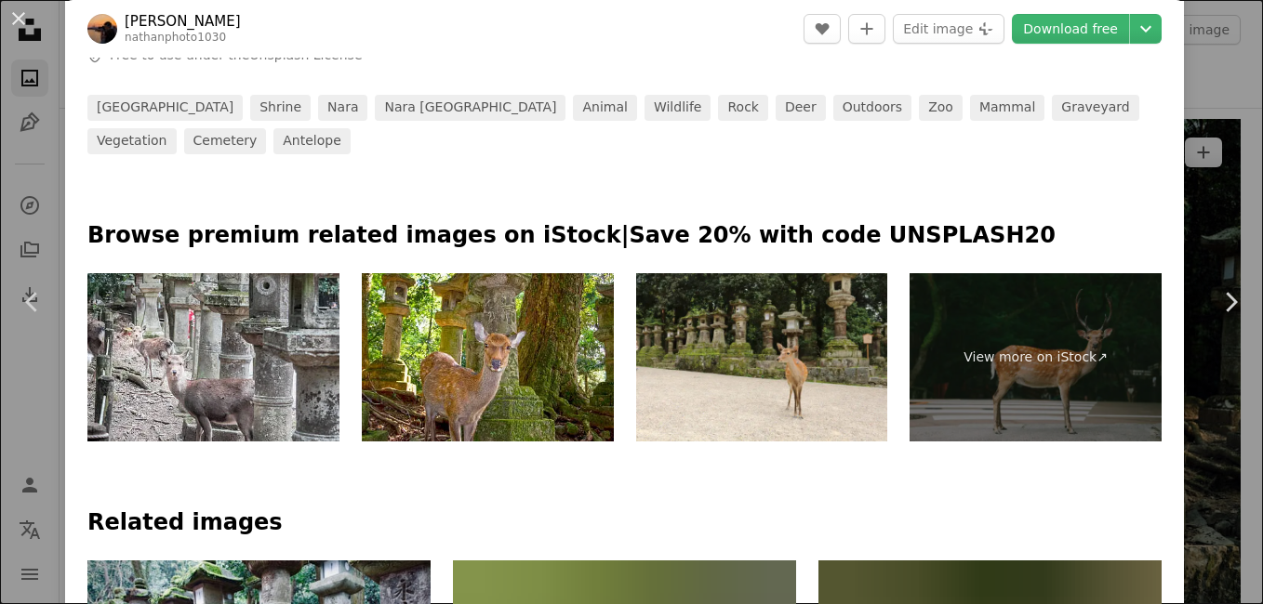
scroll to position [741, 0]
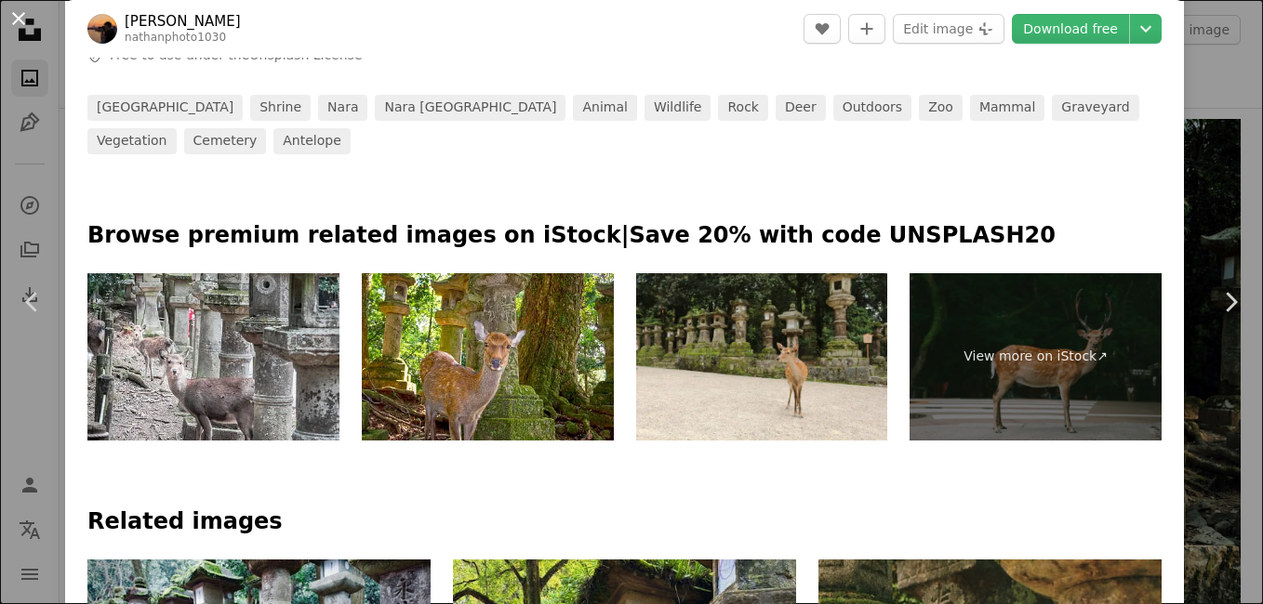
click at [18, 24] on button "An X shape" at bounding box center [18, 18] width 22 height 22
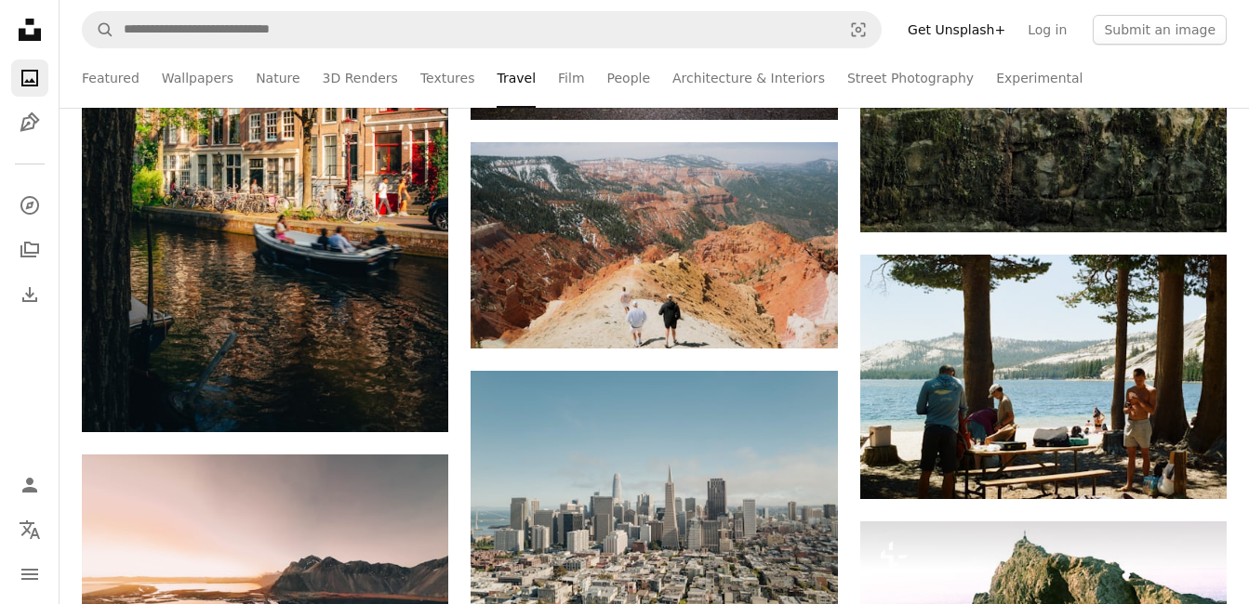
scroll to position [4507, 0]
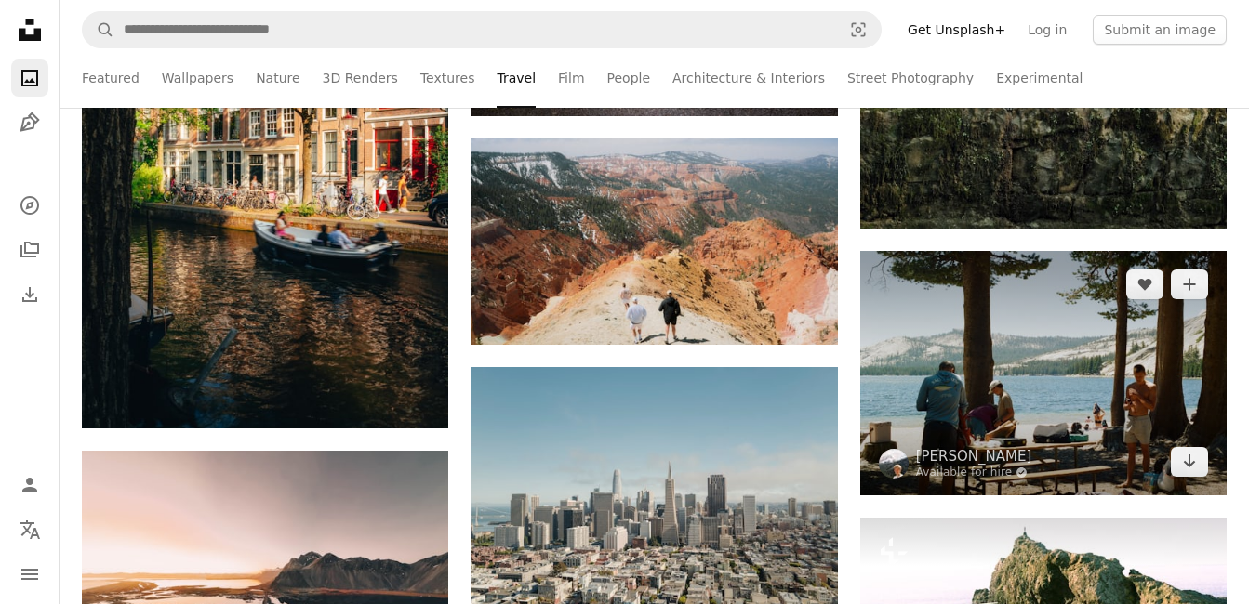
click at [1199, 443] on img at bounding box center [1043, 373] width 366 height 245
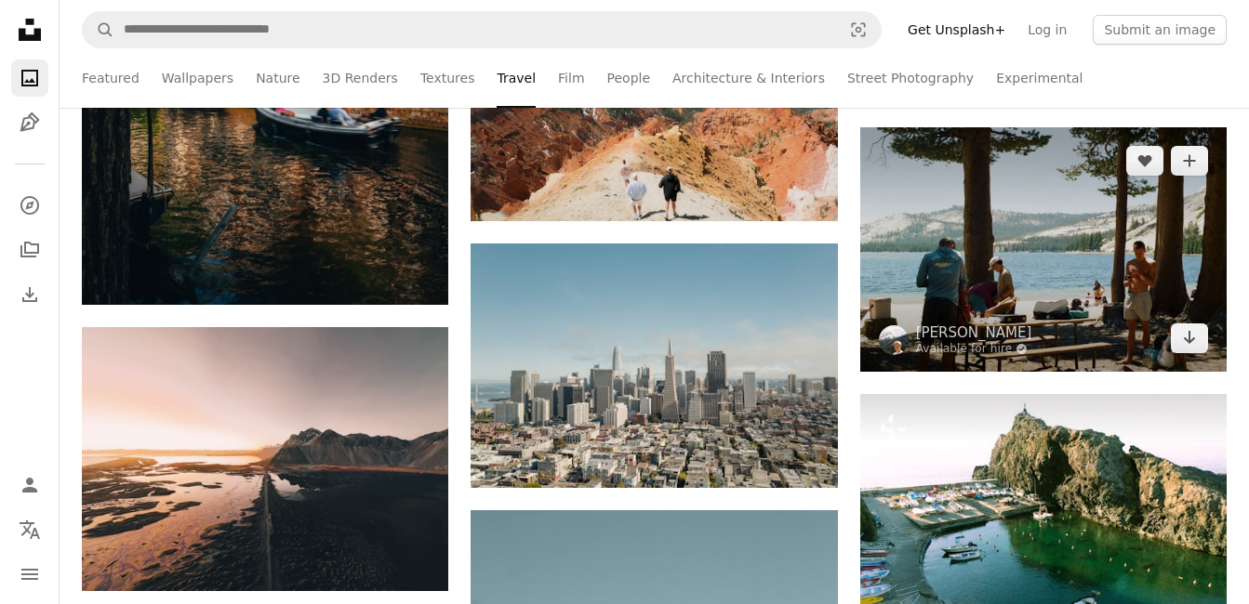
scroll to position [4642, 0]
